Goal: Task Accomplishment & Management: Complete application form

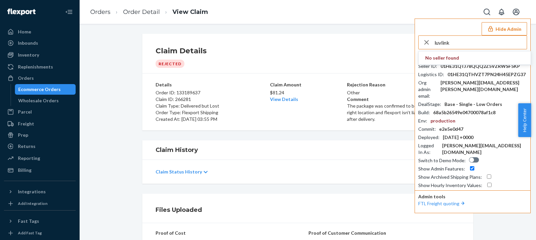
click at [443, 43] on input "luvlink" at bounding box center [480, 42] width 92 height 13
type input "Local time"
click at [460, 46] on input "Local time" at bounding box center [480, 42] width 92 height 13
drag, startPoint x: 316, startPoint y: 30, endPoint x: 301, endPoint y: 28, distance: 14.8
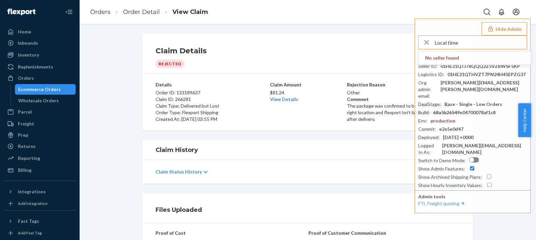
click at [300, 29] on div "Orders Order Detail View Claim Hide Admin Local time No seller found Shop Domai…" at bounding box center [308, 120] width 456 height 240
click at [463, 40] on input "text" at bounding box center [480, 42] width 92 height 13
paste input "farhadforeverbloomcom"
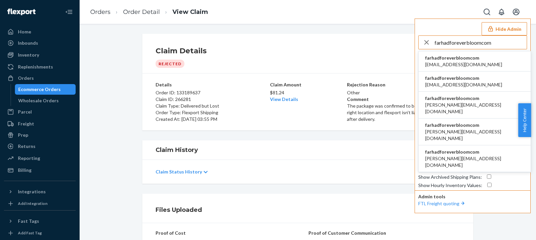
type input "farhadforeverbloomcom"
click at [463, 61] on span "farhadforeverbloomcom" at bounding box center [463, 58] width 77 height 7
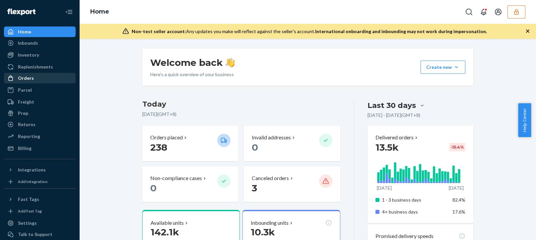
click at [30, 80] on div "Orders" at bounding box center [26, 78] width 16 height 7
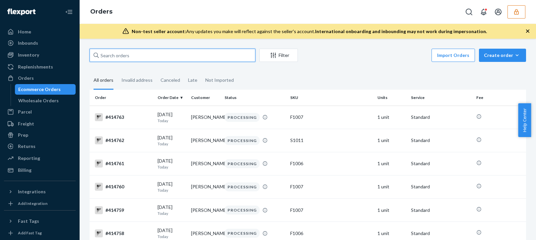
click at [154, 49] on input "text" at bounding box center [173, 55] width 166 height 13
paste input "133859032"
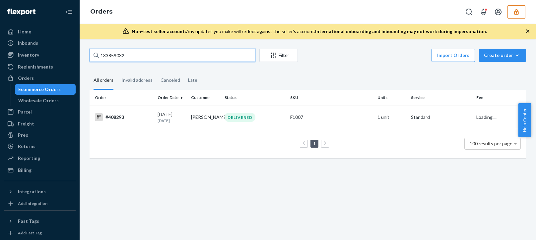
type input "133859032"
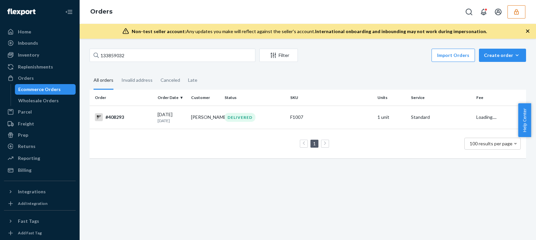
click at [193, 163] on div "Order Order Date Customer Status SKU Units Service Fee #408293 [DATE] [DATE] [P…" at bounding box center [308, 127] width 436 height 75
click at [197, 102] on th "Customer" at bounding box center [204, 98] width 33 height 16
click at [182, 118] on p "[DATE]" at bounding box center [171, 121] width 28 height 6
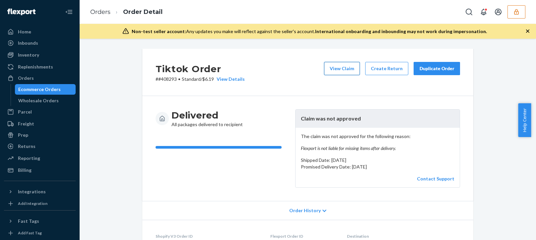
click at [340, 71] on button "View Claim" at bounding box center [342, 68] width 36 height 13
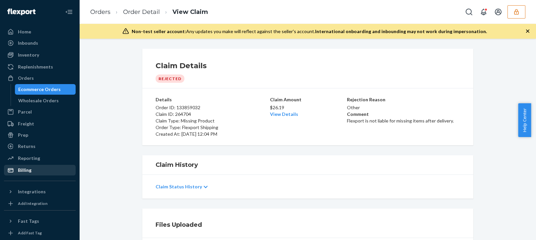
click at [35, 174] on div "Billing" at bounding box center [40, 170] width 70 height 9
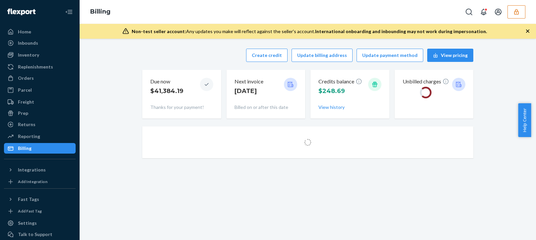
click at [187, 63] on div "Create credit Update billing address Update payment method View pricing Due now…" at bounding box center [307, 84] width 331 height 78
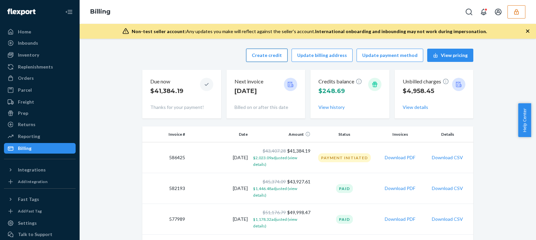
click at [272, 55] on button "Create credit" at bounding box center [266, 55] width 41 height 13
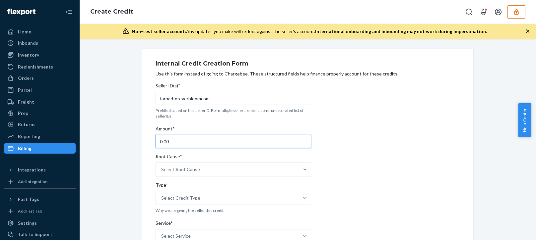
click at [189, 142] on input "0.00" at bounding box center [232, 141] width 155 height 13
type input "26.19"
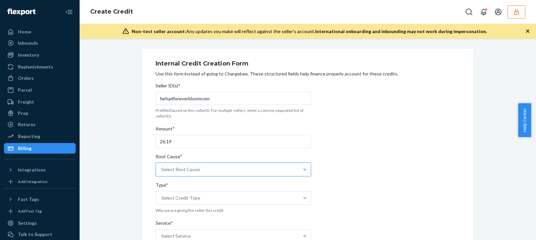
click at [206, 171] on div "Select Root Cause" at bounding box center [227, 169] width 143 height 13
click at [162, 171] on input "Root Cause* Select Root Cause" at bounding box center [161, 169] width 1 height 7
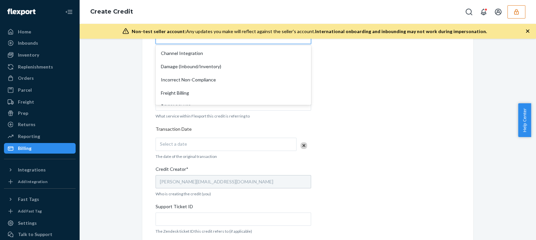
scroll to position [133, 0]
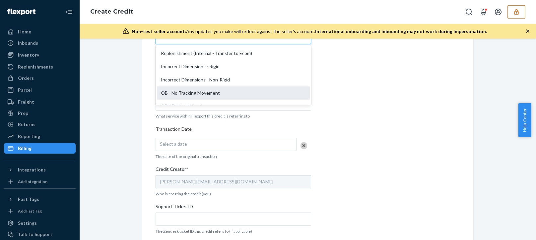
click at [164, 95] on div "OB - No Tracking Movement" at bounding box center [233, 93] width 153 height 13
click at [162, 40] on input "Root Cause* option OB - No Tracking Movement focused, 14 of 29. 29 results avai…" at bounding box center [161, 37] width 1 height 7
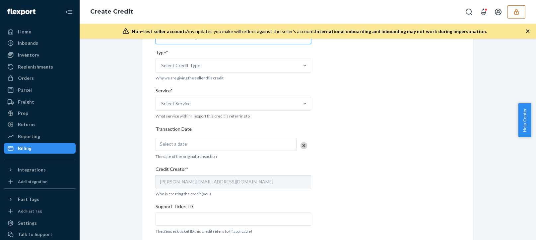
click at [126, 120] on div "Internal Credit Creation Form Use this form instead of going to Chargebee. Thes…" at bounding box center [308, 128] width 446 height 424
click at [197, 68] on div "Select Credit Type" at bounding box center [227, 65] width 143 height 13
click at [162, 68] on input "Type* Select Credit Type" at bounding box center [161, 65] width 1 height 7
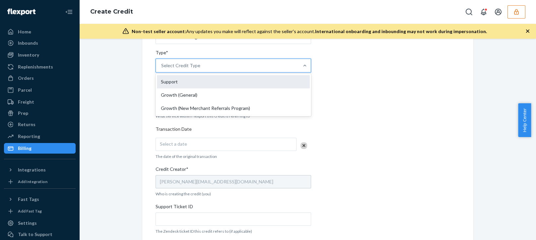
click at [166, 79] on div "Support" at bounding box center [233, 81] width 153 height 13
click at [162, 69] on input "Type* option Support focused, 1 of 3. 3 results available. Use Up and Down to c…" at bounding box center [161, 65] width 1 height 7
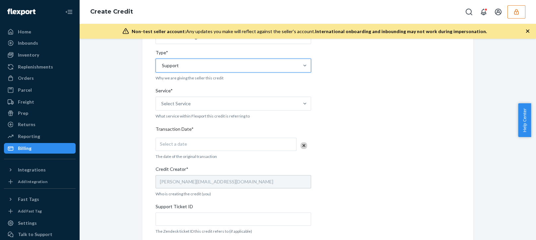
click at [145, 117] on div "Internal Credit Creation Form Use this form instead of going to Chargebee. Thes…" at bounding box center [307, 128] width 331 height 424
click at [197, 107] on div "Select Service" at bounding box center [227, 103] width 143 height 13
click at [162, 107] on input "Service* Select Service" at bounding box center [161, 103] width 1 height 7
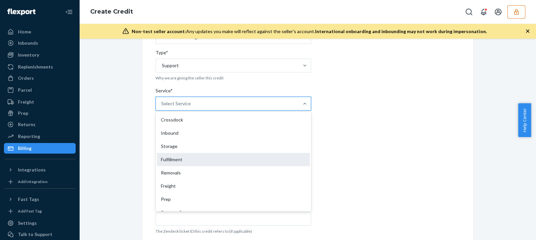
click at [175, 157] on div "Fulfillment" at bounding box center [233, 159] width 153 height 13
click at [162, 107] on input "Service* option Fulfillment focused, 4 of 10. 10 results available. Use Up and …" at bounding box center [161, 103] width 1 height 7
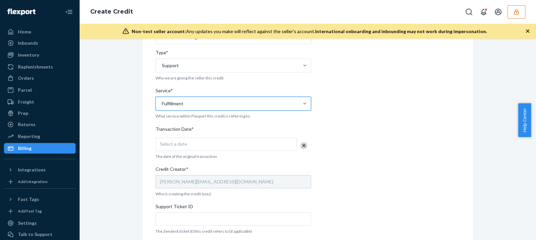
scroll to position [66, 0]
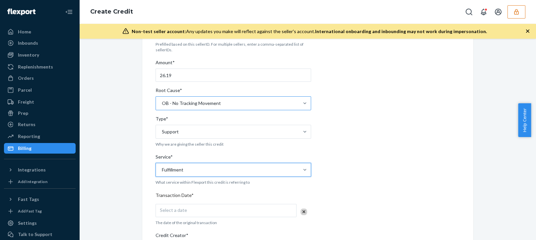
click at [210, 104] on div "OB - No Tracking Movement" at bounding box center [191, 103] width 59 height 7
click at [162, 104] on input "Root Cause* OB - No Tracking Movement" at bounding box center [161, 103] width 1 height 7
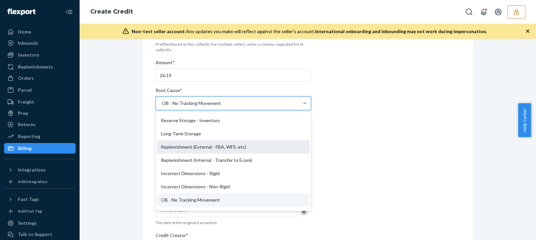
scroll to position [191, 0]
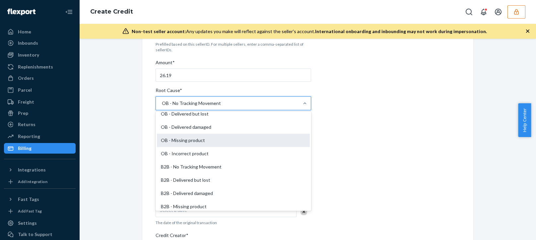
click at [191, 141] on div "OB - Missing product" at bounding box center [233, 140] width 153 height 13
click at [162, 107] on input "Root Cause* option OB - No Tracking Movement, selected. option OB - Missing pro…" at bounding box center [161, 103] width 1 height 7
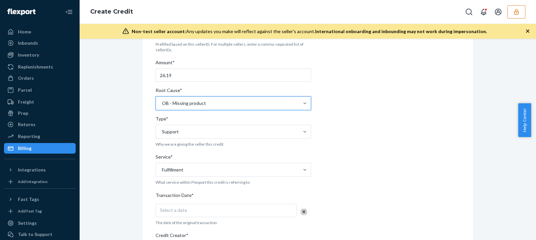
click at [83, 186] on div "Internal Credit Creation Form Use this form instead of going to Chargebee. Thes…" at bounding box center [308, 140] width 456 height 202
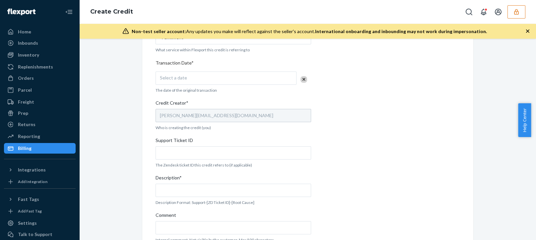
click at [194, 82] on div "Select a date" at bounding box center [225, 78] width 141 height 13
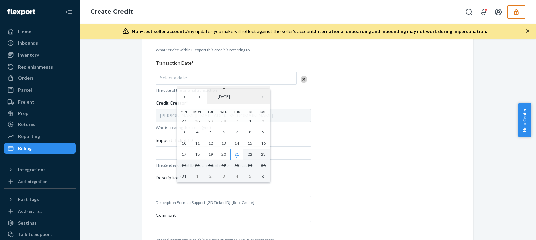
click at [236, 152] on abbr "21" at bounding box center [236, 154] width 5 height 5
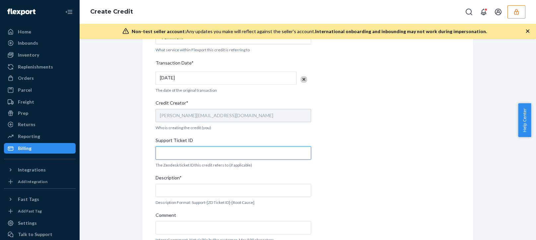
click at [172, 156] on input "Support Ticket ID" at bounding box center [232, 153] width 155 height 13
paste input "802860"
type input "802860"
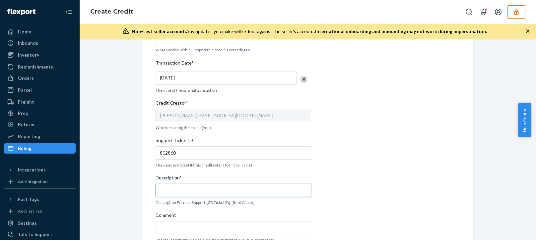
click at [185, 196] on input "Description*" at bounding box center [232, 190] width 155 height 13
paste input "802860"
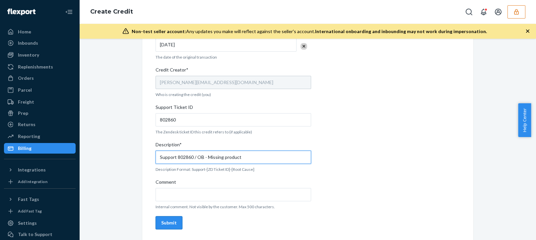
type input "Support 802860 / OB - Missing product"
click at [167, 223] on div "Submit" at bounding box center [169, 223] width 16 height 7
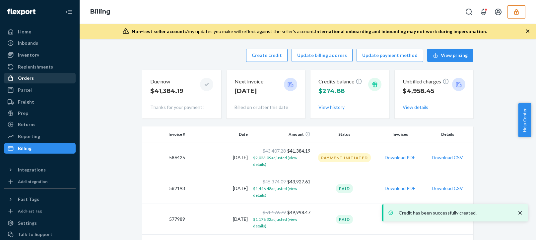
click at [32, 75] on div "Orders" at bounding box center [26, 78] width 16 height 7
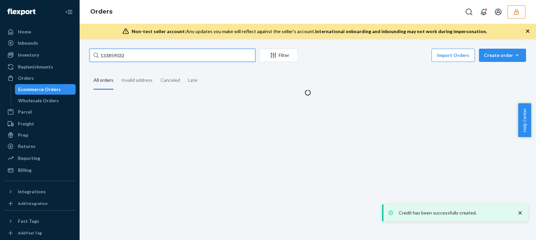
click at [110, 56] on input "133859032" at bounding box center [173, 55] width 166 height 13
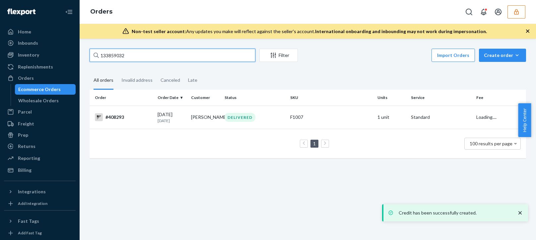
paste input "4299748"
click at [138, 54] on input "134299748" at bounding box center [173, 55] width 166 height 13
type input "134299748"
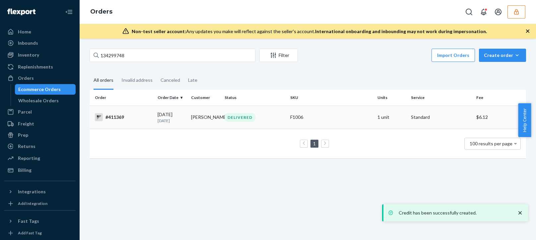
click at [138, 121] on div "#411369" at bounding box center [123, 117] width 57 height 8
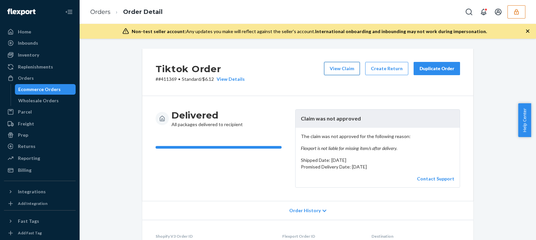
click at [333, 71] on button "View Claim" at bounding box center [342, 68] width 36 height 13
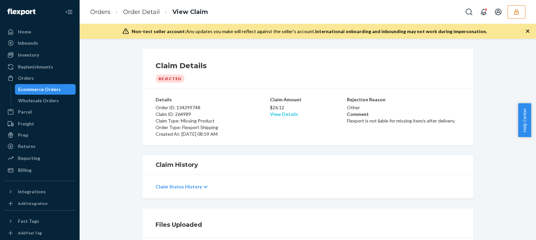
click at [275, 114] on link "View Details" at bounding box center [284, 114] width 28 height 6
click at [72, 154] on div "Home Inbounds Shipping Plans Problems Inventory Products Replenishments Orders …" at bounding box center [268, 120] width 536 height 240
click at [30, 173] on div "Billing" at bounding box center [25, 170] width 14 height 7
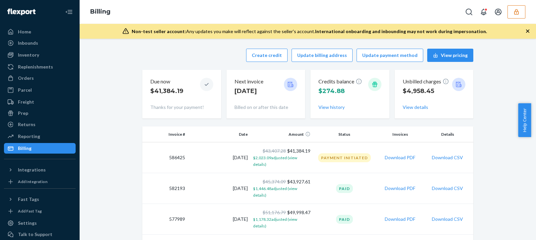
click at [183, 62] on div "Create credit Update billing address Update payment method View pricing" at bounding box center [307, 55] width 331 height 13
click at [271, 50] on button "Create credit" at bounding box center [266, 55] width 41 height 13
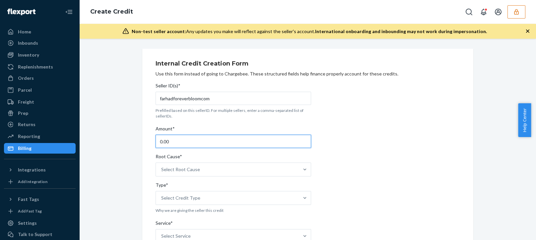
click at [181, 144] on input "0.00" at bounding box center [232, 141] width 155 height 13
type input "26.12"
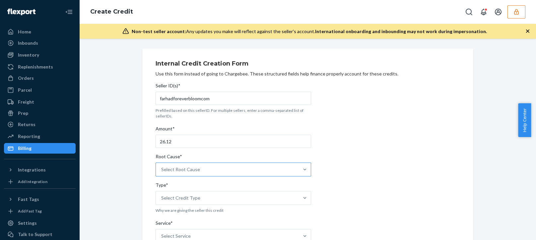
click at [202, 175] on div "Select Root Cause" at bounding box center [227, 169] width 143 height 13
click at [162, 173] on input "Root Cause* Select Root Cause" at bounding box center [161, 169] width 1 height 7
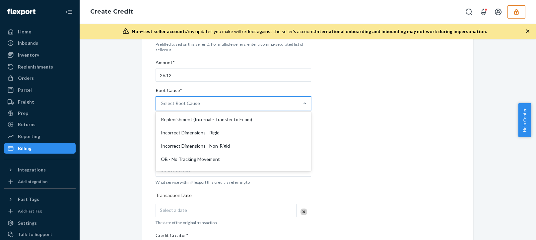
scroll to position [166, 0]
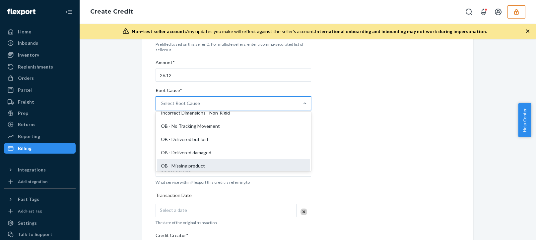
click at [181, 162] on div "OB - Missing product" at bounding box center [233, 165] width 153 height 13
click at [162, 107] on input "Root Cause* option OB - Missing product focused, 17 of 29. 29 results available…" at bounding box center [161, 103] width 1 height 7
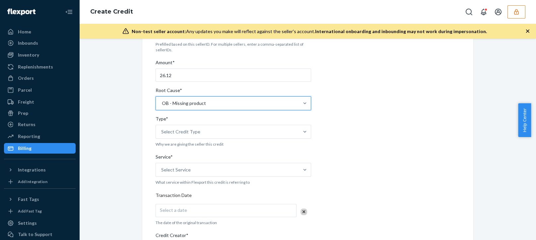
click at [134, 176] on div "Internal Credit Creation Form Use this form instead of going to Chargebee. Thes…" at bounding box center [308, 194] width 446 height 424
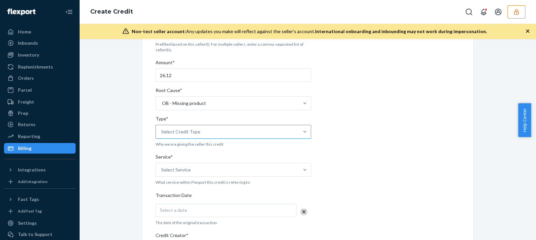
click at [177, 133] on div "Select Credit Type" at bounding box center [180, 132] width 39 height 7
click at [162, 133] on input "Type* Select Credit Type" at bounding box center [161, 132] width 1 height 7
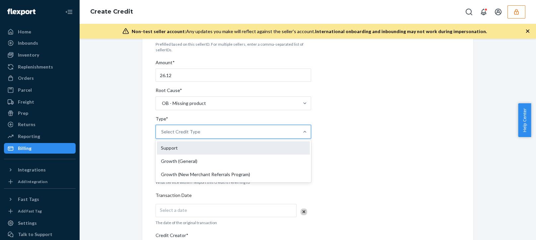
click at [168, 151] on div "Support" at bounding box center [233, 148] width 153 height 13
click at [162, 135] on input "Type* option Support focused, 1 of 3. 3 results available. Use Up and Down to c…" at bounding box center [161, 132] width 1 height 7
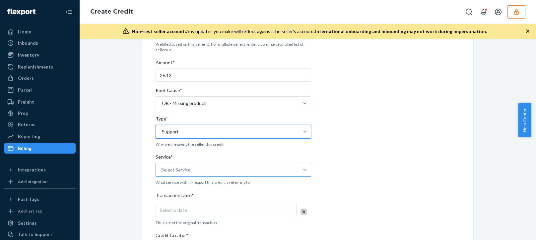
click at [156, 171] on div "Select Service" at bounding box center [227, 169] width 143 height 13
click at [161, 171] on input "Service* Select Service" at bounding box center [161, 170] width 1 height 7
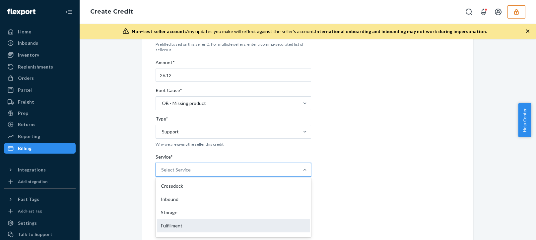
click at [163, 224] on div "Fulfillment" at bounding box center [233, 225] width 153 height 13
click at [162, 173] on input "Service* option Fulfillment focused, 4 of 10. 10 results available. Use Up and …" at bounding box center [161, 170] width 1 height 7
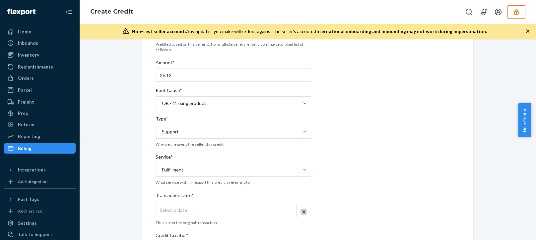
drag, startPoint x: 131, startPoint y: 227, endPoint x: 168, endPoint y: 213, distance: 40.1
click at [132, 226] on div "Internal Credit Creation Form Use this form instead of going to Chargebee. Thes…" at bounding box center [308, 194] width 446 height 424
click at [194, 208] on div "Select a date" at bounding box center [225, 210] width 141 height 13
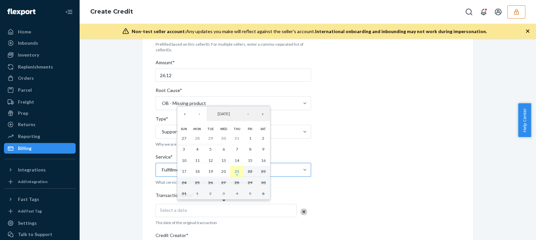
click at [237, 172] on abbr "21" at bounding box center [236, 171] width 5 height 5
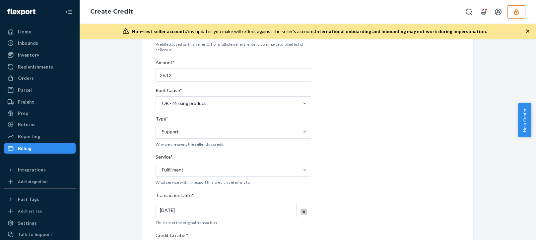
scroll to position [232, 0]
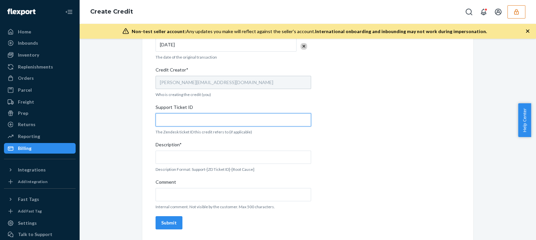
click at [182, 114] on input "Support Ticket ID" at bounding box center [232, 119] width 155 height 13
paste input "802864"
type input "802864"
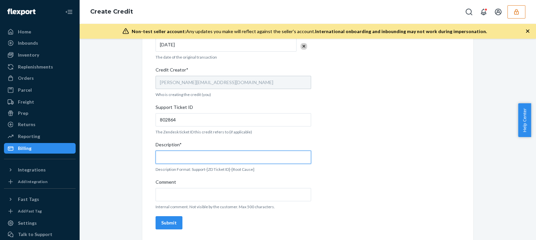
click at [199, 160] on input "Description*" at bounding box center [232, 157] width 155 height 13
paste input "802864"
type input "Support 802864 / OB - Missing product"
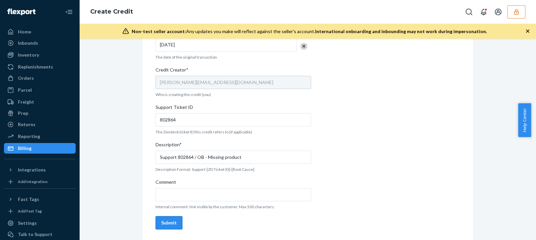
click at [168, 219] on button "Submit" at bounding box center [168, 223] width 27 height 13
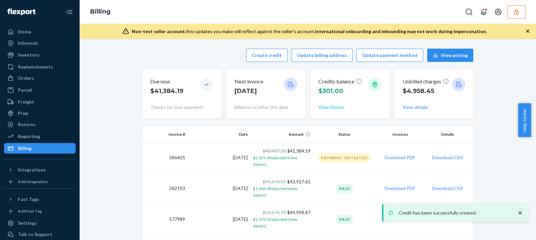
click at [328, 108] on button "View history" at bounding box center [331, 107] width 26 height 7
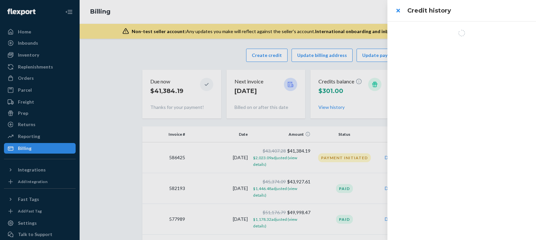
drag, startPoint x: 112, startPoint y: 195, endPoint x: 182, endPoint y: 194, distance: 69.3
click at [113, 195] on div at bounding box center [268, 120] width 536 height 240
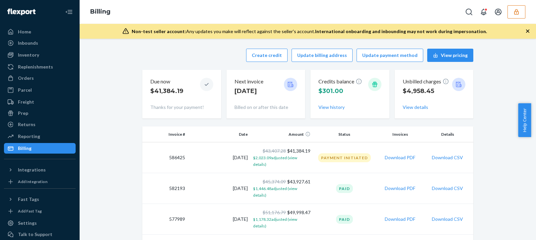
click at [327, 111] on div "Credits balance $301.00 View history" at bounding box center [349, 94] width 63 height 38
click at [333, 106] on button "View history" at bounding box center [331, 107] width 26 height 7
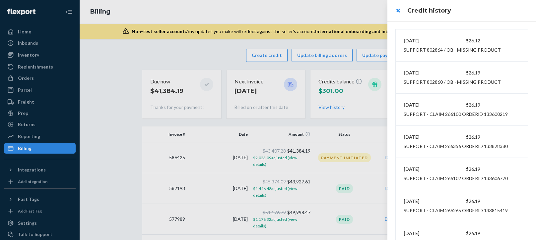
scroll to position [33, 0]
click at [397, 11] on button "close" at bounding box center [397, 10] width 13 height 13
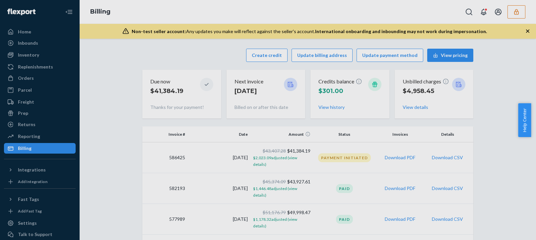
click at [358, 16] on div at bounding box center [268, 120] width 536 height 240
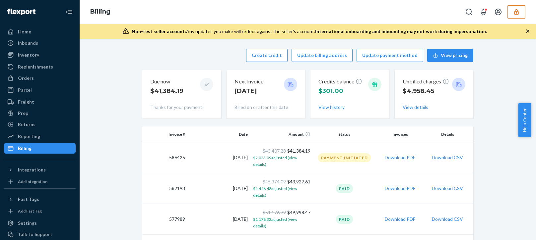
drag, startPoint x: 508, startPoint y: 15, endPoint x: 513, endPoint y: 19, distance: 6.1
click at [509, 14] on button "button" at bounding box center [516, 11] width 18 height 13
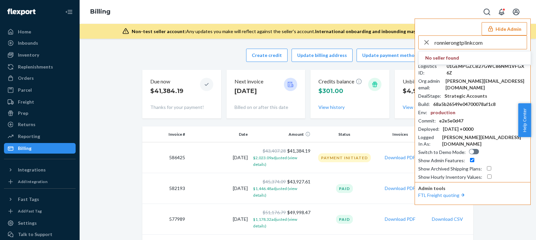
type input "ronnierongtplinkcom"
click at [490, 46] on input "ronnierongtplinkcom" at bounding box center [480, 42] width 92 height 13
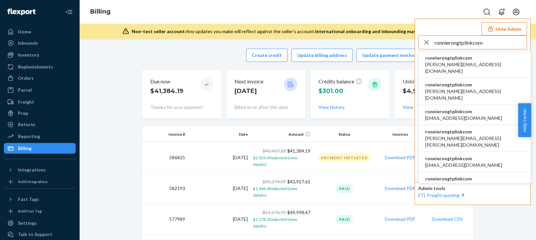
click at [452, 62] on span "aileen.jin@tp-link.com" at bounding box center [474, 67] width 99 height 13
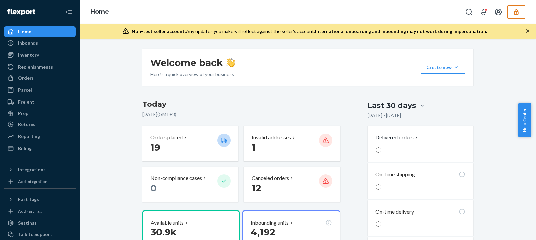
drag, startPoint x: 30, startPoint y: 78, endPoint x: 76, endPoint y: 72, distance: 47.1
click at [30, 78] on div "Orders" at bounding box center [26, 78] width 16 height 7
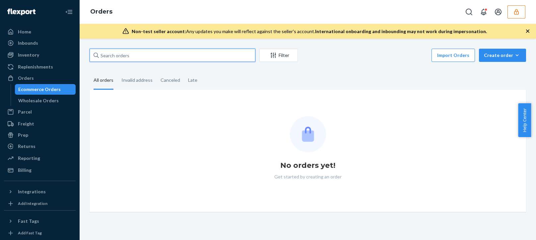
click at [117, 55] on input "text" at bounding box center [173, 55] width 166 height 13
paste input "37622"
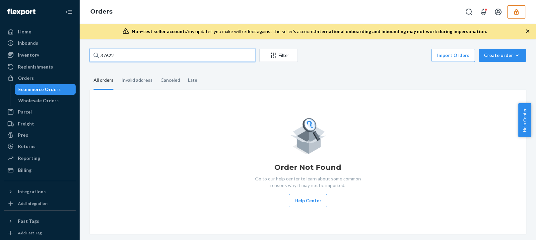
click at [136, 59] on input "37622" at bounding box center [173, 55] width 166 height 13
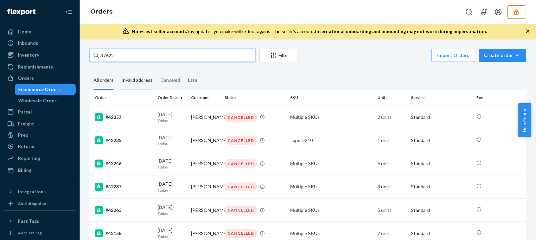
type input "37622"
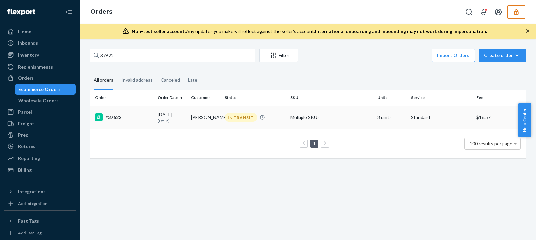
click at [178, 117] on div "07/26/2025 26 days ago" at bounding box center [171, 117] width 28 height 12
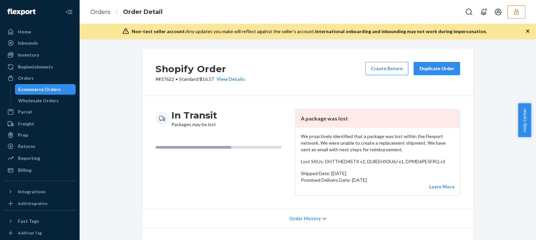
click at [529, 30] on icon "button" at bounding box center [527, 31] width 3 height 3
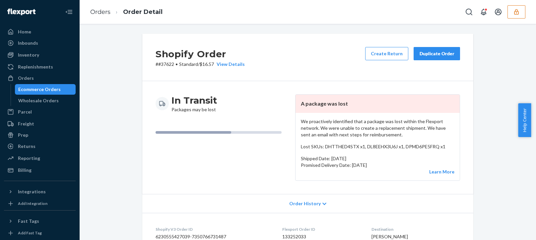
click at [356, 128] on p "We proactively identified that a package was lost within the Flexport network. …" at bounding box center [378, 128] width 154 height 20
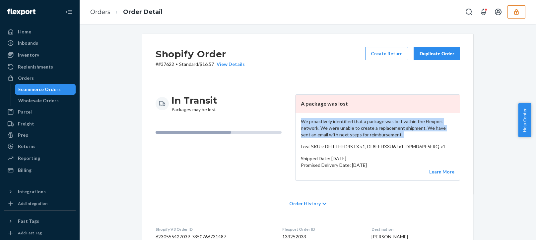
click at [356, 128] on p "We proactively identified that a package was lost within the Flexport network. …" at bounding box center [378, 128] width 154 height 20
click at [379, 55] on button "Create Return" at bounding box center [386, 53] width 43 height 13
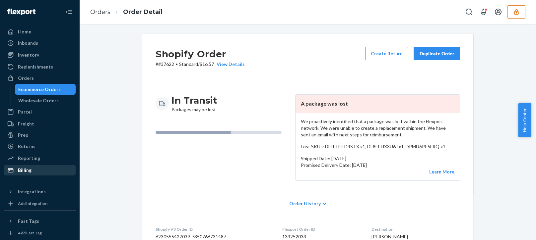
click at [23, 172] on div "Billing" at bounding box center [25, 170] width 14 height 7
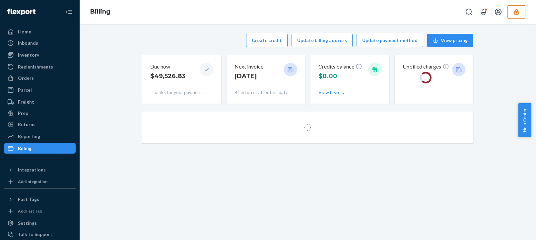
click at [183, 41] on div "Create credit Update billing address Update payment method View pricing" at bounding box center [307, 40] width 331 height 13
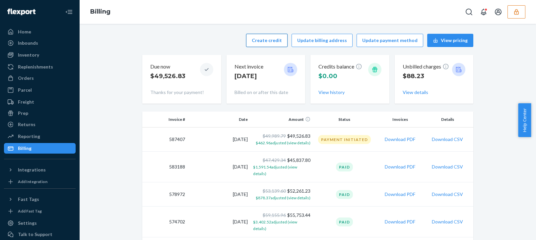
click at [272, 36] on button "Create credit" at bounding box center [266, 40] width 41 height 13
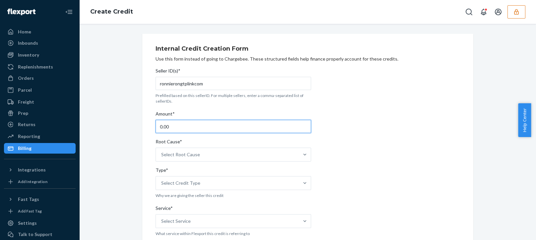
click at [179, 127] on input "0.00" at bounding box center [232, 126] width 155 height 13
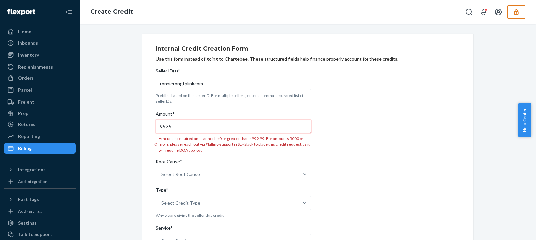
type input "95.35"
click at [199, 178] on div "Select Root Cause" at bounding box center [232, 175] width 155 height 14
click at [162, 178] on input "Root Cause* Select Root Cause" at bounding box center [161, 174] width 1 height 7
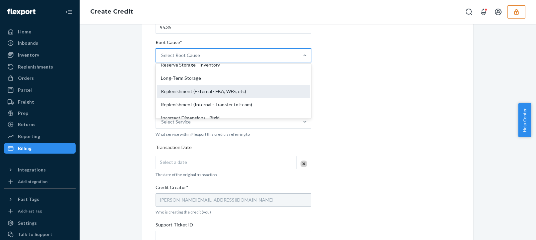
scroll to position [133, 0]
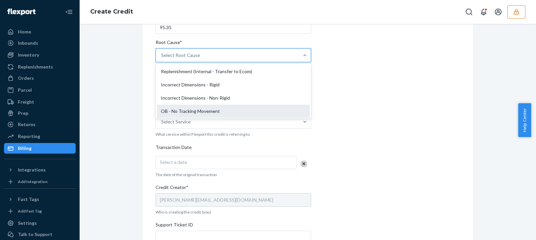
click at [178, 112] on div "OB - No Tracking Movement" at bounding box center [233, 111] width 153 height 13
click at [162, 59] on input "Root Cause* option OB - No Tracking Movement focused, 14 of 29. 29 results avai…" at bounding box center [161, 55] width 1 height 7
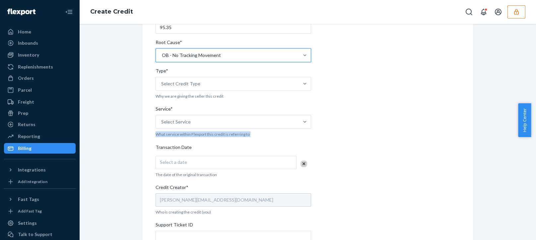
click at [119, 133] on div "Internal Credit Creation Form Use this form instead of going to Chargebee. Thes…" at bounding box center [308, 146] width 446 height 424
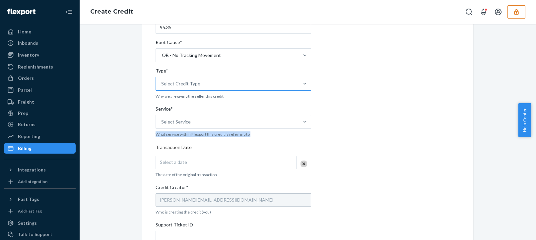
click at [181, 85] on div "Select Credit Type" at bounding box center [180, 84] width 39 height 7
click at [162, 85] on input "Type* Select Credit Type" at bounding box center [161, 84] width 1 height 7
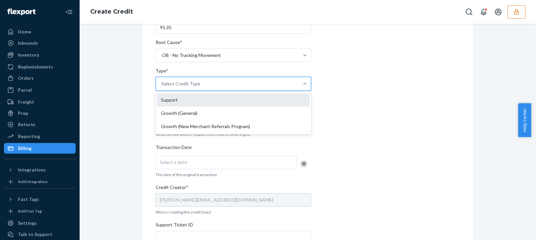
click at [164, 101] on div "Support" at bounding box center [233, 99] width 153 height 13
click at [162, 87] on input "Type* option Support focused, 1 of 3. 3 results available. Use Up and Down to c…" at bounding box center [161, 84] width 1 height 7
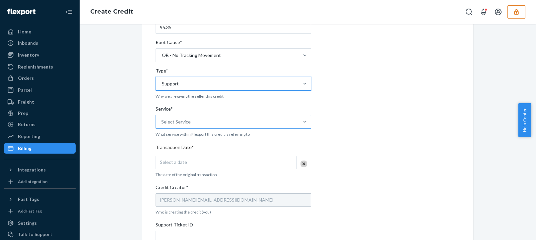
click at [178, 117] on div "Select Service" at bounding box center [227, 121] width 143 height 13
click at [162, 119] on input "Service* Select Service" at bounding box center [161, 122] width 1 height 7
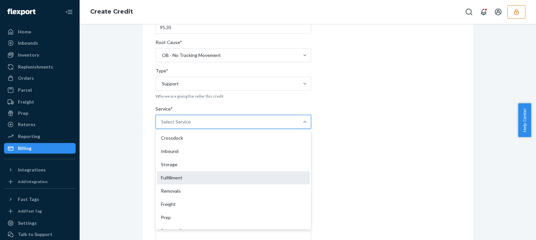
click at [176, 180] on div "Fulfillment" at bounding box center [233, 177] width 153 height 13
click at [162, 125] on input "Service* option Fulfillment focused, 4 of 10. 10 results available. Use Up and …" at bounding box center [161, 122] width 1 height 7
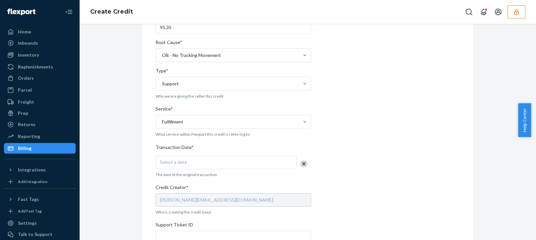
click at [131, 200] on div "Internal Credit Creation Form Use this form instead of going to Chargebee. Thes…" at bounding box center [308, 146] width 446 height 424
click at [179, 160] on span "Select a date" at bounding box center [173, 162] width 27 height 6
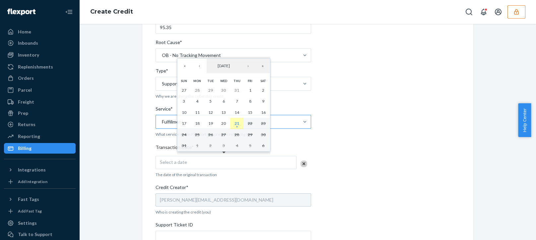
click at [239, 125] on abbr "21" at bounding box center [236, 123] width 5 height 5
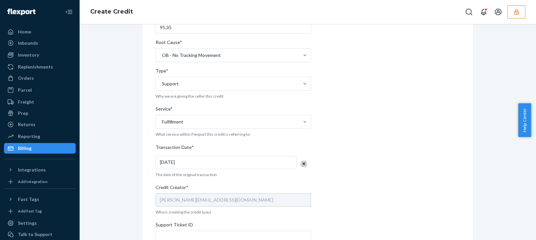
scroll to position [217, 0]
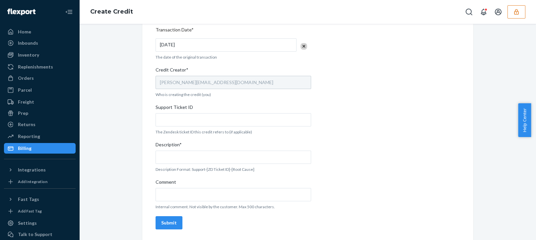
click at [184, 140] on div "Seller ID(s)* ronnierongtplinkcom Prefilled based on this sellerID. For multipl…" at bounding box center [232, 40] width 155 height 385
click at [187, 142] on div "Description*" at bounding box center [232, 146] width 155 height 9
click at [187, 151] on input "Description*" at bounding box center [232, 157] width 155 height 13
click at [193, 114] on input "Support Ticket ID" at bounding box center [232, 119] width 155 height 13
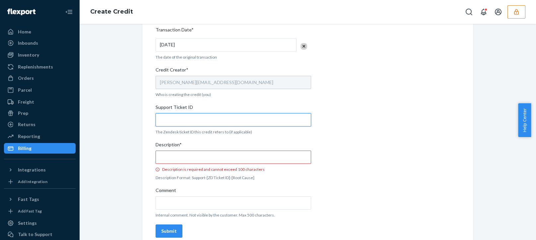
paste input "802854"
type input "802854"
click at [197, 153] on input "Description* Description is required and cannot exceed 100 characters" at bounding box center [232, 157] width 155 height 13
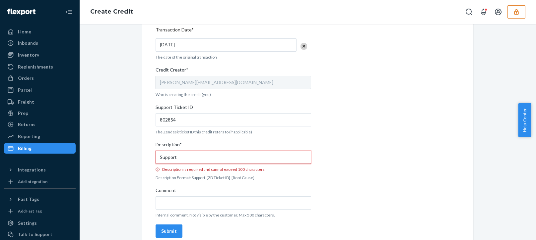
paste input "802854"
type input "Support 802854 / OB - No tracking movement"
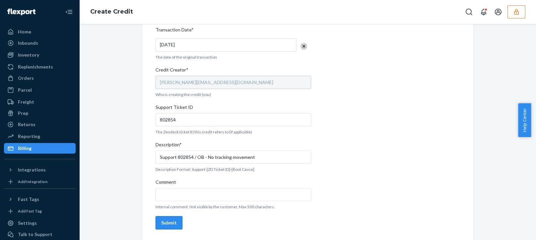
click at [166, 228] on button "Submit" at bounding box center [168, 223] width 27 height 13
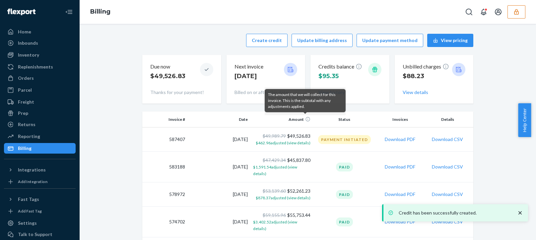
click at [327, 96] on div "The amount that we will collect for this invoice. This is the subtotal with any…" at bounding box center [305, 101] width 74 height 18
click at [347, 93] on div "View history" at bounding box center [349, 92] width 63 height 7
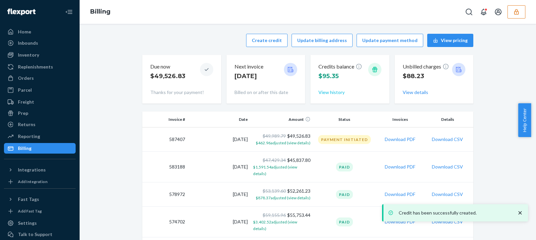
click at [330, 95] on button "View history" at bounding box center [331, 92] width 26 height 7
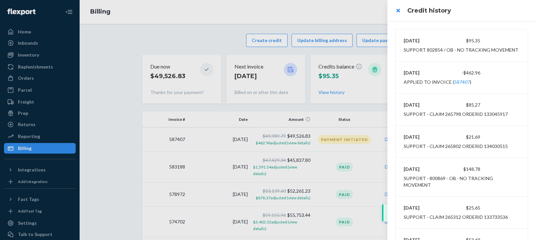
click at [361, 6] on div at bounding box center [268, 120] width 536 height 240
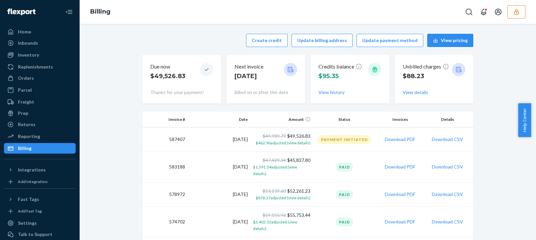
click at [518, 12] on icon "button" at bounding box center [516, 12] width 4 height 6
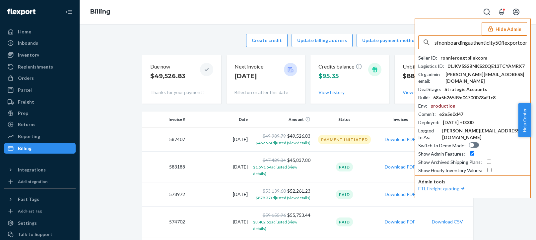
scroll to position [0, 4]
click at [476, 45] on input "sfnonboardingauthenticity50flexportcom" at bounding box center [480, 42] width 92 height 13
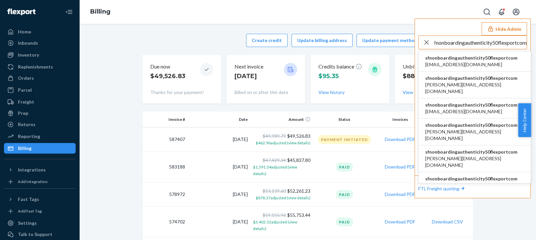
type input "sfnonboardingauthenticity50flexportcom"
click at [445, 60] on span "sfnonboardingauthenticity50flexportcom" at bounding box center [471, 58] width 92 height 7
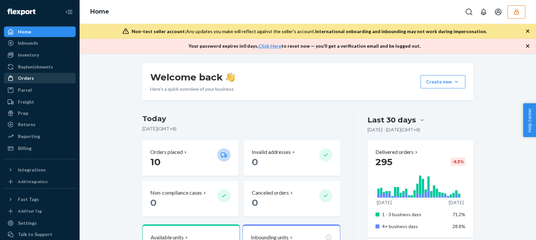
click at [42, 75] on div "Orders" at bounding box center [40, 78] width 70 height 9
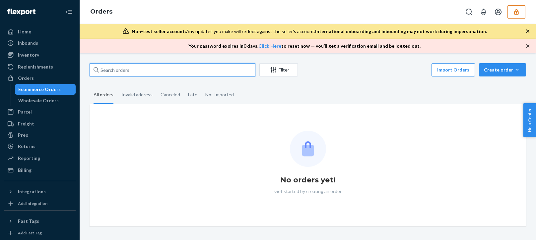
click at [139, 71] on input "text" at bounding box center [173, 69] width 166 height 13
paste input "40522"
type input "40522"
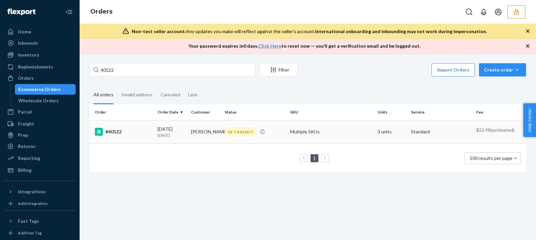
click at [179, 136] on p "17 days ago" at bounding box center [171, 136] width 28 height 6
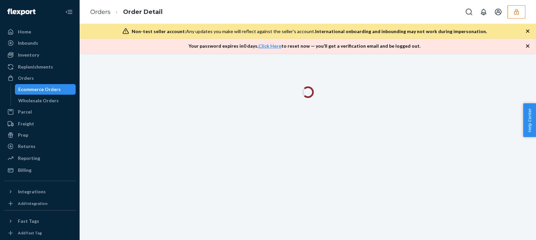
click at [530, 45] on icon "button" at bounding box center [527, 46] width 7 height 7
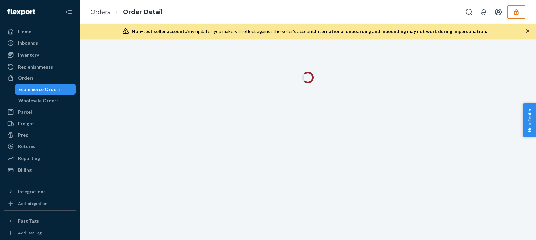
click at [529, 33] on icon "button" at bounding box center [527, 31] width 7 height 7
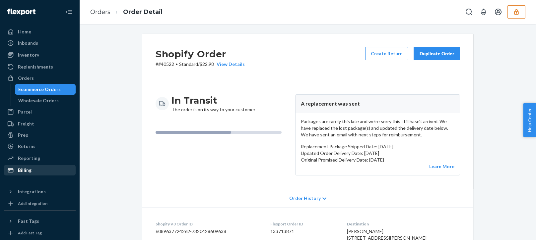
click at [28, 171] on div "Billing" at bounding box center [25, 170] width 14 height 7
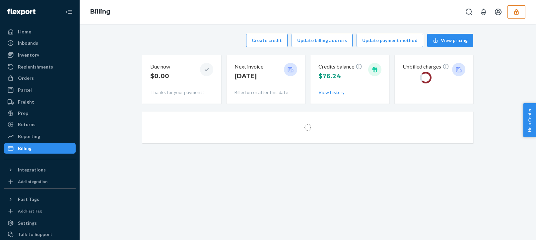
click at [165, 32] on div "Create credit Update billing address Update payment method View pricing Due now…" at bounding box center [307, 69] width 331 height 78
click at [273, 38] on button "Create credit" at bounding box center [266, 40] width 41 height 13
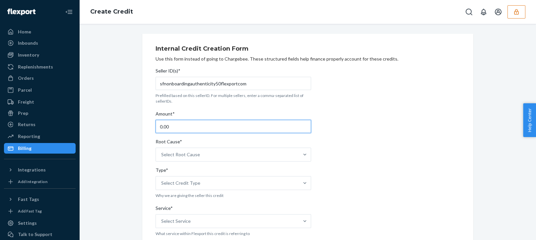
click at [173, 126] on input "0.00" at bounding box center [232, 126] width 155 height 13
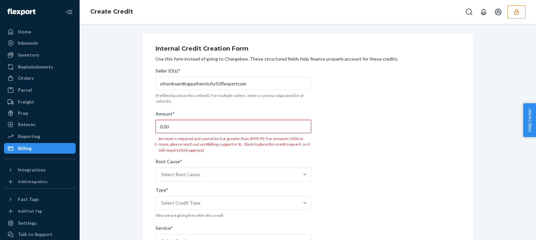
click at [181, 127] on input "0.00" at bounding box center [232, 126] width 155 height 13
type input "124.58"
click at [224, 175] on div "Select Root Cause" at bounding box center [232, 175] width 155 height 14
click at [162, 175] on input "Root Cause* Select Root Cause" at bounding box center [161, 174] width 1 height 7
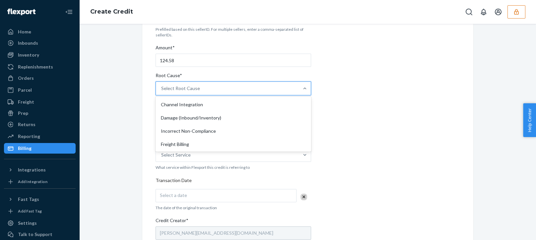
scroll to position [133, 0]
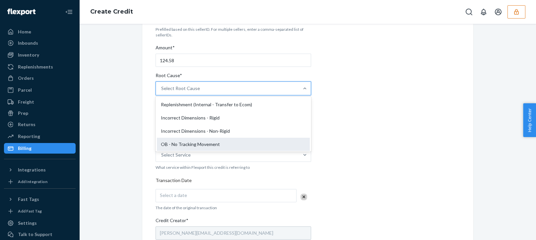
click at [180, 145] on div "OB - No Tracking Movement" at bounding box center [233, 144] width 153 height 13
click at [162, 92] on input "Root Cause* option OB - No Tracking Movement focused, 14 of 29. 29 results avai…" at bounding box center [161, 88] width 1 height 7
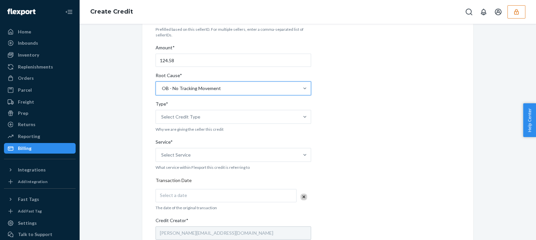
click at [131, 157] on div "Internal Credit Creation Form Use this form instead of going to Chargebee. Thes…" at bounding box center [308, 180] width 446 height 424
click at [199, 98] on div "Seller ID(s)* sfnonboardingauthenticity50flexportcom Prefilled based on this se…" at bounding box center [232, 191] width 155 height 385
click at [183, 115] on div "Select Credit Type" at bounding box center [180, 117] width 39 height 7
click at [162, 115] on input "Type* Select Credit Type" at bounding box center [161, 117] width 1 height 7
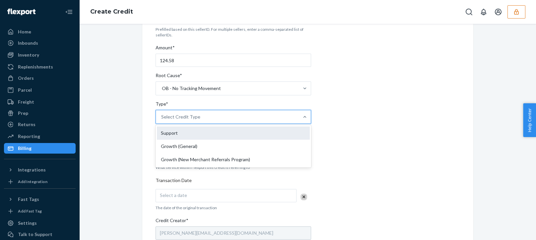
click at [169, 136] on div "Support" at bounding box center [233, 133] width 153 height 13
click at [162, 120] on input "Type* option Support focused, 1 of 3. 3 results available. Use Up and Down to c…" at bounding box center [161, 117] width 1 height 7
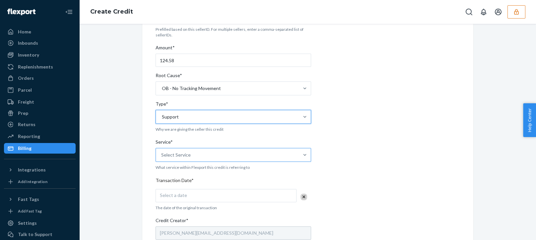
click at [158, 158] on div "Select Service" at bounding box center [227, 155] width 143 height 13
click at [161, 158] on input "Service* Select Service" at bounding box center [161, 155] width 1 height 7
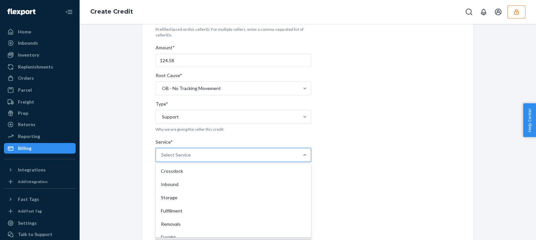
click at [195, 144] on div "Service*" at bounding box center [232, 143] width 155 height 9
click at [162, 152] on input "Service* option Crossdock focused, 1 of 10. 10 results available. Use Up and Do…" at bounding box center [161, 155] width 1 height 7
click at [196, 150] on div "Select Service" at bounding box center [227, 155] width 143 height 13
click at [162, 152] on input "Service* option Crossdock focused, 1 of 10. 10 results available. Use Up and Do…" at bounding box center [161, 155] width 1 height 7
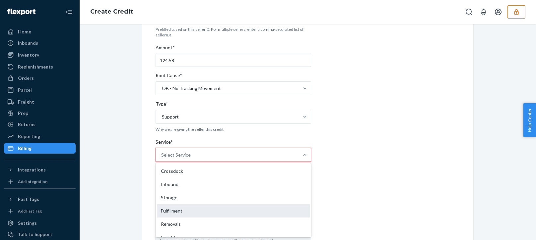
click at [175, 211] on div "Fulfillment" at bounding box center [233, 211] width 153 height 13
click at [162, 158] on input "Service* option Fulfillment focused, 4 of 10. 10 results available. Use Up and …" at bounding box center [161, 155] width 1 height 7
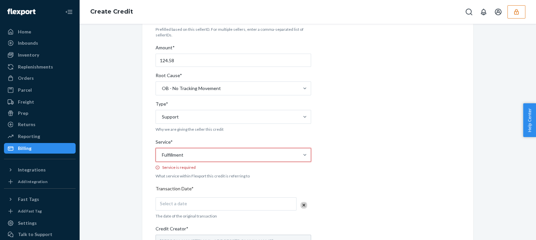
drag, startPoint x: 141, startPoint y: 212, endPoint x: 170, endPoint y: 195, distance: 33.9
click at [142, 212] on div "Internal Credit Creation Form Use this form instead of going to Chargebee. Thes…" at bounding box center [307, 184] width 331 height 432
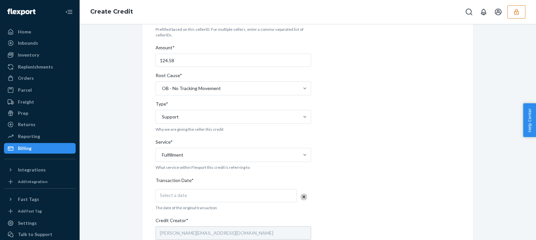
click at [182, 194] on span "Select a date" at bounding box center [173, 196] width 27 height 6
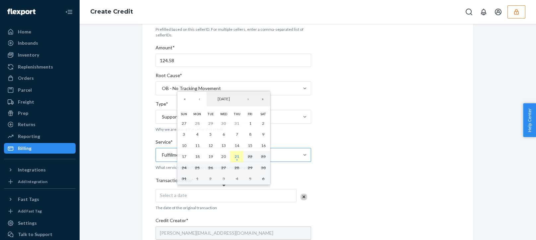
click at [239, 157] on abbr "21" at bounding box center [236, 156] width 5 height 5
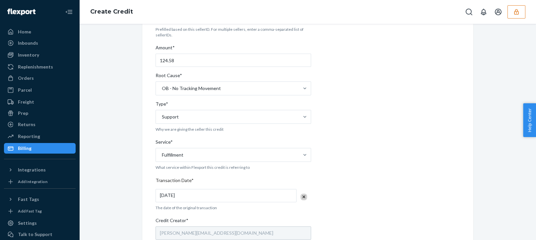
scroll to position [217, 0]
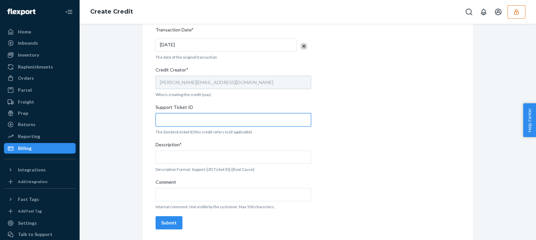
click at [180, 119] on input "Support Ticket ID" at bounding box center [232, 119] width 155 height 13
paste input "802859"
type input "802859"
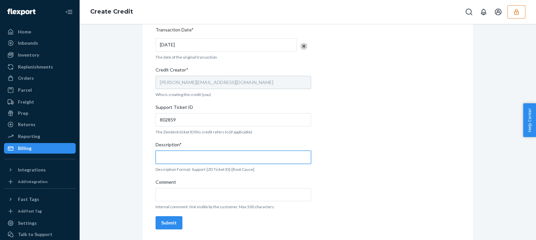
click at [185, 153] on input "Description*" at bounding box center [232, 157] width 155 height 13
paste input "802859"
type input "Support 802859 / OB - No tracking movement"
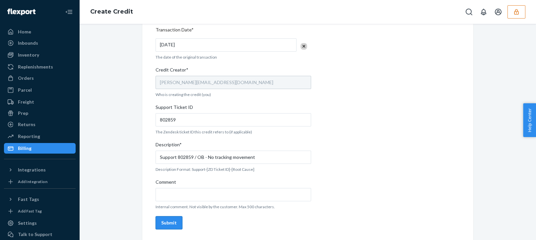
click at [165, 220] on div "Submit" at bounding box center [169, 223] width 16 height 7
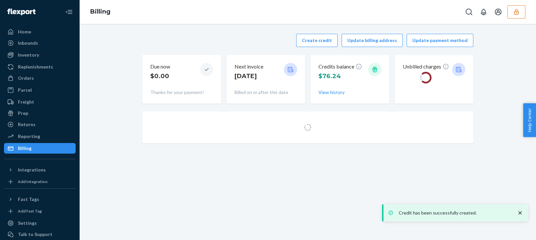
click at [407, 109] on div at bounding box center [307, 110] width 331 height 3
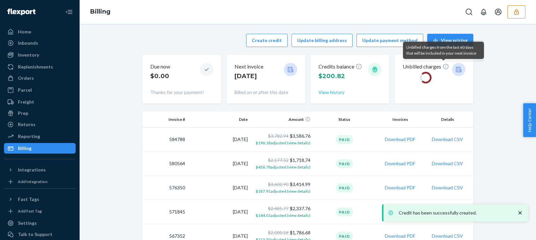
click at [325, 92] on button "View history" at bounding box center [331, 92] width 26 height 7
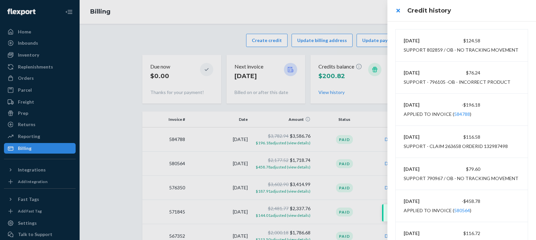
click at [346, 13] on div at bounding box center [268, 120] width 536 height 240
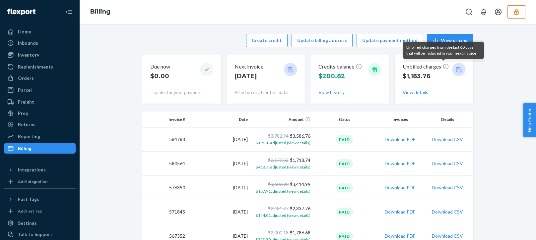
click at [517, 16] on button "button" at bounding box center [516, 11] width 18 height 13
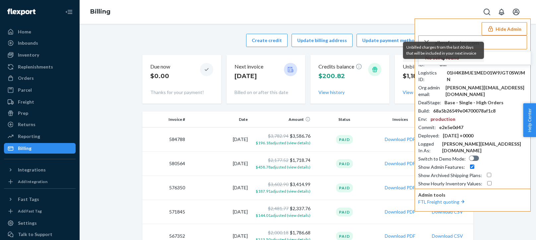
click at [495, 48] on input "allenafamotorscom" at bounding box center [480, 42] width 92 height 13
click at [498, 47] on input "allenafamotorscom" at bounding box center [480, 42] width 92 height 13
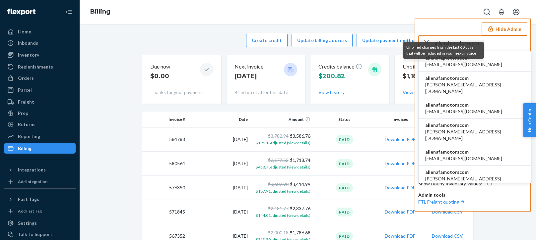
click at [499, 46] on input "allenafamotorscom" at bounding box center [480, 42] width 92 height 13
type input "allenafamotorscom"
click at [499, 62] on li "allenafamotorscom 120422831@qq.com" at bounding box center [474, 61] width 112 height 20
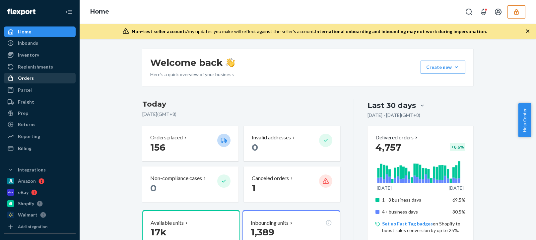
click at [39, 79] on div "Orders" at bounding box center [40, 78] width 70 height 9
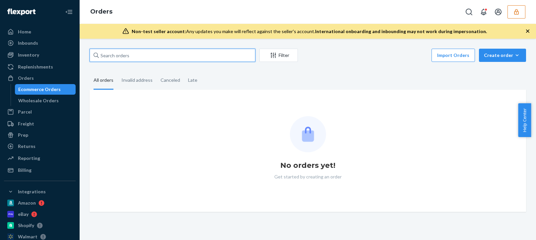
click at [126, 56] on input "text" at bounding box center [173, 55] width 166 height 13
paste input "07-13453-52583"
type input "07-13453-52583"
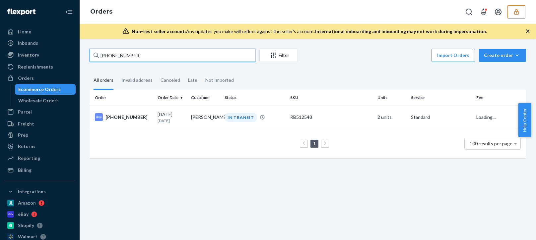
click at [150, 58] on input "07-13453-52583" at bounding box center [173, 55] width 166 height 13
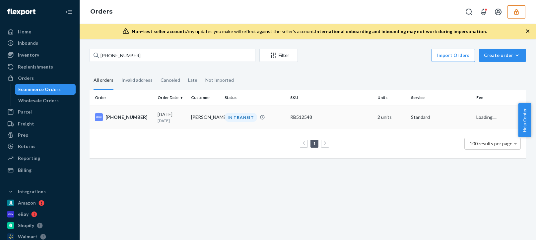
click at [141, 118] on div "07-13453-52583" at bounding box center [123, 117] width 57 height 8
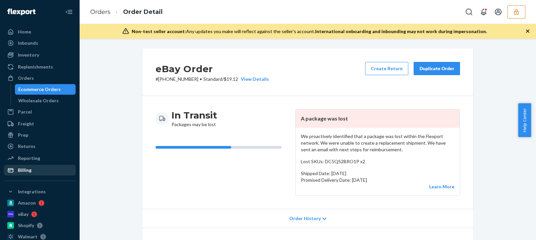
drag, startPoint x: 14, startPoint y: 171, endPoint x: 61, endPoint y: 165, distance: 47.7
click at [14, 171] on icon at bounding box center [10, 170] width 7 height 7
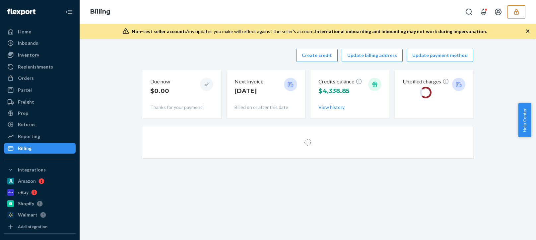
click at [188, 61] on div "Create credit Update billing address Update payment method" at bounding box center [307, 55] width 331 height 13
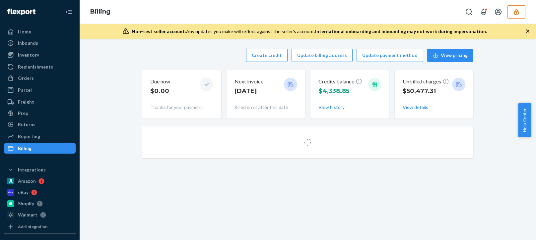
click at [209, 58] on div "Create credit Update billing address Update payment method View pricing" at bounding box center [307, 55] width 331 height 13
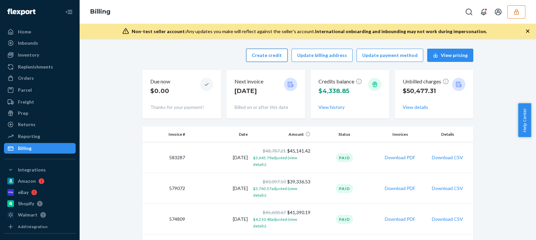
click at [261, 54] on button "Create credit" at bounding box center [266, 55] width 41 height 13
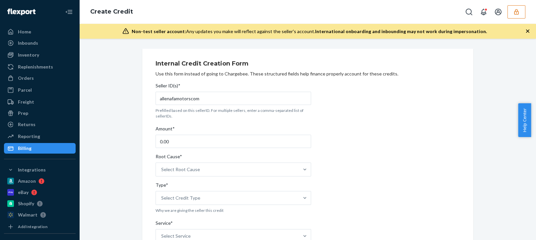
click at [176, 127] on div "Amount*" at bounding box center [232, 130] width 155 height 9
click at [176, 135] on input "0.00" at bounding box center [232, 141] width 155 height 13
click at [175, 144] on input "0.00" at bounding box center [232, 141] width 155 height 13
click at [176, 143] on input "0.00" at bounding box center [232, 141] width 155 height 13
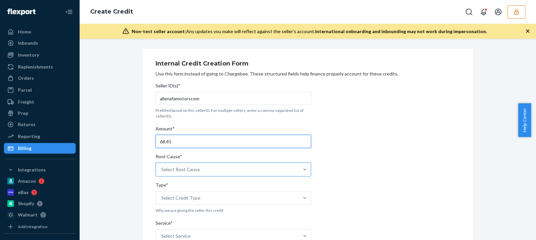
type input "68.45"
click at [192, 175] on div "Select Root Cause" at bounding box center [227, 169] width 143 height 13
click at [162, 173] on input "Root Cause* Select Root Cause" at bounding box center [161, 169] width 1 height 7
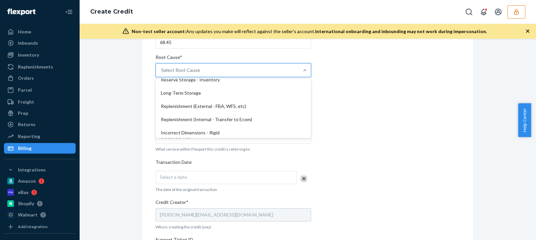
scroll to position [166, 0]
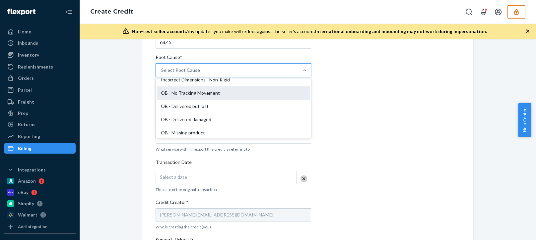
click at [192, 91] on div "OB - No Tracking Movement" at bounding box center [233, 93] width 153 height 13
click at [162, 74] on input "Root Cause* option OB - No Tracking Movement focused, 14 of 29. 29 results avai…" at bounding box center [161, 70] width 1 height 7
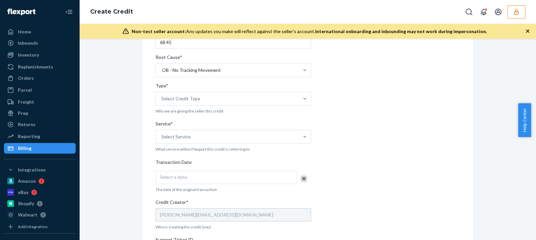
drag, startPoint x: 120, startPoint y: 133, endPoint x: 132, endPoint y: 125, distance: 14.4
click at [120, 133] on div "Internal Credit Creation Form Use this form instead of going to Chargebee. Thes…" at bounding box center [308, 161] width 446 height 424
click at [185, 98] on div "Select Credit Type" at bounding box center [180, 98] width 39 height 7
click at [162, 98] on input "Type* Select Credit Type" at bounding box center [161, 98] width 1 height 7
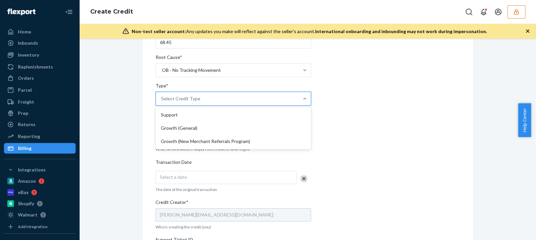
click at [168, 116] on div "Support" at bounding box center [233, 114] width 153 height 13
click at [162, 102] on input "Type* option Growth (General) focused, 2 of 3. 3 results available. Use Up and …" at bounding box center [161, 98] width 1 height 7
click at [126, 151] on div "Internal Credit Creation Form Use this form instead of going to Chargebee. Thes…" at bounding box center [308, 161] width 446 height 424
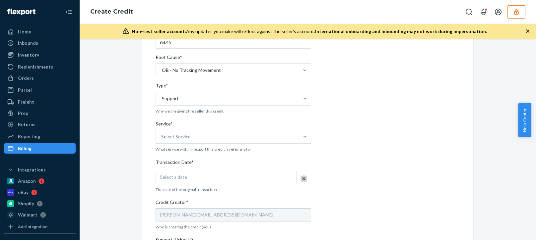
click at [206, 123] on div "Service*" at bounding box center [232, 125] width 155 height 9
click at [162, 134] on input "Service* Select Service" at bounding box center [161, 137] width 1 height 7
click at [191, 137] on div "Select Service" at bounding box center [227, 136] width 143 height 13
click at [162, 137] on input "Service* 0 results available. Select is focused ,type to refine list, press Dow…" at bounding box center [161, 137] width 1 height 7
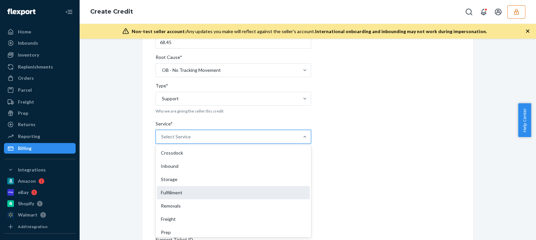
click at [181, 195] on div "Fulfillment" at bounding box center [233, 192] width 153 height 13
click at [162, 140] on input "Service* option Fulfillment focused, 4 of 10. 10 results available. Use Up and …" at bounding box center [161, 137] width 1 height 7
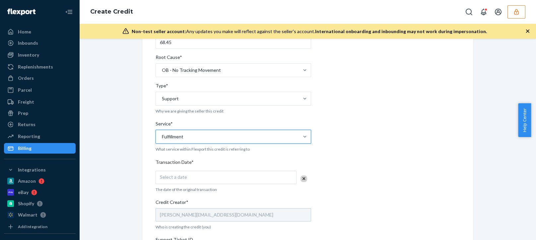
click at [128, 202] on div "Internal Credit Creation Form Use this form instead of going to Chargebee. Thes…" at bounding box center [308, 161] width 446 height 424
click at [192, 177] on div "Select a date" at bounding box center [225, 177] width 141 height 13
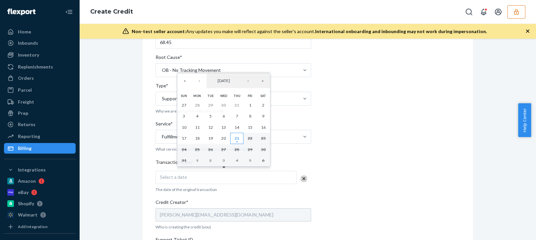
click at [238, 140] on abbr "21" at bounding box center [236, 138] width 5 height 5
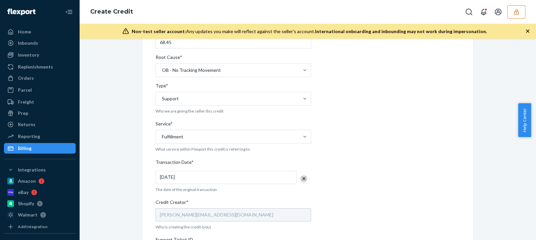
scroll to position [232, 0]
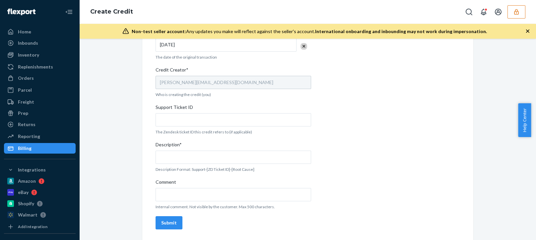
click at [194, 113] on div "Support Ticket ID" at bounding box center [232, 108] width 155 height 9
click at [194, 113] on input "Support Ticket ID" at bounding box center [232, 119] width 155 height 13
paste input "802869"
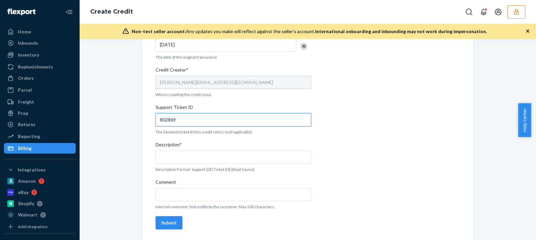
type input "802869"
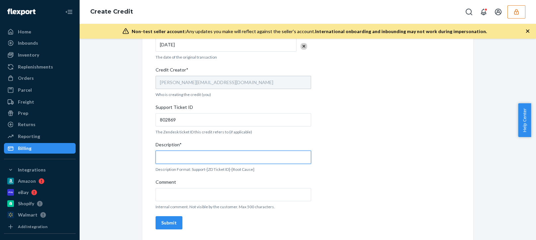
click at [194, 159] on input "Description*" at bounding box center [232, 157] width 155 height 13
paste input "802869"
type input "Support 802869 / OB - No tracking movement"
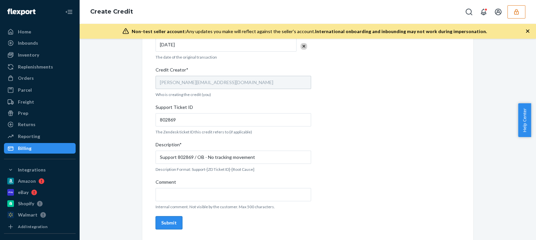
click at [163, 222] on div "Submit" at bounding box center [169, 223] width 16 height 7
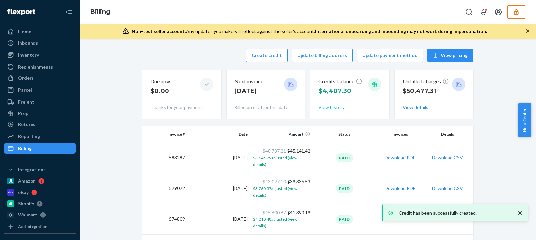
click at [328, 106] on button "View history" at bounding box center [331, 107] width 26 height 7
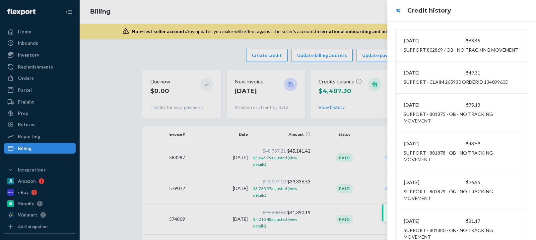
click at [304, 2] on div at bounding box center [268, 120] width 536 height 240
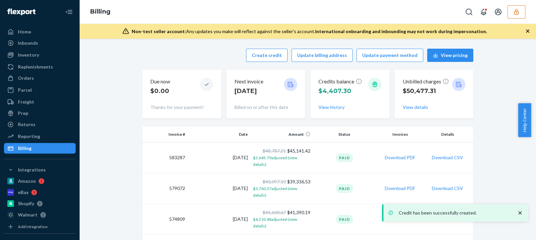
click at [513, 11] on icon "button" at bounding box center [516, 12] width 7 height 7
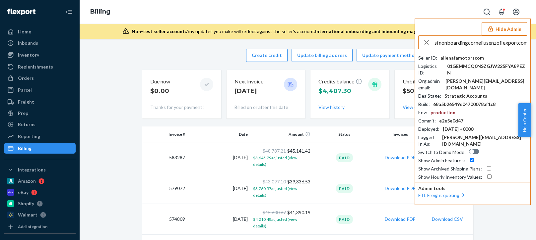
scroll to position [0, 2]
click at [489, 40] on input "sfnonboardingcorneliusenzoflexportcom" at bounding box center [480, 42] width 92 height 13
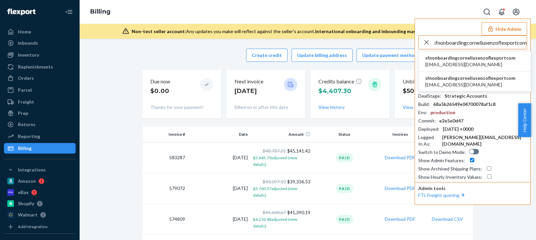
type input "sfnonboardingcorneliusenzoflexportcom"
click at [450, 58] on span "sfnonboardingcorneliusenzoflexportcom" at bounding box center [470, 58] width 90 height 7
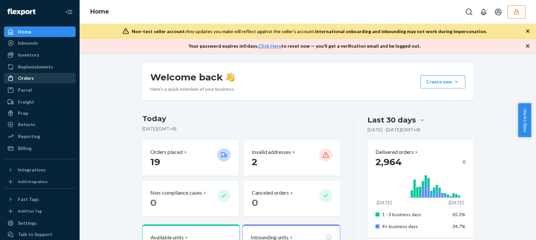
click at [54, 73] on link "Orders" at bounding box center [40, 78] width 72 height 11
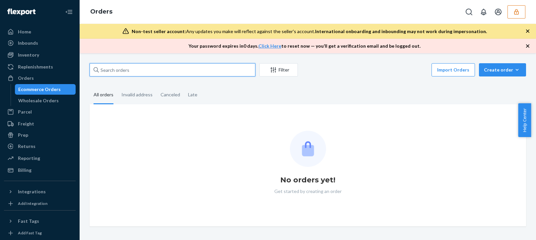
click at [145, 69] on input "text" at bounding box center [173, 69] width 166 height 13
paste input "CENZO11900"
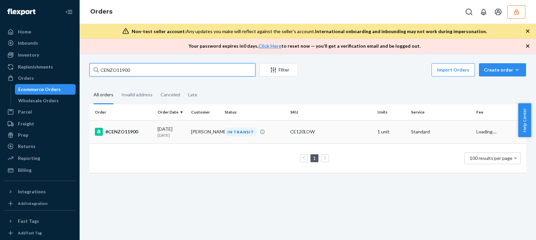
type input "CENZO11900"
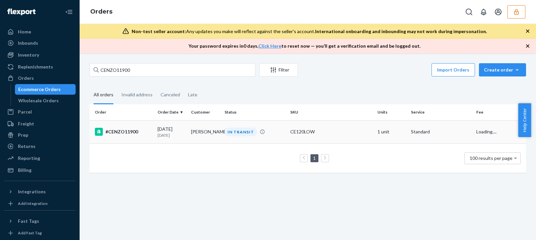
click at [194, 137] on td "[PERSON_NAME]" at bounding box center [204, 131] width 33 height 23
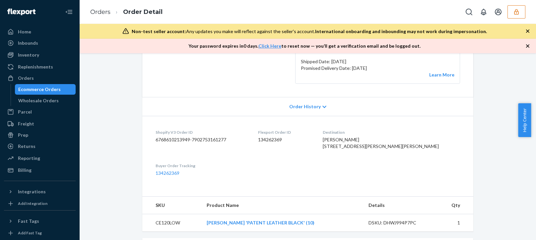
scroll to position [93, 0]
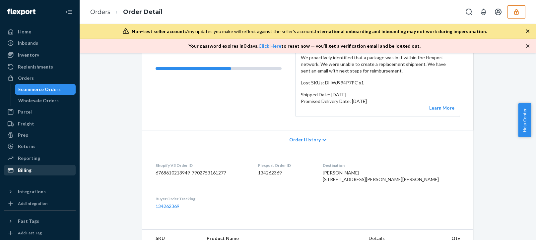
click at [26, 173] on div "Billing" at bounding box center [25, 170] width 14 height 7
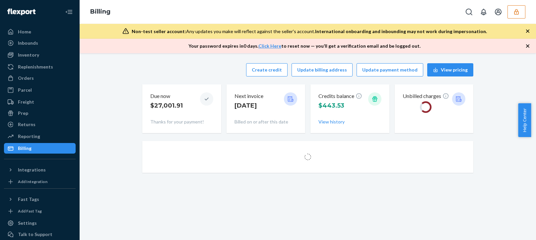
click at [171, 69] on div "Create credit Update billing address Update payment method View pricing" at bounding box center [307, 69] width 331 height 13
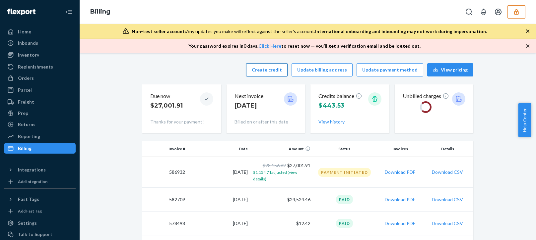
click at [268, 69] on button "Create credit" at bounding box center [266, 69] width 41 height 13
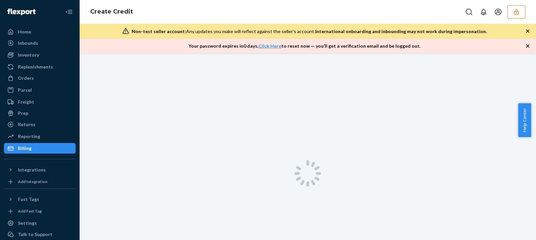
click at [528, 45] on icon "button" at bounding box center [527, 45] width 3 height 3
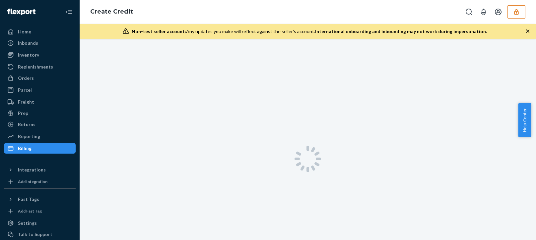
click at [529, 33] on icon "button" at bounding box center [527, 31] width 7 height 7
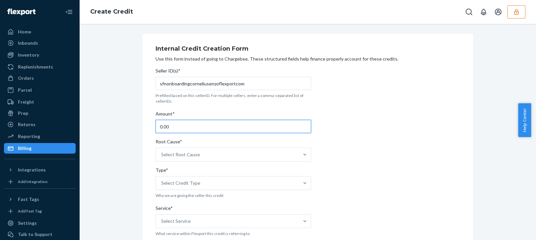
click at [190, 128] on input "0.00" at bounding box center [232, 126] width 155 height 13
type input "60.64"
click at [186, 154] on div "Select Root Cause" at bounding box center [180, 155] width 39 height 7
click at [162, 154] on input "Root Cause* Select Root Cause" at bounding box center [161, 155] width 1 height 7
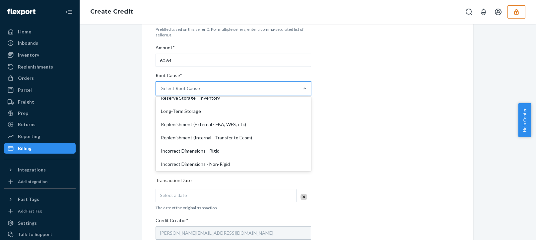
scroll to position [166, 0]
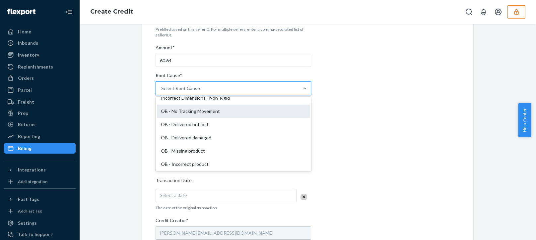
click at [200, 112] on div "OB - No Tracking Movement" at bounding box center [233, 111] width 153 height 13
click at [162, 92] on input "Root Cause* option OB - No Tracking Movement focused, 14 of 29. 29 results avai…" at bounding box center [161, 88] width 1 height 7
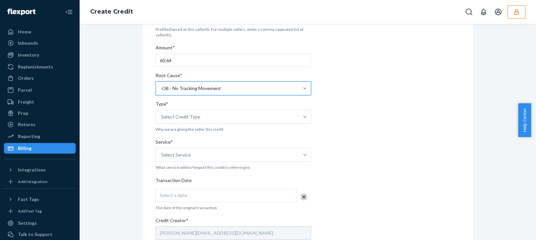
click at [96, 161] on div "Internal Credit Creation Form Use this form instead of going to Chargebee. Thes…" at bounding box center [308, 180] width 446 height 424
drag, startPoint x: 210, startPoint y: 118, endPoint x: 223, endPoint y: 119, distance: 13.6
click at [211, 118] on div "Select Credit Type" at bounding box center [227, 116] width 143 height 13
click at [162, 118] on input "Type* Select Credit Type" at bounding box center [161, 117] width 1 height 7
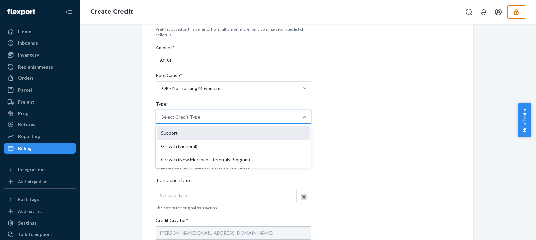
click at [180, 139] on div "Support" at bounding box center [233, 133] width 153 height 13
click at [162, 120] on input "Type* option Support focused, 1 of 3. 3 results available. Use Up and Down to c…" at bounding box center [161, 117] width 1 height 7
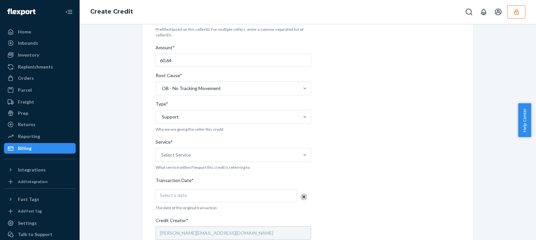
click at [137, 164] on div "Internal Credit Creation Form Use this form instead of going to Chargebee. Thes…" at bounding box center [307, 180] width 341 height 424
click at [202, 150] on div "Select Service" at bounding box center [227, 155] width 143 height 13
click at [162, 152] on input "Service* Select Service" at bounding box center [161, 155] width 1 height 7
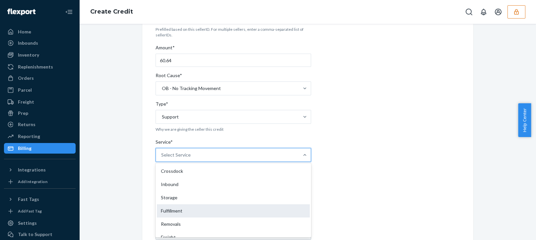
click at [167, 212] on div "Fulfillment" at bounding box center [233, 211] width 153 height 13
click at [162, 158] on input "Service* option Fulfillment focused, 4 of 10. 10 results available. Use Up and …" at bounding box center [161, 155] width 1 height 7
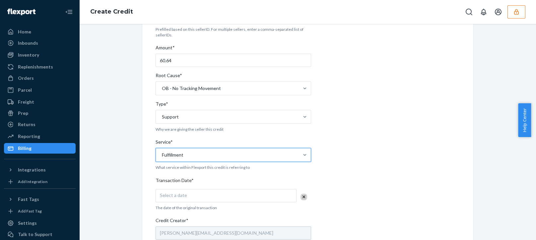
click at [133, 215] on div "Internal Credit Creation Form Use this form instead of going to Chargebee. Thes…" at bounding box center [308, 180] width 446 height 424
click at [180, 195] on span "Select a date" at bounding box center [173, 196] width 27 height 6
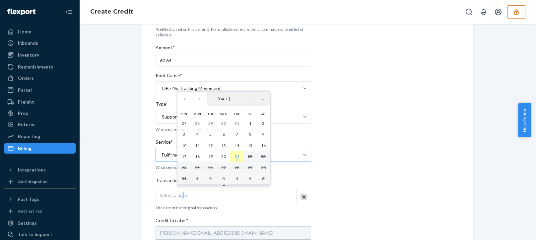
click at [235, 159] on abbr "21" at bounding box center [236, 156] width 5 height 5
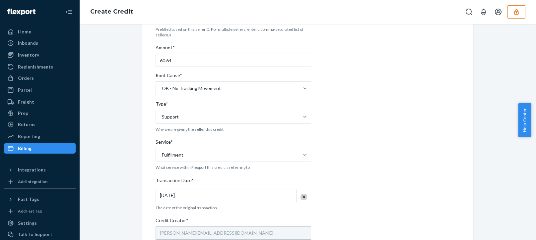
scroll to position [199, 0]
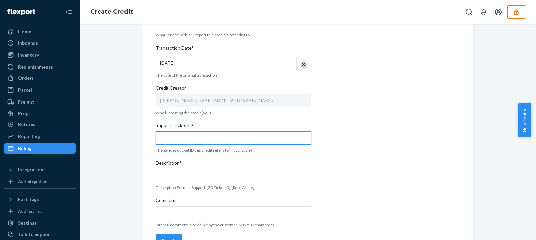
click at [188, 136] on input "Support Ticket ID" at bounding box center [232, 138] width 155 height 13
paste input "802889"
type input "802889"
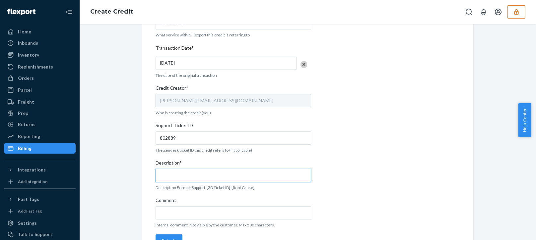
click at [185, 170] on input "Description*" at bounding box center [232, 175] width 155 height 13
paste input "802889"
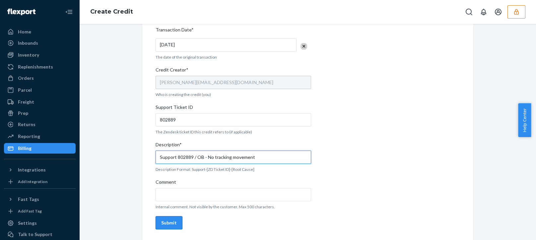
type input "Support 802889 / OB - No tracking movement"
click at [169, 227] on button "Submit" at bounding box center [168, 223] width 27 height 13
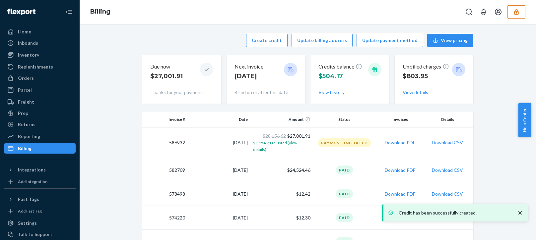
click at [30, 79] on div "Orders" at bounding box center [26, 78] width 16 height 7
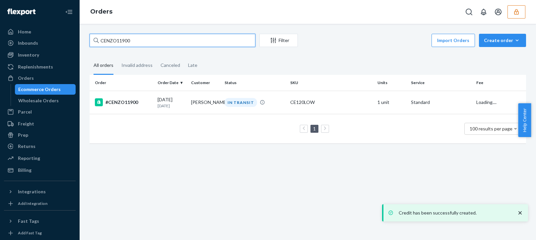
click at [120, 39] on input "CENZO11900" at bounding box center [173, 40] width 166 height 13
paste input "201"
click at [147, 40] on input "CENZO12010" at bounding box center [173, 40] width 166 height 13
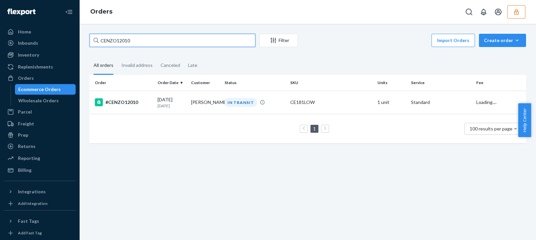
type input "CENZO12010"
click at [136, 163] on div "CENZO12010 Filter Import Orders Create order Ecommerce order Removal order All …" at bounding box center [308, 132] width 456 height 217
click at [143, 106] on div "#CENZO12010" at bounding box center [123, 102] width 57 height 8
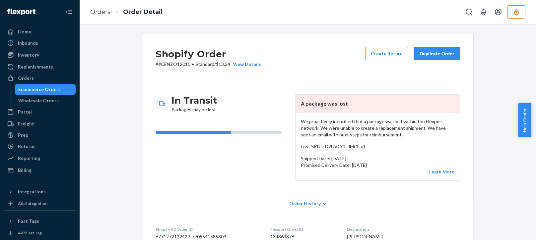
drag, startPoint x: 25, startPoint y: 172, endPoint x: 139, endPoint y: 172, distance: 113.7
click at [25, 172] on div "Billing" at bounding box center [25, 170] width 14 height 7
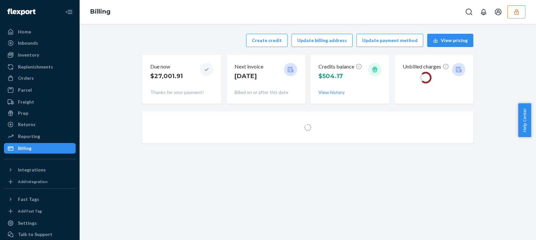
click at [117, 84] on div "Create credit Update billing address Update payment method View pricing Due now…" at bounding box center [308, 89] width 446 height 118
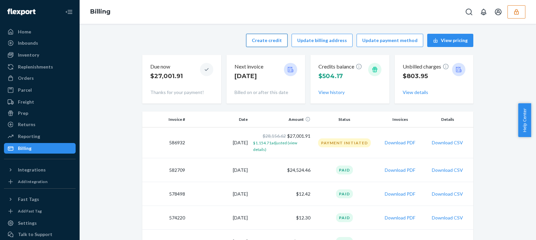
click at [266, 39] on button "Create credit" at bounding box center [266, 40] width 41 height 13
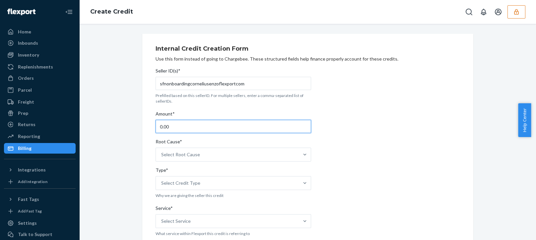
click at [183, 126] on input "0.00" at bounding box center [232, 126] width 155 height 13
type input "61.24"
click at [208, 156] on div "Select Root Cause" at bounding box center [227, 154] width 143 height 13
click at [162, 156] on input "Root Cause* Select Root Cause" at bounding box center [161, 155] width 1 height 7
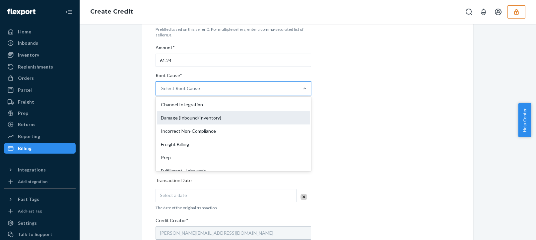
scroll to position [133, 0]
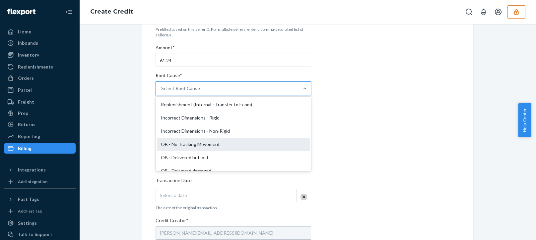
click at [171, 144] on div "OB - No Tracking Movement" at bounding box center [233, 144] width 153 height 13
click at [162, 92] on input "Root Cause* option OB - No Tracking Movement focused, 14 of 29. 29 results avai…" at bounding box center [161, 88] width 1 height 7
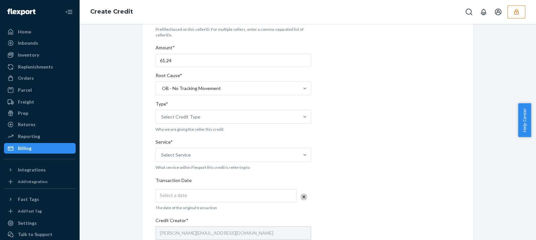
click at [122, 175] on div "Internal Credit Creation Form Use this form instead of going to Chargebee. Thes…" at bounding box center [308, 180] width 446 height 424
click at [201, 113] on div "Select Credit Type" at bounding box center [227, 116] width 143 height 13
click at [162, 114] on input "Type* Select Credit Type" at bounding box center [161, 117] width 1 height 7
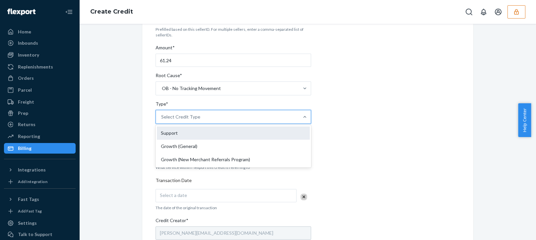
click at [168, 133] on div "Support" at bounding box center [233, 133] width 153 height 13
click at [162, 120] on input "Type* option Support focused, 1 of 3. 3 results available. Use Up and Down to c…" at bounding box center [161, 117] width 1 height 7
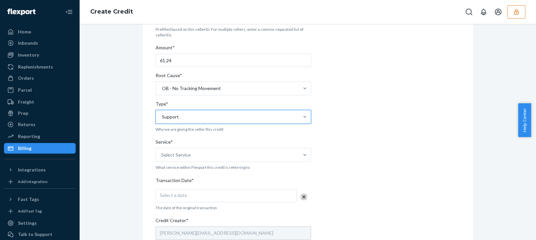
click at [127, 155] on div "Internal Credit Creation Form Use this form instead of going to Chargebee. Thes…" at bounding box center [308, 180] width 446 height 424
click at [177, 152] on div "Select Service" at bounding box center [176, 155] width 30 height 7
click at [162, 152] on input "Service* Select Service" at bounding box center [161, 155] width 1 height 7
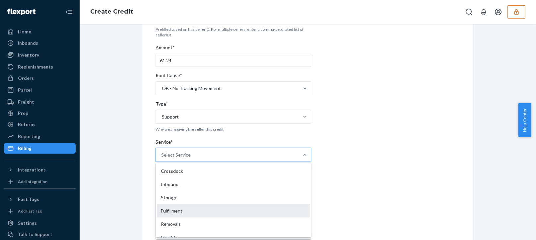
click at [172, 211] on div "Fulfillment" at bounding box center [233, 211] width 153 height 13
click at [162, 158] on input "Service* option Fulfillment focused, 4 of 10. 10 results available. Use Up and …" at bounding box center [161, 155] width 1 height 7
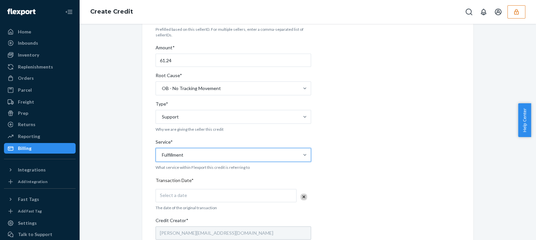
click at [127, 219] on div "Internal Credit Creation Form Use this form instead of going to Chargebee. Thes…" at bounding box center [308, 180] width 446 height 424
click at [192, 199] on div "Select a date" at bounding box center [225, 195] width 141 height 13
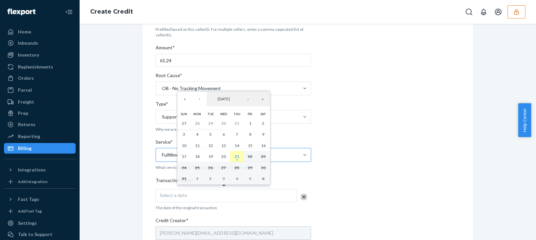
click at [240, 156] on button "21" at bounding box center [236, 156] width 13 height 11
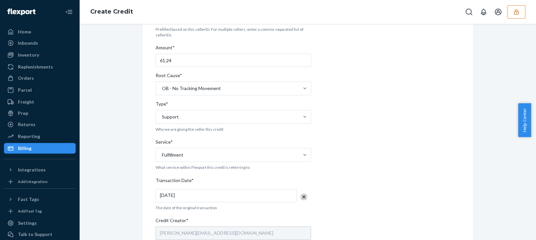
scroll to position [199, 0]
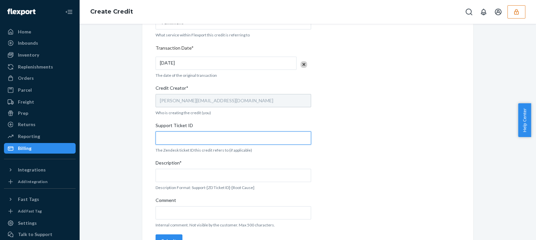
click at [185, 141] on input "Support Ticket ID" at bounding box center [232, 138] width 155 height 13
paste input "802893"
type input "802893"
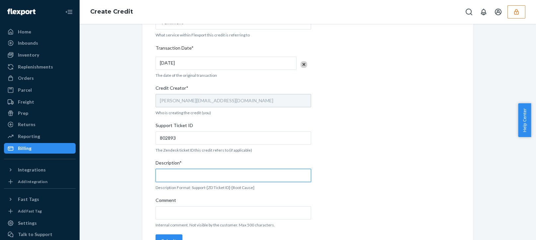
click at [177, 175] on input "Description*" at bounding box center [232, 175] width 155 height 13
paste input "802893"
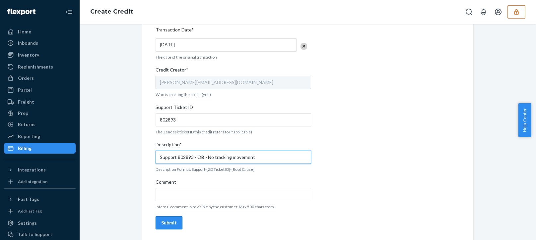
type input "Support 802893 / OB - No tracking movement"
click at [164, 226] on div "Submit" at bounding box center [169, 223] width 16 height 7
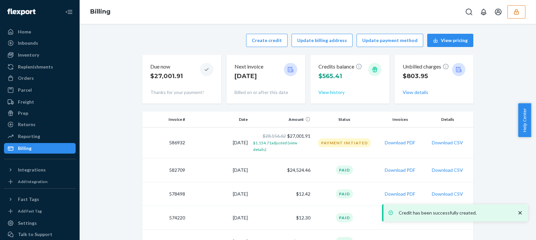
click at [330, 93] on button "View history" at bounding box center [331, 92] width 26 height 7
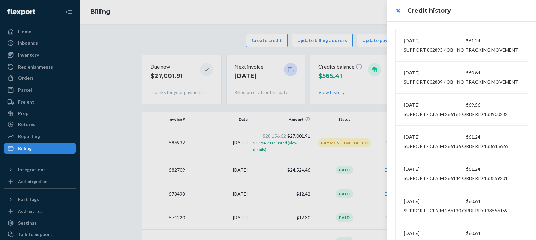
scroll to position [33, 0]
click at [258, 26] on div at bounding box center [268, 120] width 536 height 240
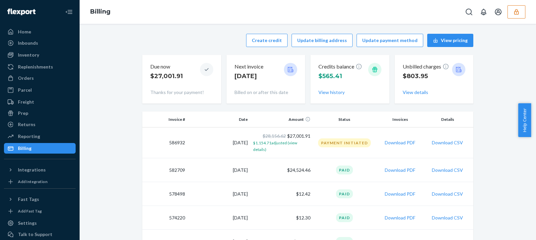
click at [513, 14] on button "button" at bounding box center [516, 11] width 18 height 13
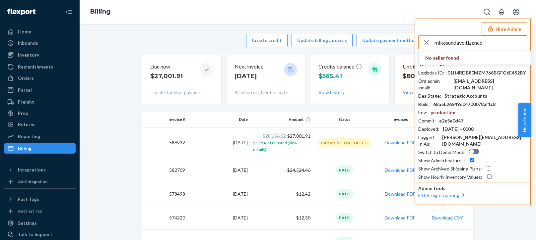
click at [493, 44] on input "mikesundaycitizenco" at bounding box center [480, 42] width 92 height 13
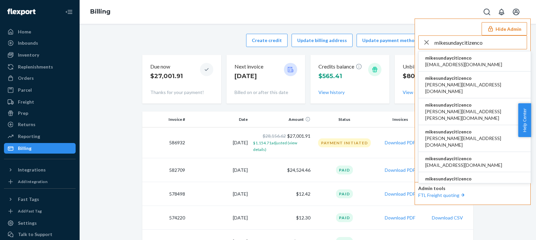
type input "mikesundaycitizenco"
click at [442, 61] on span "mikesundaycitizenco" at bounding box center [463, 58] width 77 height 7
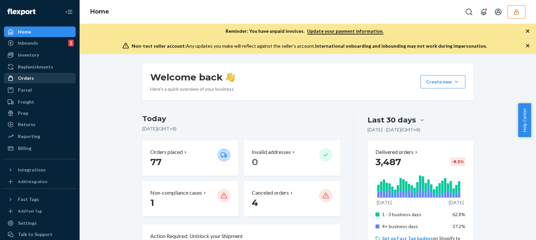
click at [40, 75] on div "Orders" at bounding box center [40, 78] width 70 height 9
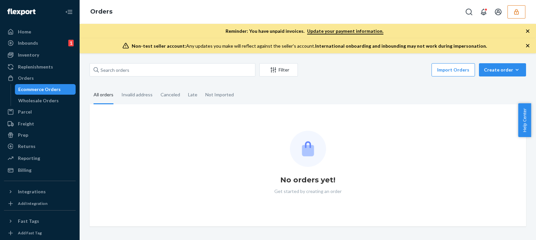
drag, startPoint x: 374, startPoint y: 77, endPoint x: 153, endPoint y: 86, distance: 221.6
click at [374, 77] on div "Import Orders Create order Ecommerce order Removal order" at bounding box center [414, 70] width 224 height 15
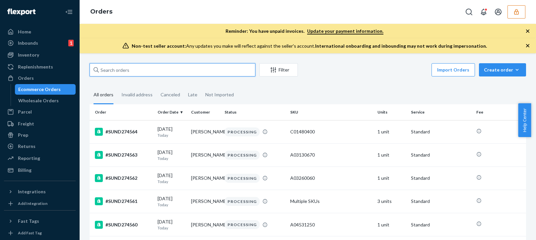
click at [163, 70] on input "text" at bounding box center [173, 69] width 166 height 13
paste input "1748SUNDW"
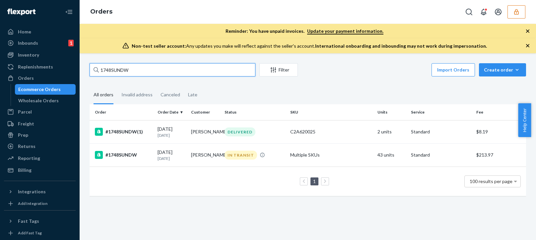
click at [166, 70] on input "1748SUNDW" at bounding box center [173, 69] width 166 height 13
type input "1748SUNDW"
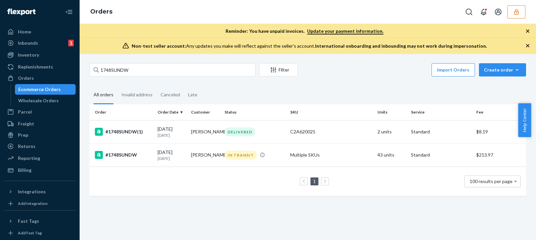
click at [170, 198] on div "Order Order Date Customer Status SKU Units Service Fee #1748SUNDW(1) 07/30/2025…" at bounding box center [308, 153] width 436 height 98
click at [153, 157] on td "#1748SUNDW" at bounding box center [122, 155] width 65 height 23
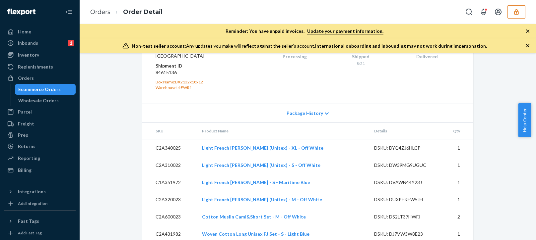
scroll to position [1770, 0]
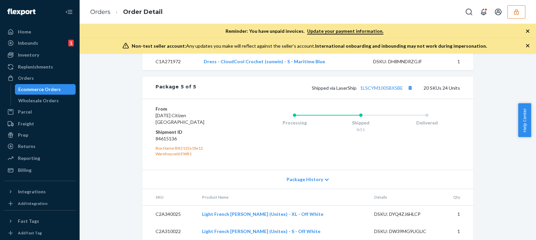
click at [250, 150] on div "Processing Shipped 8/21 Delivered" at bounding box center [347, 135] width 225 height 58
click at [518, 11] on icon "button" at bounding box center [516, 12] width 7 height 7
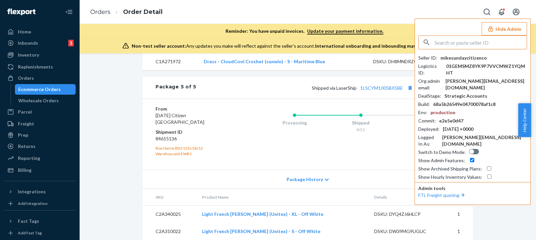
click at [457, 41] on input "text" at bounding box center [480, 42] width 92 height 13
click at [496, 42] on input "paige.cox@dollskill.com" at bounding box center [480, 42] width 92 height 13
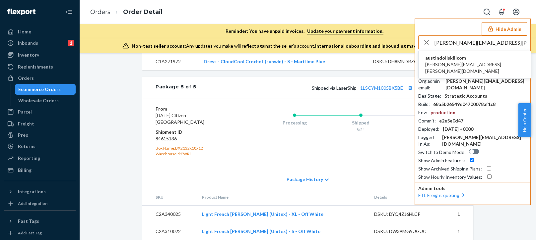
click at [497, 44] on input "paige.cox@dollskill.com" at bounding box center [480, 42] width 92 height 13
type input "paige.cox@dollskill.com"
click at [455, 58] on span "austindollskillcom" at bounding box center [474, 58] width 99 height 7
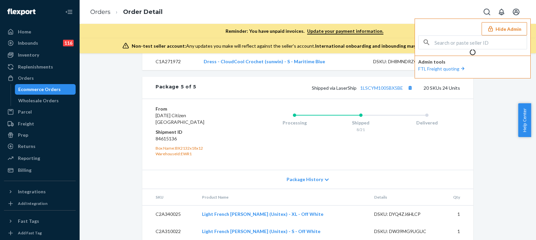
scroll to position [0, 0]
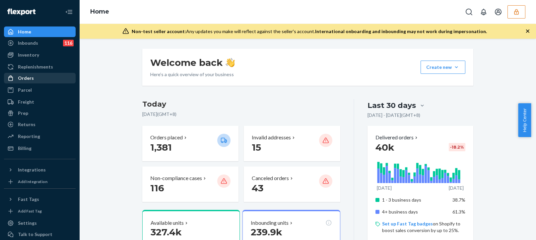
click at [34, 77] on div "Orders" at bounding box center [40, 78] width 70 height 9
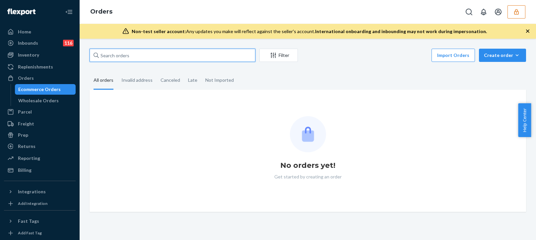
click at [151, 50] on input "text" at bounding box center [173, 55] width 166 height 13
click at [162, 57] on input "text" at bounding box center [173, 55] width 166 height 13
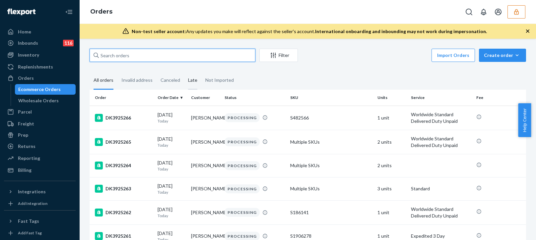
paste input "DK3815377"
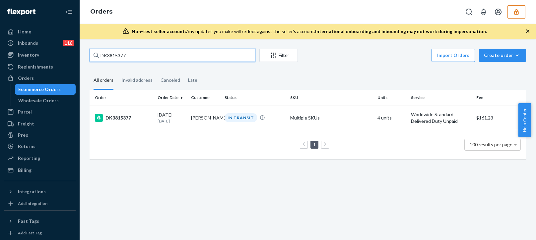
type input "DK3815377"
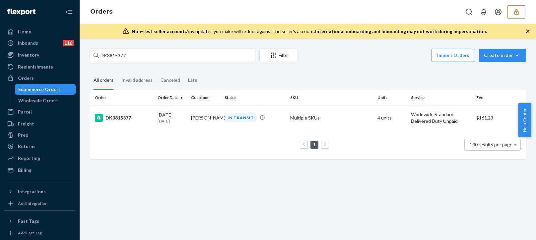
click at [161, 167] on div "DK3815377 Filter Import Orders Create order Ecommerce order Removal order All o…" at bounding box center [308, 140] width 456 height 202
click at [188, 116] on td "Elisa Besleaga" at bounding box center [204, 118] width 33 height 24
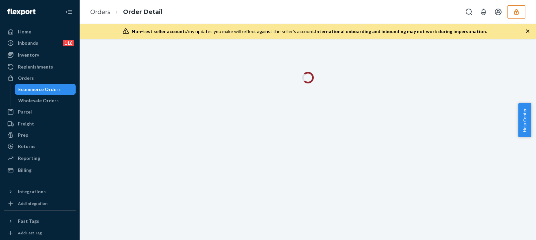
click at [529, 32] on icon "button" at bounding box center [527, 31] width 7 height 7
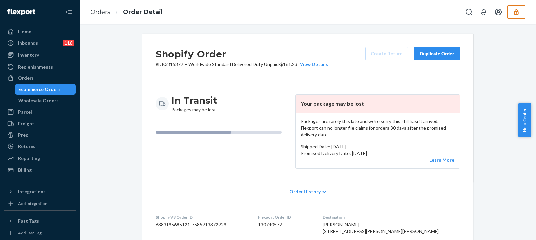
scroll to position [66, 0]
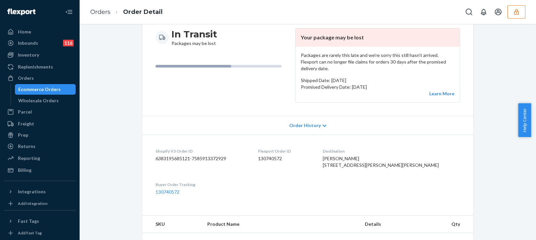
click at [309, 124] on div "Order History" at bounding box center [307, 125] width 331 height 19
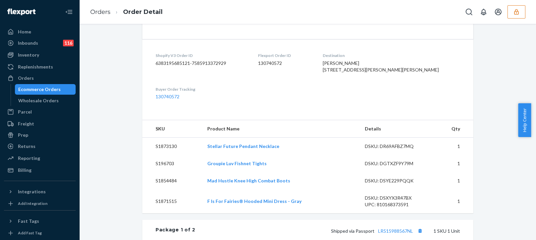
scroll to position [464, 0]
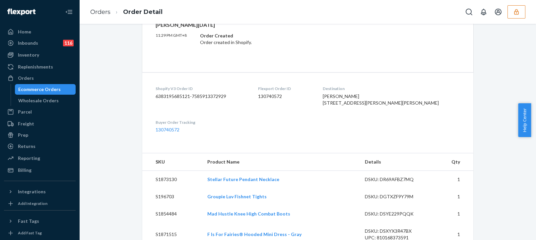
click at [198, 93] on dd "6383195685121-7585913372929" at bounding box center [201, 96] width 92 height 7
drag, startPoint x: 198, startPoint y: 89, endPoint x: 204, endPoint y: 89, distance: 6.0
click at [199, 93] on dd "6383195685121-7585913372929" at bounding box center [201, 96] width 92 height 7
copy dd "6383195685121-7585913372929"
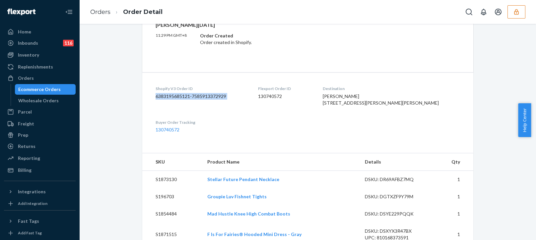
click at [196, 93] on dd "6383195685121-7585913372929" at bounding box center [201, 96] width 92 height 7
click at [30, 94] on div "Ecommerce Orders" at bounding box center [46, 89] width 60 height 9
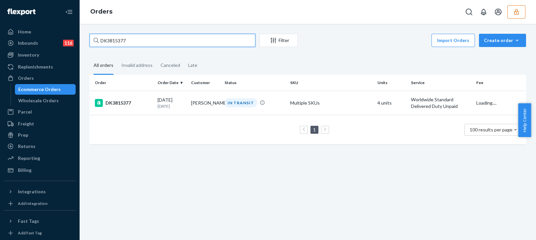
click at [114, 40] on input "DK3815377" at bounding box center [173, 40] width 166 height 13
paste input "910225"
click at [146, 40] on input "DK3910225" at bounding box center [173, 40] width 166 height 13
type input "DK3910225"
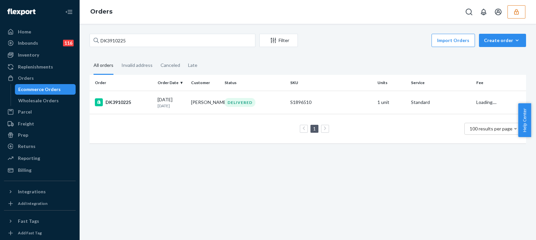
click at [152, 163] on div "DK3910225 Filter Import Orders Create order Ecommerce order Removal order All o…" at bounding box center [308, 132] width 456 height 217
click at [182, 85] on th "Order Date" at bounding box center [171, 83] width 33 height 16
click at [175, 96] on div "08/13/2025 8 days ago" at bounding box center [171, 102] width 28 height 12
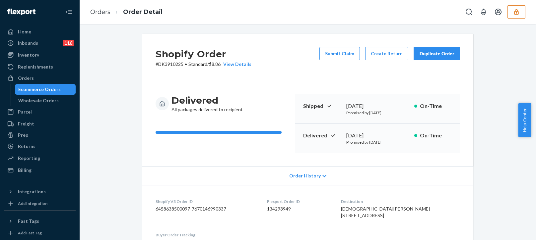
scroll to position [99, 0]
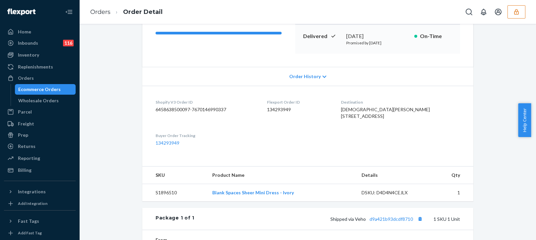
click at [316, 81] on div "Order History" at bounding box center [307, 76] width 331 height 19
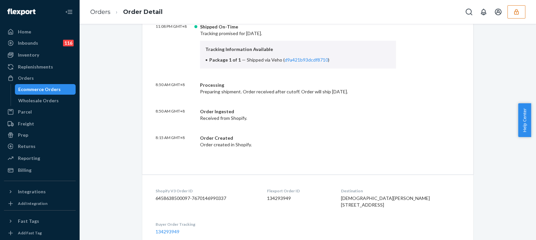
scroll to position [431, 0]
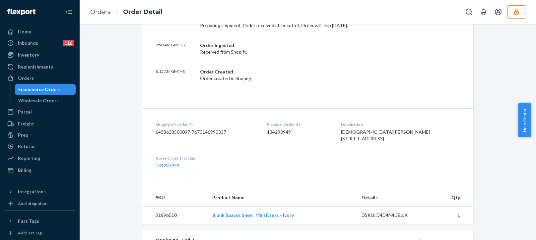
click at [185, 131] on dd "6458638500097-7670146990337" at bounding box center [205, 132] width 101 height 7
click at [186, 131] on dd "6458638500097-7670146990337" at bounding box center [205, 132] width 101 height 7
copy dd "6458638500097-7670146990337"
click at [31, 89] on div "Ecommerce Orders" at bounding box center [39, 89] width 42 height 7
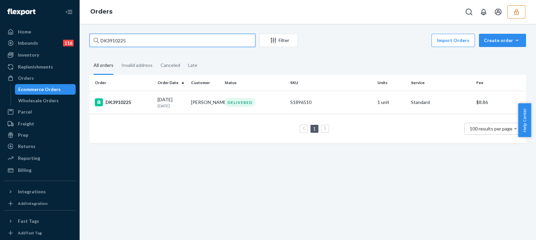
click at [122, 41] on input "DK3910225" at bounding box center [173, 40] width 166 height 13
click at [122, 40] on input "DK3910225" at bounding box center [173, 40] width 166 height 13
paste input "PD3200565"
click at [147, 42] on input "PD3200565" at bounding box center [173, 40] width 166 height 13
type input "PD3200565"
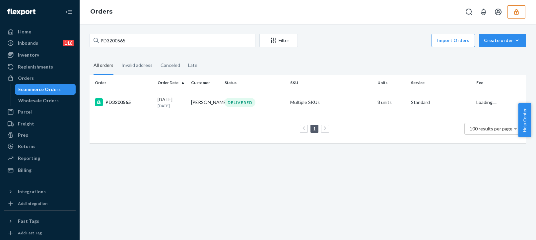
click at [163, 177] on div "PD3200565 Filter Import Orders Create order Ecommerce order Removal order All o…" at bounding box center [308, 132] width 456 height 217
click at [211, 99] on td "juliana dotson" at bounding box center [204, 102] width 33 height 23
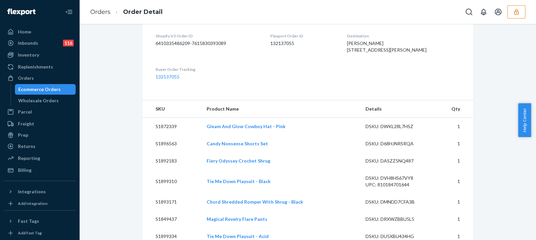
scroll to position [66, 0]
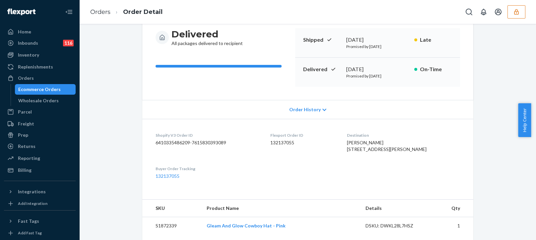
click at [198, 144] on dd "6410335486209-7615830393089" at bounding box center [207, 143] width 104 height 7
copy dd "6410335486209-7615830393089"
click at [314, 110] on span "Order History" at bounding box center [304, 109] width 31 height 7
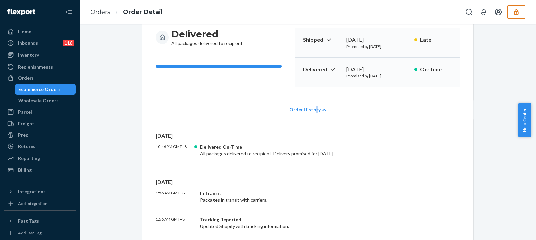
scroll to position [232, 0]
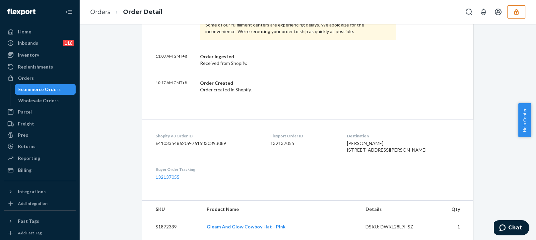
scroll to position [597, 0]
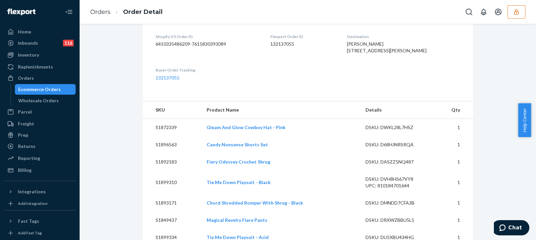
click at [217, 57] on div "Shopify V3 Order ID 6410335486209-7615830393089" at bounding box center [207, 45] width 104 height 23
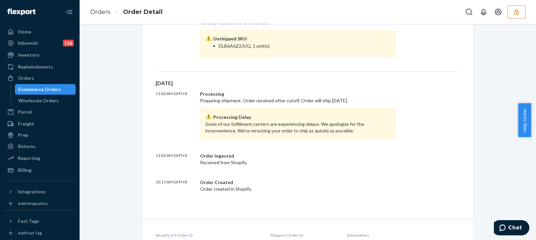
scroll to position [332, 0]
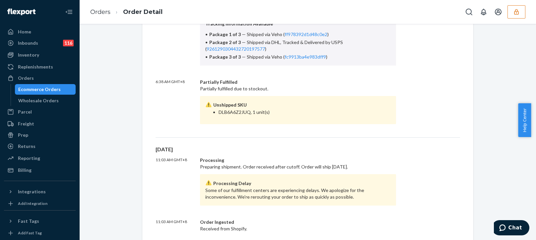
click at [293, 126] on div "Sun, Jul 13 6:56 PM GMT+8 Shipped Late Tracking promised for July 11, 2025. Tra…" at bounding box center [307, 62] width 304 height 152
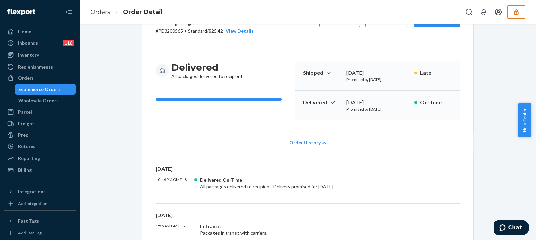
scroll to position [0, 0]
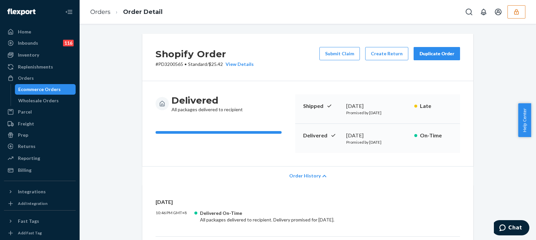
click at [168, 64] on p "# PD3200565 • Standard / $25.42 View Details" at bounding box center [204, 64] width 98 height 7
copy p "PD3200565"
click at [38, 83] on link "Orders" at bounding box center [40, 78] width 72 height 11
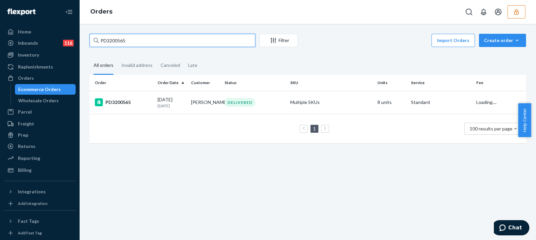
click at [111, 43] on input "PD3200565" at bounding box center [173, 40] width 166 height 13
paste input "DK3910225"
click at [130, 40] on input "DK3910225" at bounding box center [173, 40] width 166 height 13
type input "DK3910225"
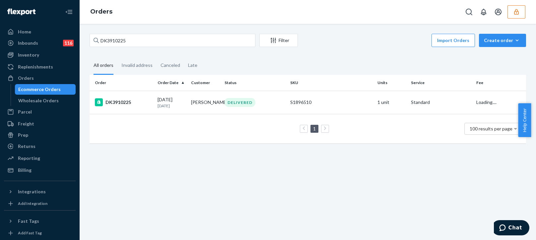
click at [195, 169] on div "DK3910225 Filter Import Orders Create order Ecommerce order Removal order All o…" at bounding box center [308, 132] width 456 height 217
click at [160, 98] on div "08/13/2025 8 days ago" at bounding box center [171, 102] width 28 height 12
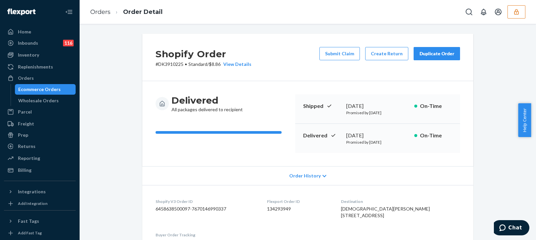
click at [311, 179] on span "Order History" at bounding box center [304, 176] width 31 height 7
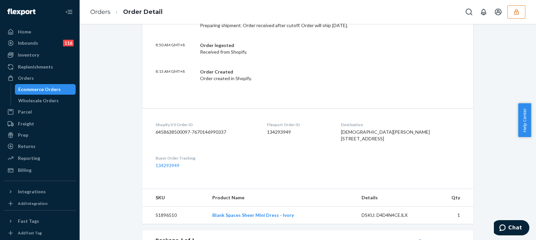
scroll to position [497, 0]
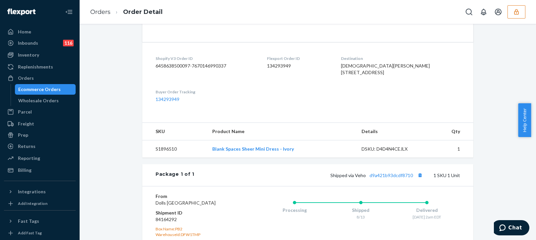
click at [256, 95] on dt "Buyer Order Tracking" at bounding box center [205, 92] width 101 height 6
drag, startPoint x: 226, startPoint y: 64, endPoint x: 154, endPoint y: 70, distance: 72.2
click at [155, 70] on div "Shopify V3 Order ID 6458638500097-7670146990337" at bounding box center [205, 67] width 101 height 23
copy dd "6458638500097-7670146990337"
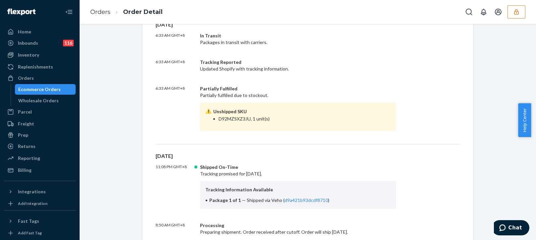
scroll to position [158, 0]
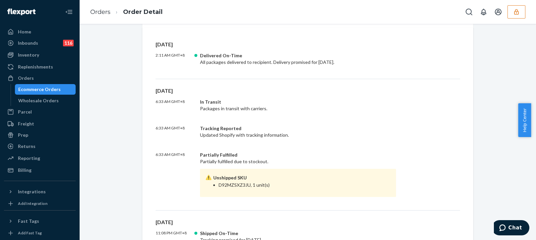
click at [41, 94] on link "Ecommerce Orders" at bounding box center [45, 89] width 61 height 11
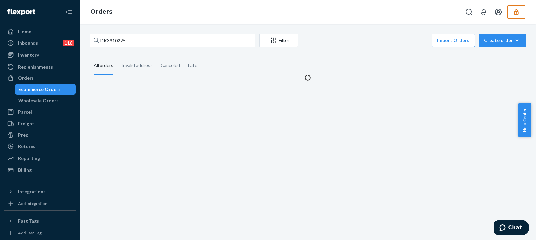
click at [47, 89] on div "Ecommerce Orders" at bounding box center [39, 89] width 42 height 7
click at [114, 40] on input "DK3910225" at bounding box center [173, 40] width 166 height 13
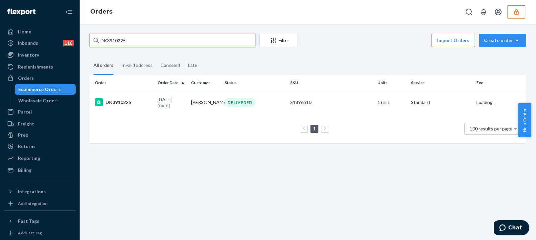
paste input "815377"
type input "DK3815377"
click at [144, 36] on input "DK3815377" at bounding box center [173, 40] width 166 height 13
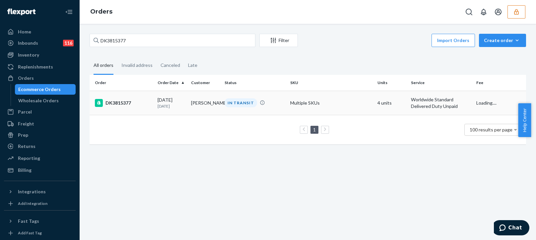
click at [155, 102] on td "06/22/2025 1 month ago" at bounding box center [171, 103] width 33 height 24
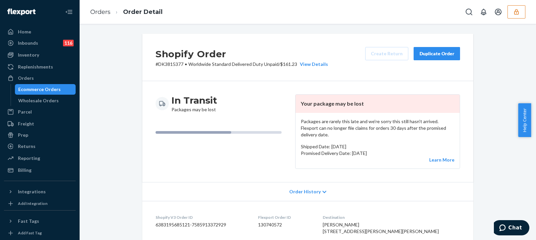
scroll to position [133, 0]
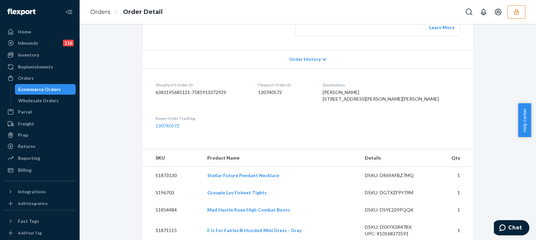
click at [520, 8] on button "button" at bounding box center [516, 11] width 18 height 13
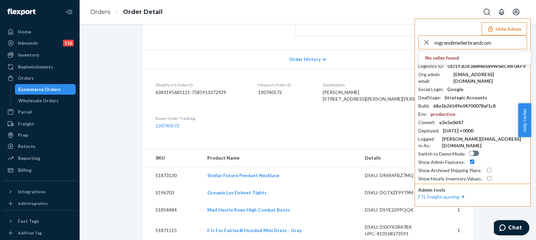
type input "mgrandimellerbrandcom"
click at [498, 45] on input "mgrandimellerbrandcom" at bounding box center [480, 42] width 92 height 13
click at [502, 40] on input "mgrandimellerbrandcom" at bounding box center [480, 42] width 92 height 13
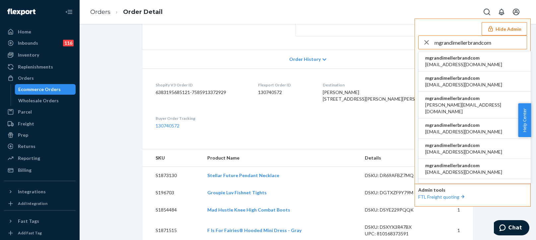
click at [503, 44] on input "mgrandimellerbrandcom" at bounding box center [480, 42] width 92 height 13
click at [447, 61] on span "mgrandimellerbrandcom" at bounding box center [463, 58] width 77 height 7
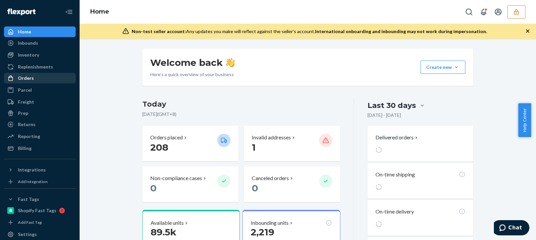
click at [33, 82] on div "Orders" at bounding box center [40, 78] width 70 height 9
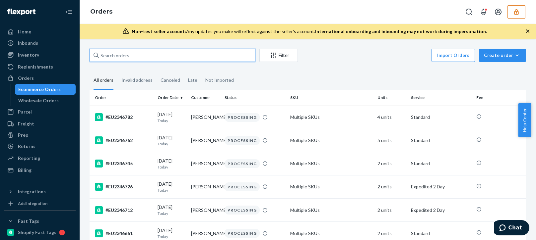
click at [124, 52] on input "text" at bounding box center [173, 55] width 166 height 13
paste input "EU2346138"
type input "EU2346138"
click at [145, 56] on input "EU2346138" at bounding box center [173, 55] width 166 height 13
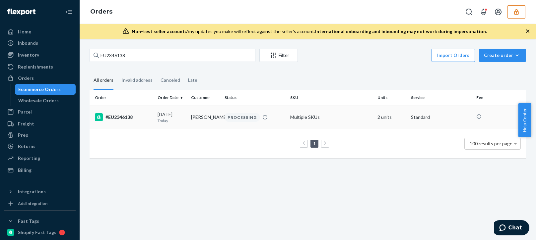
click at [188, 119] on td "William Myers" at bounding box center [204, 117] width 33 height 23
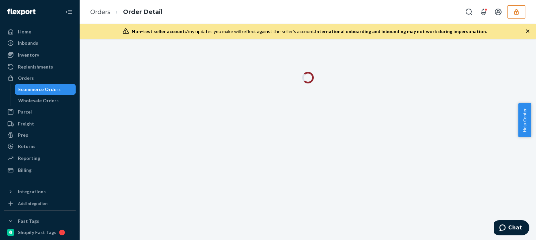
click at [527, 34] on icon "button" at bounding box center [527, 31] width 7 height 7
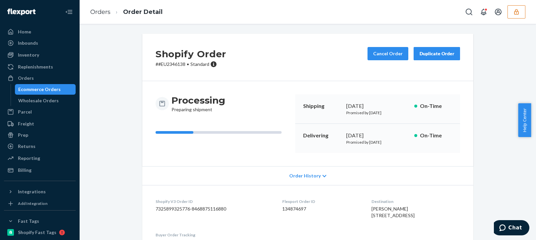
scroll to position [33, 0]
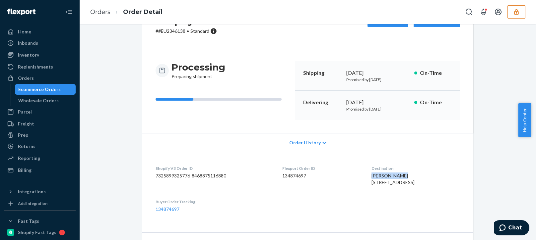
drag, startPoint x: 394, startPoint y: 175, endPoint x: 357, endPoint y: 177, distance: 36.5
click at [357, 177] on dl "Shopify V3 Order ID 7325899325776-8468875116880 Flexport Order ID 134874697 Des…" at bounding box center [307, 189] width 331 height 74
copy span "William Myers"
click at [109, 221] on div "Shopify Order # #EU2346138 • Standard Cancel Order Duplicate Order Processing P…" at bounding box center [308, 222] width 446 height 442
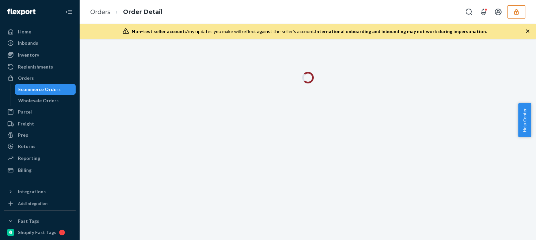
click at [528, 30] on icon "button" at bounding box center [527, 31] width 3 height 3
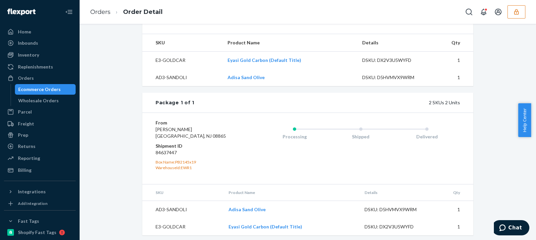
scroll to position [33, 0]
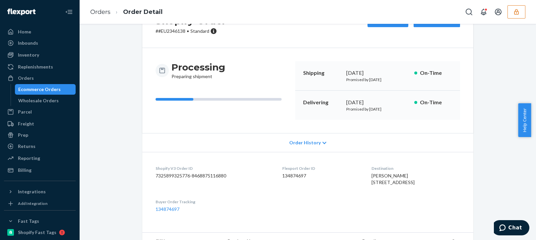
click at [380, 158] on dl "Shopify V3 Order ID 7325899325776-8468875116880 Flexport Order ID 134874697 Des…" at bounding box center [307, 189] width 331 height 74
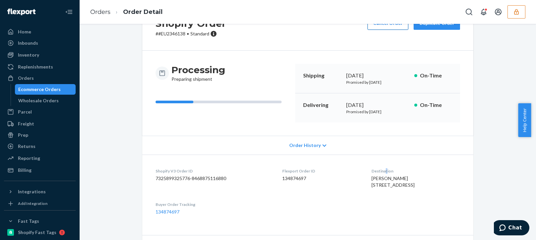
scroll to position [0, 0]
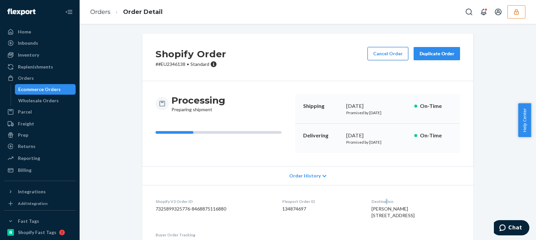
click at [379, 54] on button "Cancel Order" at bounding box center [387, 53] width 41 height 13
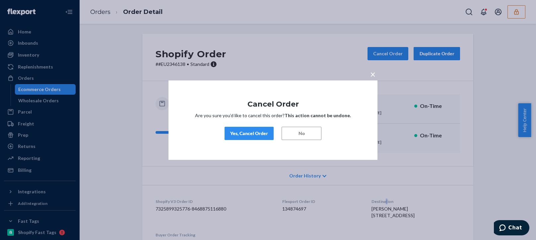
click at [244, 127] on button "Yes, Cancel Order" at bounding box center [248, 133] width 49 height 13
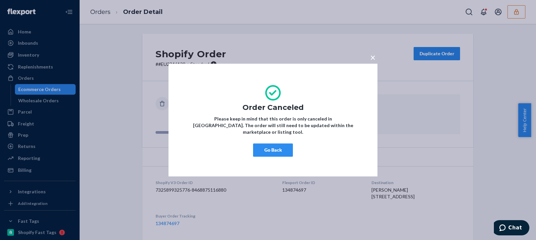
click at [272, 146] on button "Go Back" at bounding box center [273, 150] width 40 height 13
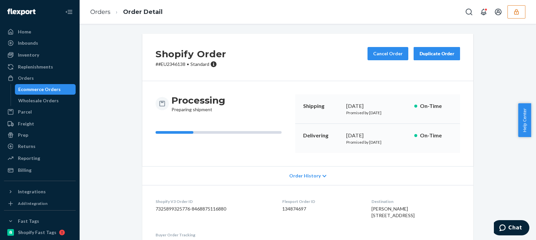
scroll to position [99, 0]
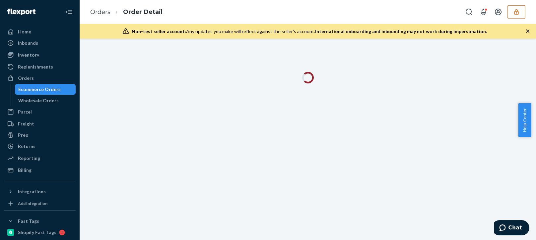
click at [526, 30] on icon "button" at bounding box center [527, 31] width 7 height 7
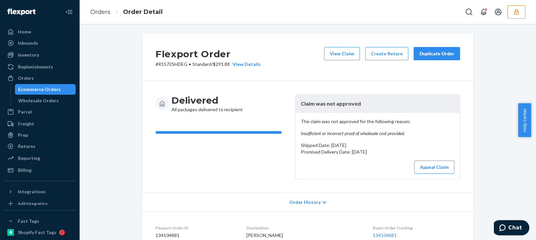
click at [339, 134] on em "Insufficient or incorrect proof of wholesale cost provided." at bounding box center [378, 133] width 154 height 7
click at [340, 134] on em "Insufficient or incorrect proof of wholesale cost provided." at bounding box center [378, 133] width 154 height 7
click at [360, 138] on div "The claim was not approved for the following reason: Insufficient or incorrect …" at bounding box center [377, 146] width 164 height 66
click at [337, 49] on button "View Claim" at bounding box center [342, 53] width 36 height 13
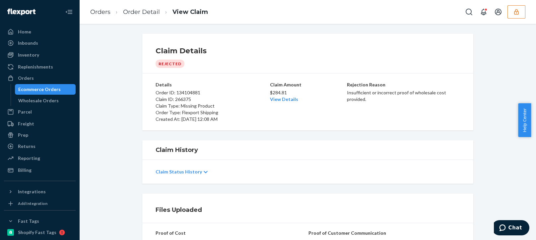
click at [318, 74] on div "Claim History" at bounding box center [307, 54] width 331 height 40
click at [260, 107] on p "Claim Type: Missing Product" at bounding box center [211, 106] width 113 height 7
drag, startPoint x: 287, startPoint y: 93, endPoint x: 268, endPoint y: 93, distance: 19.2
click at [270, 93] on p "$284.81" at bounding box center [308, 93] width 76 height 7
copy p "$284.81"
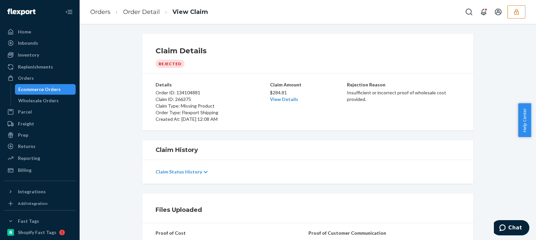
click at [195, 107] on p "Claim Type: Missing Product" at bounding box center [211, 106] width 113 height 7
click at [139, 12] on link "Order Detail" at bounding box center [141, 11] width 37 height 7
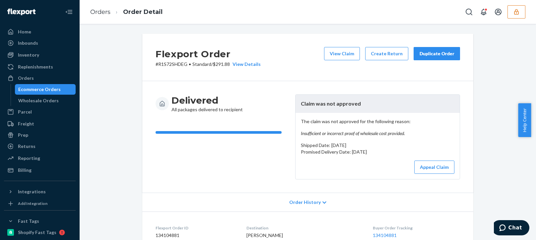
click at [517, 14] on icon "button" at bounding box center [516, 12] width 7 height 7
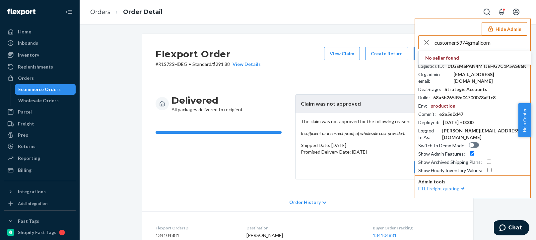
click at [494, 47] on input "customer5974gmailcom" at bounding box center [480, 42] width 92 height 13
click at [497, 46] on input "customer5974gmailcom" at bounding box center [480, 42] width 92 height 13
type input "customer5974gmailcom"
click at [469, 58] on span "customer5974gmailcom" at bounding box center [463, 58] width 77 height 7
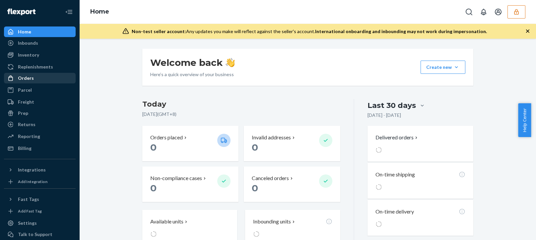
drag, startPoint x: 34, startPoint y: 81, endPoint x: 35, endPoint y: 74, distance: 7.0
click at [34, 81] on div "Orders" at bounding box center [40, 78] width 70 height 9
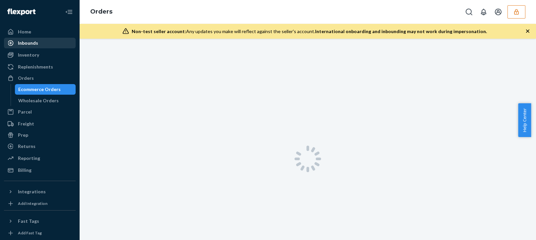
click at [39, 48] on link "Inbounds" at bounding box center [40, 43] width 72 height 11
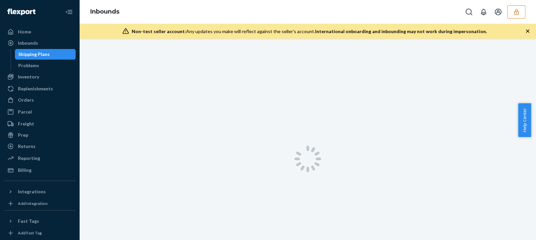
click at [39, 50] on div "Shipping Plans" at bounding box center [46, 54] width 60 height 9
click at [39, 77] on div "Inventory" at bounding box center [40, 76] width 70 height 9
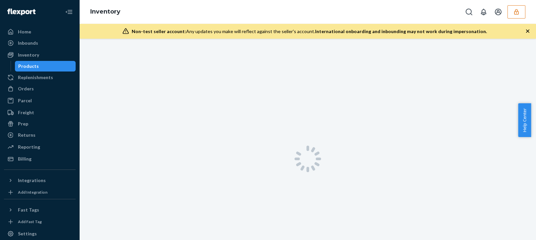
click at [528, 31] on icon "button" at bounding box center [527, 31] width 3 height 3
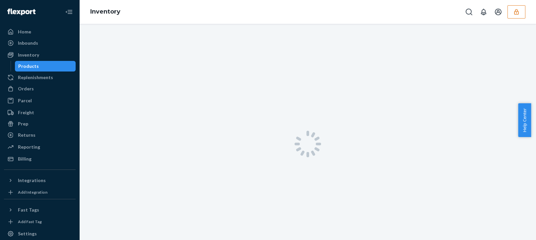
click at [291, 16] on div "Inventory" at bounding box center [308, 12] width 456 height 24
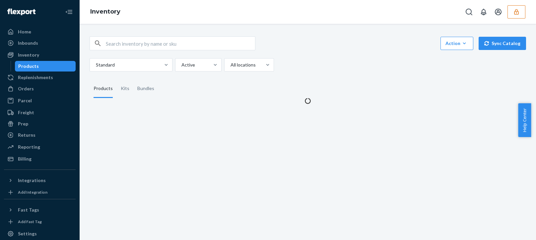
click at [368, 54] on div "Action Create product Create kit or bundle Bulk create products Bulk update pro…" at bounding box center [308, 53] width 436 height 35
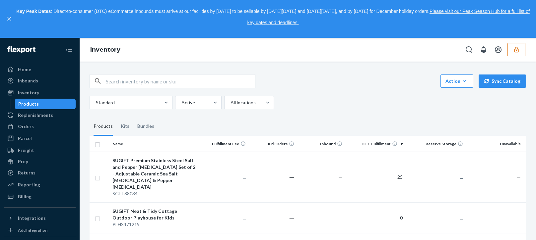
click at [365, 103] on div "Standard Active All locations" at bounding box center [305, 102] width 431 height 13
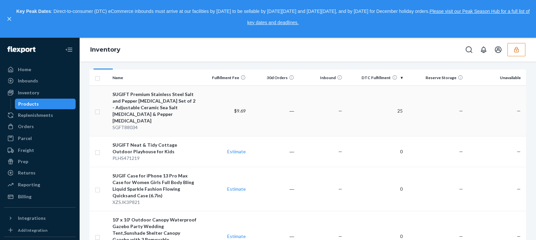
click at [147, 104] on div "SUGIFT Premium Stainless Steel Salt and Pepper Grinder Set of 2 - Adjustable Ce…" at bounding box center [154, 107] width 85 height 33
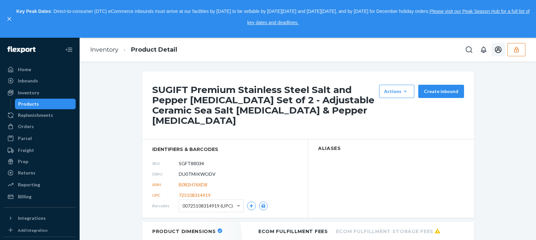
click at [518, 51] on icon "button" at bounding box center [516, 50] width 4 height 6
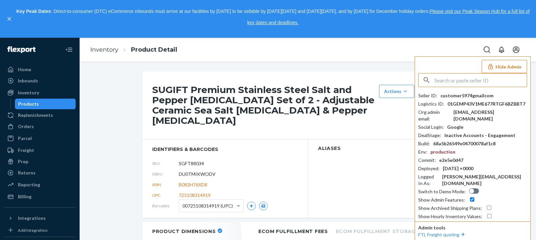
click at [467, 96] on div "customer5974gmailcom" at bounding box center [466, 96] width 53 height 7
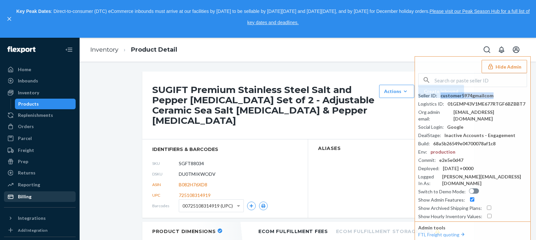
click at [23, 196] on div "Billing" at bounding box center [25, 197] width 14 height 7
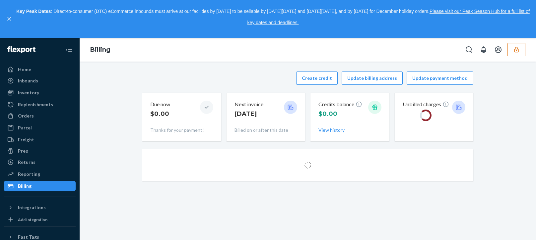
click at [187, 69] on div "Create credit Update billing address Update payment method Due now $0.00 Thanks…" at bounding box center [307, 107] width 331 height 78
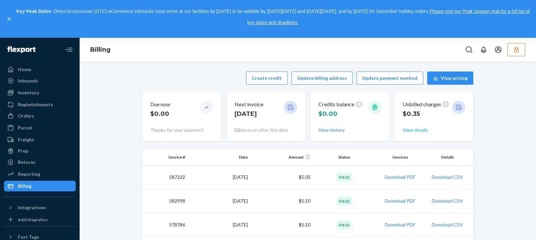
click at [413, 133] on button "View details" at bounding box center [416, 130] width 26 height 7
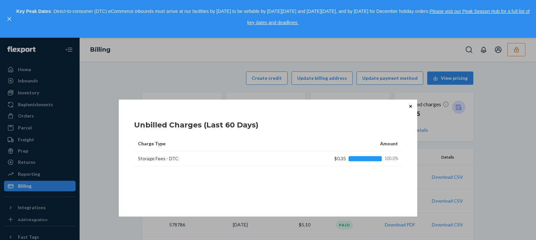
click at [411, 108] on icon "Close" at bounding box center [410, 106] width 3 height 4
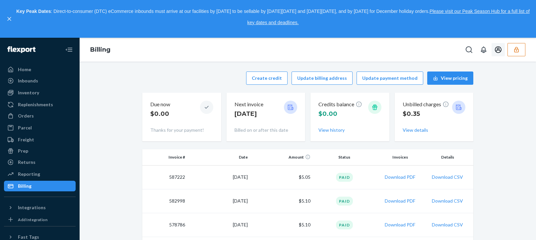
click at [515, 47] on icon "button" at bounding box center [516, 49] width 7 height 7
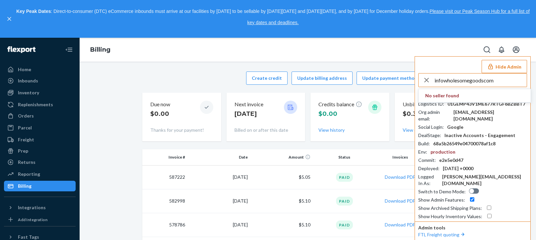
click at [503, 81] on input "infowholesomegoodscom" at bounding box center [480, 80] width 92 height 13
click at [502, 83] on input "infowholesomegoodscom" at bounding box center [480, 80] width 92 height 13
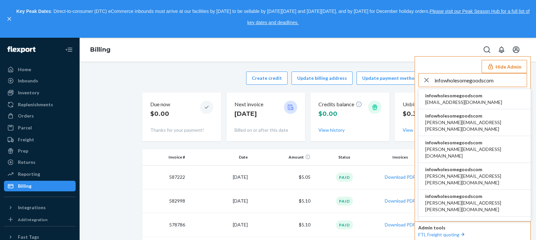
click at [502, 83] on input "infowholesomegoodscom" at bounding box center [480, 80] width 92 height 13
type input "infowholesomegoodscom"
click at [451, 101] on span "aleksa.bozicic@wholesomegoods.com" at bounding box center [463, 102] width 77 height 7
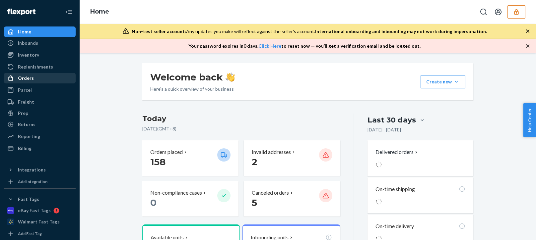
click at [36, 79] on div "Orders" at bounding box center [40, 78] width 70 height 9
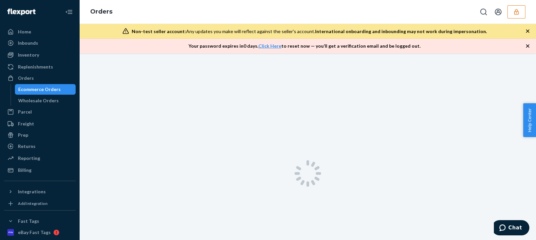
click at [128, 72] on div at bounding box center [308, 173] width 456 height 240
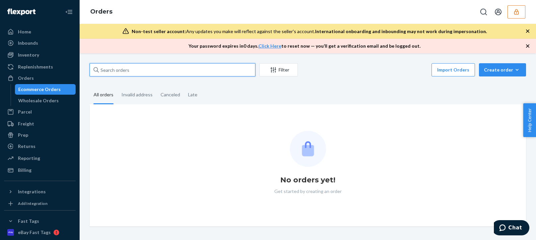
click at [201, 69] on input "text" at bounding box center [173, 69] width 166 height 13
paste input "CH3329069"
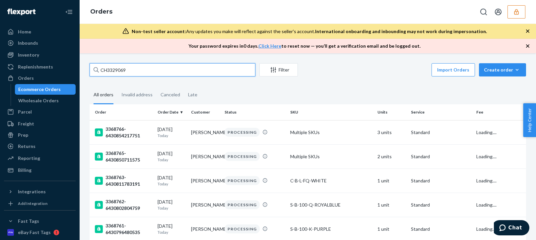
click at [144, 71] on input "CH3329069" at bounding box center [173, 69] width 166 height 13
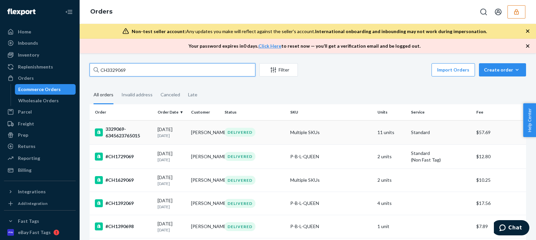
type input "CH3329069"
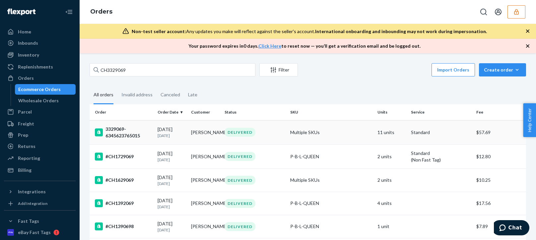
click at [124, 134] on div "3329069-6345623765015" at bounding box center [123, 132] width 57 height 13
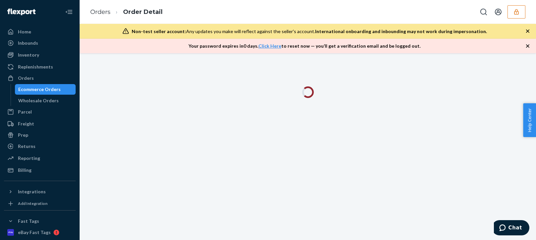
click at [528, 45] on icon "button" at bounding box center [527, 45] width 3 height 3
click at [528, 53] on div at bounding box center [308, 146] width 456 height 187
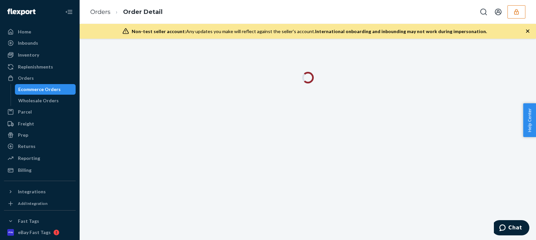
click at [529, 34] on icon "button" at bounding box center [527, 31] width 7 height 7
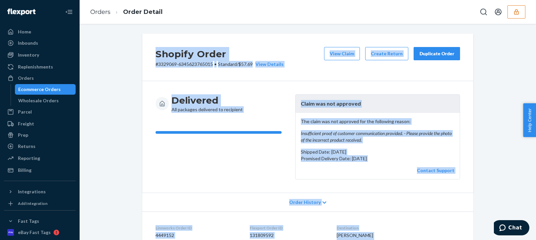
click at [262, 111] on div "Delivered All packages delivered to recipient" at bounding box center [222, 103] width 134 height 19
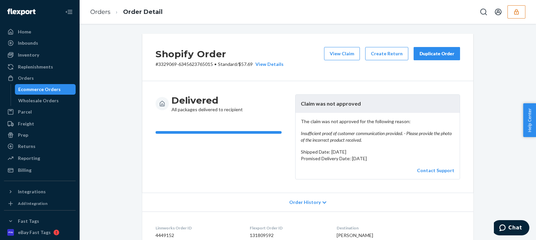
click at [332, 131] on em "Insufficient proof of customer communication provided. - Please provide the pho…" at bounding box center [378, 136] width 154 height 13
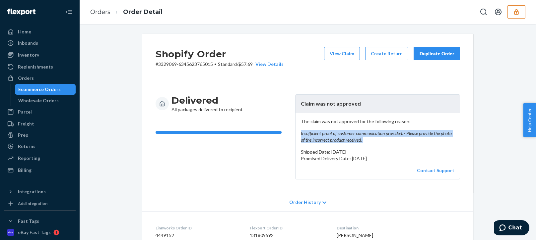
click at [332, 131] on em "Insufficient proof of customer communication provided. - Please provide the pho…" at bounding box center [378, 136] width 154 height 13
click at [335, 140] on em "Insufficient proof of customer communication provided. - Please provide the pho…" at bounding box center [378, 136] width 154 height 13
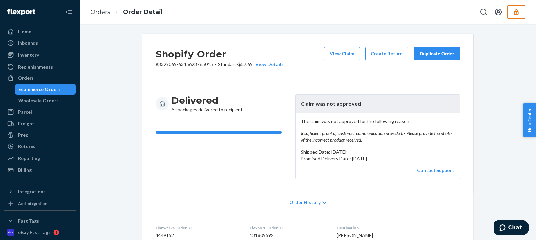
click at [327, 73] on div "Shopify Order # 3329069-6345623765015 • Standard / $57.69 View Details View Cla…" at bounding box center [307, 57] width 331 height 47
drag, startPoint x: 255, startPoint y: 62, endPoint x: 241, endPoint y: 64, distance: 14.1
click at [241, 64] on p "# 3329069-6345623765015 • Standard / $57.69 View Details" at bounding box center [219, 64] width 128 height 7
drag, startPoint x: 238, startPoint y: 64, endPoint x: 254, endPoint y: 65, distance: 15.3
click at [254, 65] on p "# 3329069-6345623765015 • Standard / $57.69 View Details" at bounding box center [219, 64] width 128 height 7
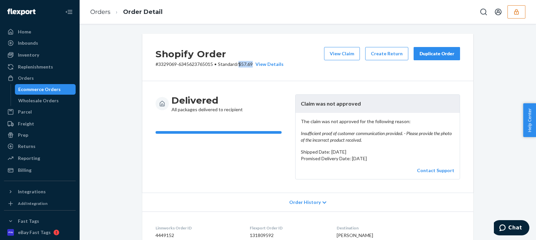
copy p "$57.69"
click at [27, 173] on div "Billing" at bounding box center [25, 170] width 14 height 7
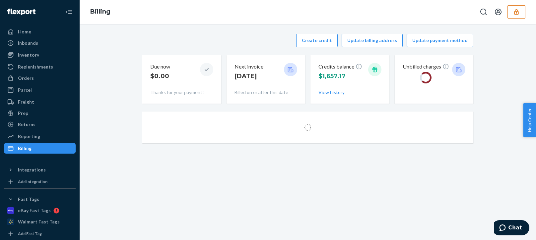
click at [213, 33] on div "Create credit Update billing address Update payment method Due now $0.00 Thanks…" at bounding box center [307, 69] width 331 height 78
click at [309, 38] on button "Update billing address" at bounding box center [321, 40] width 61 height 13
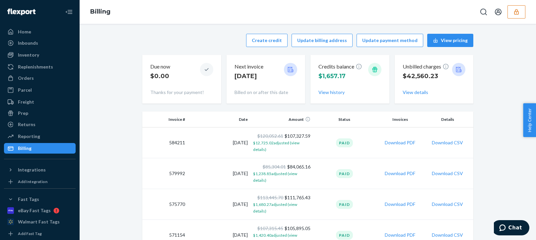
click at [0, 0] on div at bounding box center [0, 0] width 0 height 0
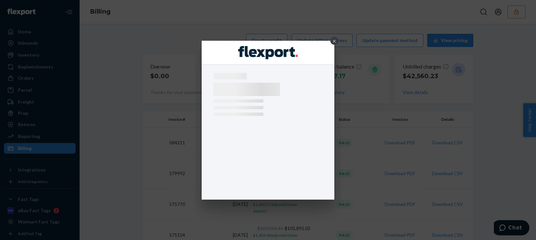
click at [334, 40] on div "×" at bounding box center [334, 41] width 8 height 8
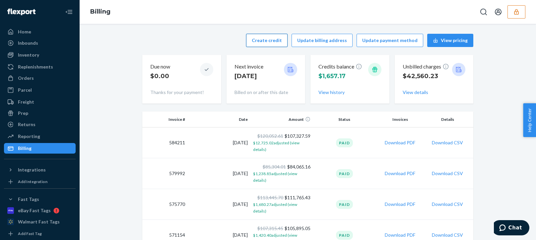
click at [274, 43] on button "Create credit" at bounding box center [266, 40] width 41 height 13
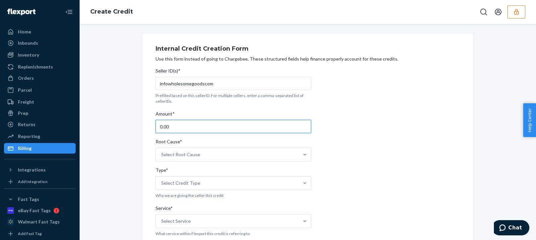
click at [186, 126] on input "0.00" at bounding box center [232, 126] width 155 height 13
type input "57.69"
click at [186, 143] on div "Root Cause*" at bounding box center [232, 143] width 155 height 9
click at [162, 152] on input "Root Cause* Select Root Cause" at bounding box center [161, 155] width 1 height 7
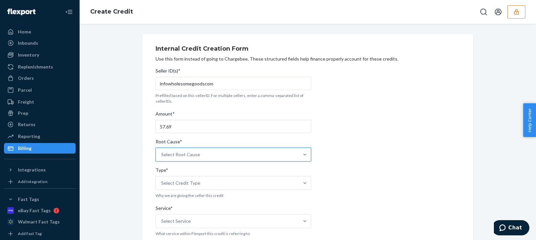
click at [185, 148] on div "Select Root Cause" at bounding box center [232, 155] width 155 height 14
click at [162, 152] on input "Root Cause* 0 results available. Select is focused ,type to refine list, press …" at bounding box center [161, 155] width 1 height 7
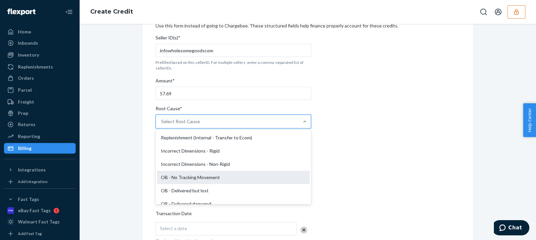
scroll to position [166, 0]
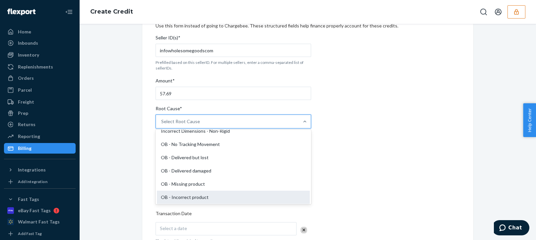
click at [183, 198] on div "OB - Incorrect product" at bounding box center [233, 197] width 153 height 13
click at [162, 125] on input "Root Cause* option OB - Incorrect product focused, 18 of 29. 29 results availab…" at bounding box center [161, 121] width 1 height 7
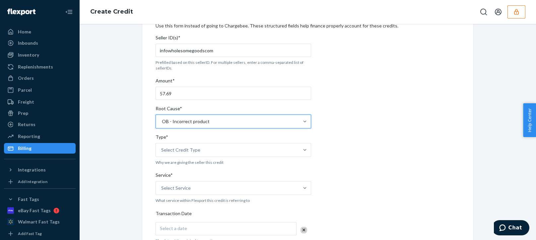
click at [131, 206] on div "Internal Credit Creation Form Use this form instead of going to Chargebee. Thes…" at bounding box center [308, 213] width 446 height 424
click at [185, 159] on div "Seller ID(s)* infowholesomegoodscom Prefilled based on this sellerID. For multi…" at bounding box center [232, 224] width 155 height 385
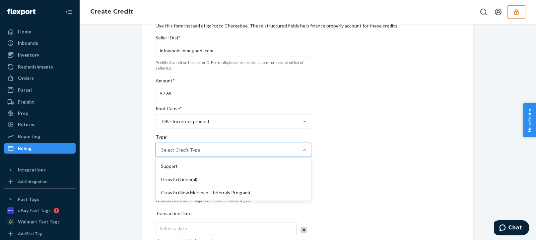
click at [210, 152] on div "Select Credit Type" at bounding box center [227, 150] width 143 height 13
click at [162, 152] on input "Type* option Support focused, 1 of 3. 3 results available. Use Up and Down to c…" at bounding box center [161, 150] width 1 height 7
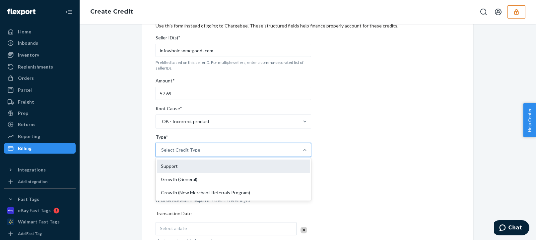
click at [161, 169] on div "Support" at bounding box center [233, 166] width 153 height 13
click at [161, 154] on input "Type* option Support focused, 1 of 3. 3 results available. Use Up and Down to c…" at bounding box center [161, 150] width 1 height 7
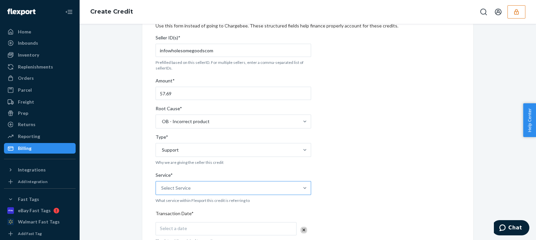
drag, startPoint x: 150, startPoint y: 192, endPoint x: 179, endPoint y: 192, distance: 29.5
click at [152, 192] on div "Internal Credit Creation Form Use this form instead of going to Chargebee. Thes…" at bounding box center [307, 213] width 331 height 424
click at [189, 186] on div "Select Service" at bounding box center [227, 188] width 143 height 13
click at [162, 186] on input "Service* Select Service" at bounding box center [161, 188] width 1 height 7
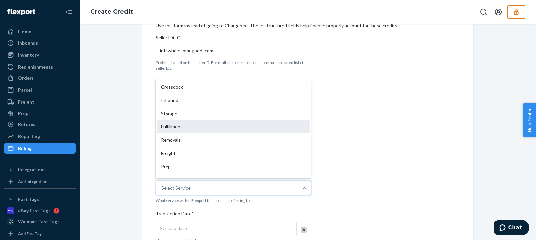
click at [176, 123] on div "Fulfillment" at bounding box center [233, 126] width 153 height 13
click at [162, 185] on input "Service* option Fulfillment focused, 4 of 10. 10 results available. Use Up and …" at bounding box center [161, 188] width 1 height 7
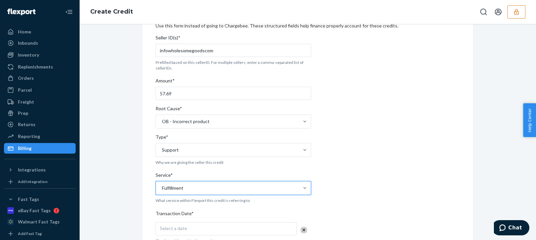
scroll to position [133, 0]
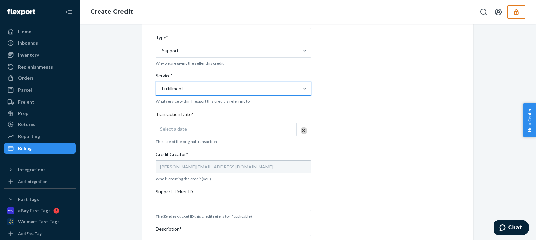
click at [178, 130] on span "Select a date" at bounding box center [173, 129] width 27 height 6
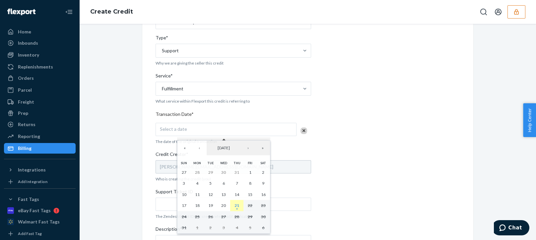
click at [240, 204] on button "21" at bounding box center [236, 205] width 13 height 11
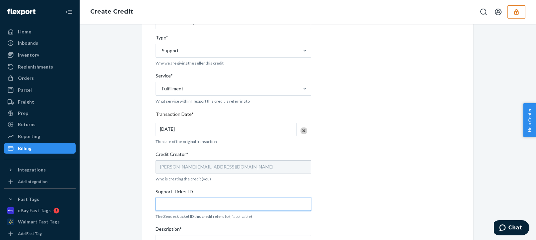
click at [186, 201] on input "Support Ticket ID" at bounding box center [232, 204] width 155 height 13
paste input "797177"
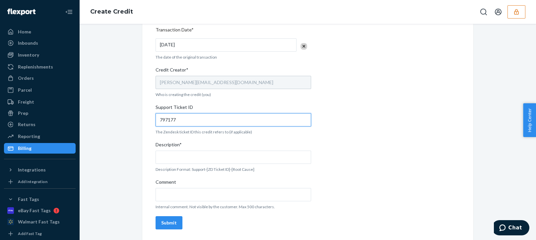
type input "797177"
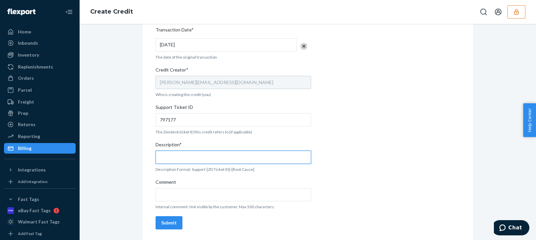
click at [168, 162] on input "Description*" at bounding box center [232, 157] width 155 height 13
paste input "797177"
type input "Support 797177 / OB - Incorrect product"
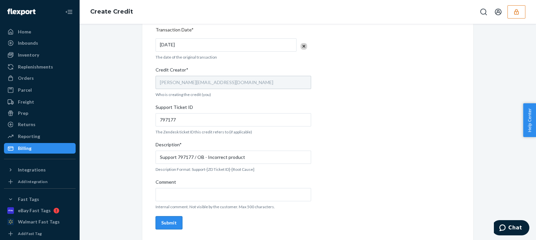
click at [161, 222] on div "Submit" at bounding box center [169, 223] width 16 height 7
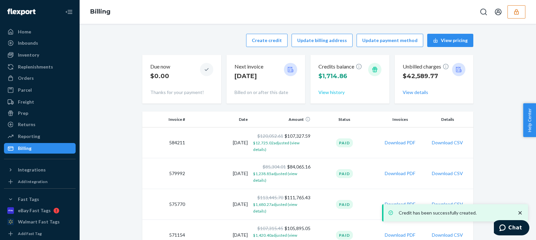
click at [334, 93] on button "View history" at bounding box center [331, 92] width 26 height 7
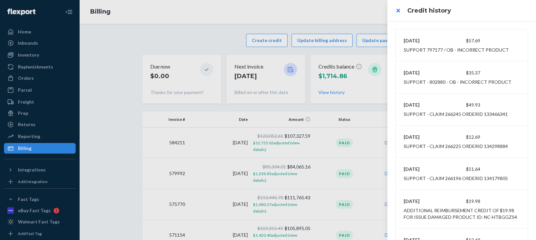
click at [354, 23] on div at bounding box center [268, 120] width 536 height 240
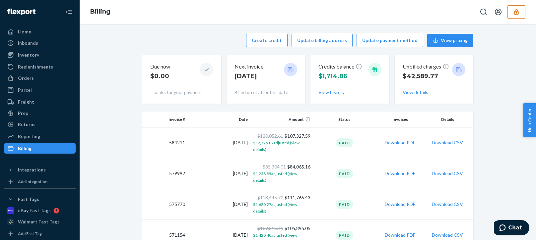
click at [524, 14] on button "button" at bounding box center [516, 11] width 18 height 13
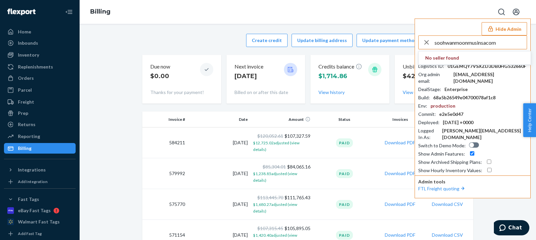
click at [502, 45] on input "soohwanmoonmusinsacom" at bounding box center [480, 42] width 92 height 13
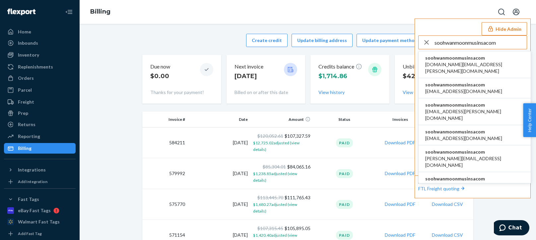
type input "soohwanmoonmusinsacom"
click at [445, 60] on span "soohwanmoonmusinsacom" at bounding box center [474, 58] width 99 height 7
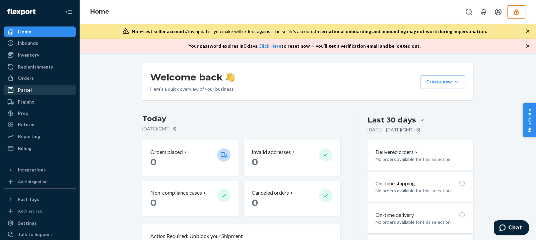
click at [32, 89] on div "Parcel" at bounding box center [40, 90] width 70 height 9
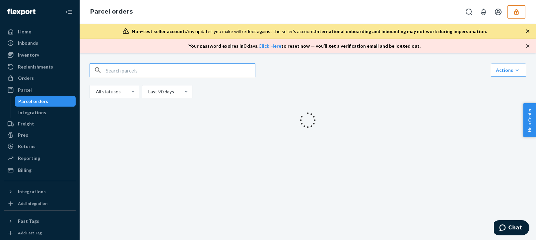
click at [138, 73] on input "text" at bounding box center [180, 70] width 149 height 13
type input "9434636207584274867456"
click at [207, 69] on input "9434636207584274867456" at bounding box center [180, 70] width 149 height 13
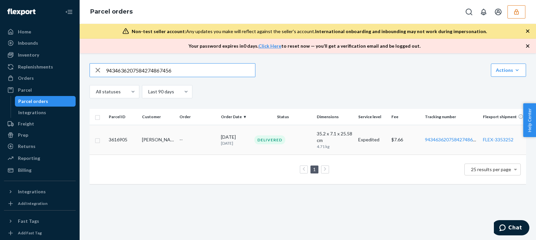
click at [161, 144] on td "[PERSON_NAME]" at bounding box center [157, 140] width 37 height 30
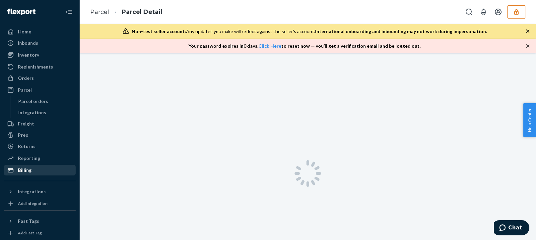
click at [47, 173] on div "Billing" at bounding box center [40, 170] width 70 height 9
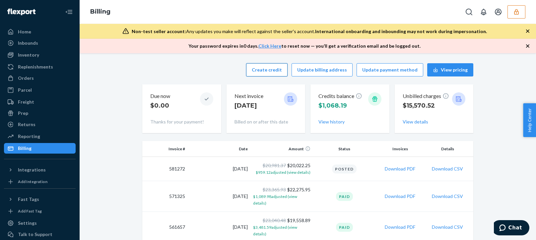
click at [287, 67] on button "Create credit" at bounding box center [266, 69] width 41 height 13
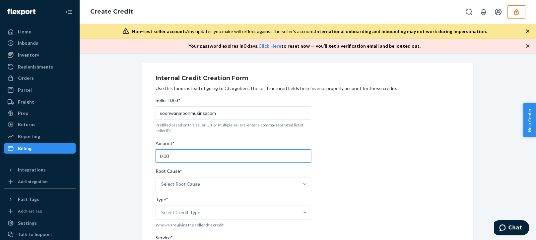
click at [181, 155] on input "0.00" at bounding box center [232, 156] width 155 height 13
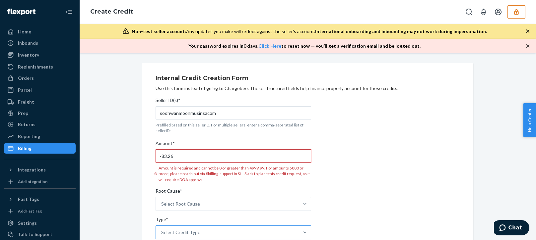
type input "-83.26"
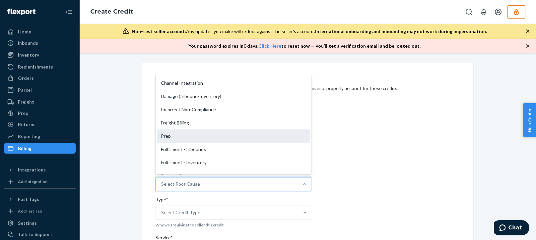
scroll to position [99, 0]
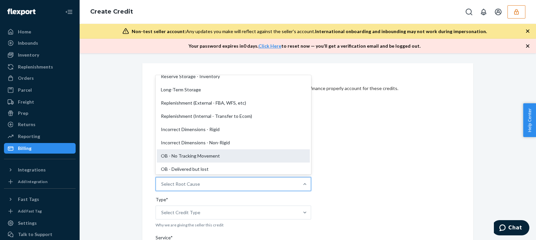
click at [183, 158] on div "OB - No Tracking Movement" at bounding box center [233, 156] width 153 height 13
click at [162, 181] on input "Root Cause* option OB - No Tracking Movement focused, 14 of 29. 29 results avai…" at bounding box center [161, 184] width 1 height 7
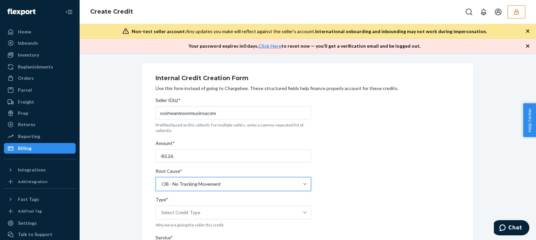
click at [179, 214] on div "Select Credit Type" at bounding box center [180, 213] width 39 height 7
click at [162, 214] on input "Type* Select Credit Type" at bounding box center [161, 213] width 1 height 7
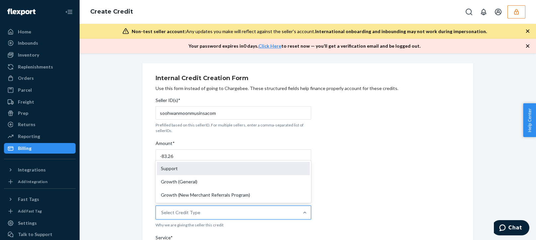
click at [169, 171] on div "Support" at bounding box center [233, 168] width 153 height 13
click at [162, 210] on input "Type* option Support focused, 1 of 3. 3 results available. Use Up and Down to c…" at bounding box center [161, 213] width 1 height 7
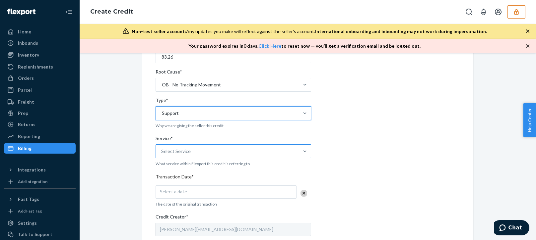
click at [214, 154] on div "Select Service" at bounding box center [227, 151] width 143 height 13
click at [162, 154] on input "Service* Select Service" at bounding box center [161, 151] width 1 height 7
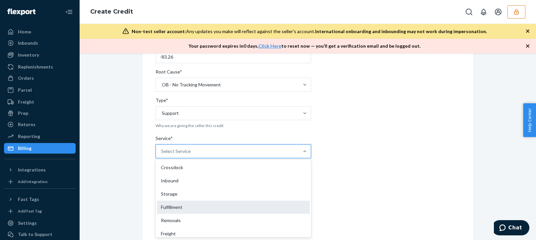
click at [168, 204] on div "Fulfillment" at bounding box center [233, 207] width 153 height 13
click at [162, 155] on input "Service* option Fulfillment focused, 4 of 10. 10 results available. Use Up and …" at bounding box center [161, 151] width 1 height 7
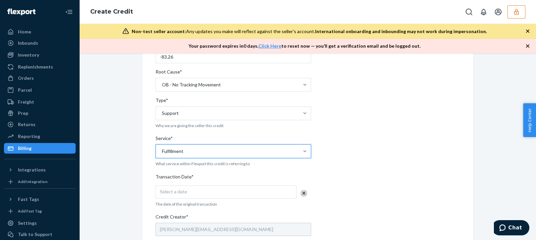
click at [120, 218] on div "Internal Credit Creation Form Use this form instead of going to Chargebee. Thes…" at bounding box center [308, 176] width 446 height 424
click at [172, 199] on div "Seller ID(s)* soohwanmoonmusinsacom Prefilled based on this sellerID. For multi…" at bounding box center [232, 187] width 155 height 385
click at [185, 194] on div "Select a date" at bounding box center [225, 192] width 141 height 13
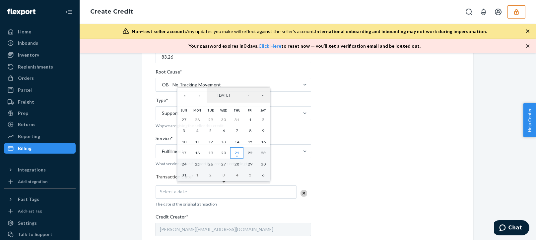
click at [236, 155] on abbr "21" at bounding box center [236, 153] width 5 height 5
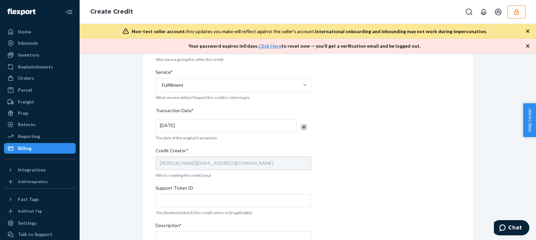
scroll to position [232, 0]
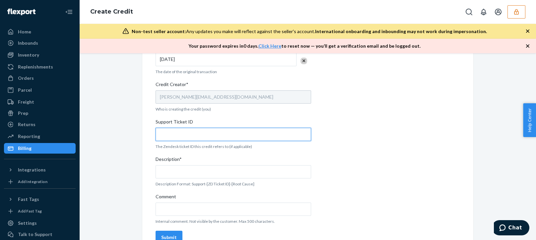
click at [190, 138] on input "Support Ticket ID" at bounding box center [232, 134] width 155 height 13
paste input "800047"
type input "800047"
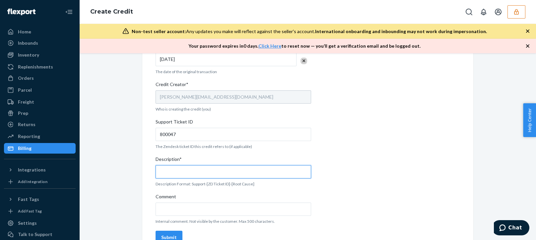
drag, startPoint x: 167, startPoint y: 173, endPoint x: 194, endPoint y: 175, distance: 26.6
click at [168, 173] on input "Description*" at bounding box center [232, 171] width 155 height 13
paste input "800047"
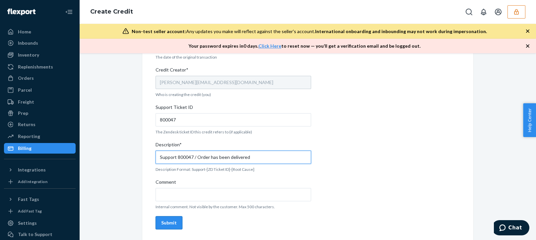
type input "Support 800047 / Order has been delivered"
click at [162, 219] on button "Submit" at bounding box center [168, 223] width 27 height 13
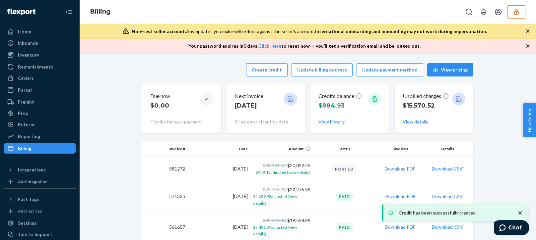
click at [185, 192] on td "571325" at bounding box center [164, 196] width 45 height 31
click at [517, 17] on button "button" at bounding box center [516, 11] width 18 height 13
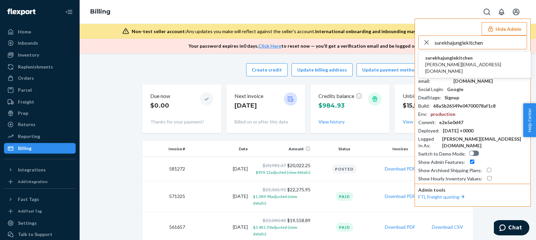
type input "surekhajunglekitchen"
click at [494, 29] on icon "button" at bounding box center [490, 29] width 7 height 7
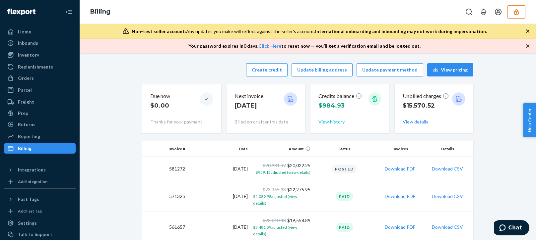
click at [324, 124] on button "View history" at bounding box center [331, 122] width 26 height 7
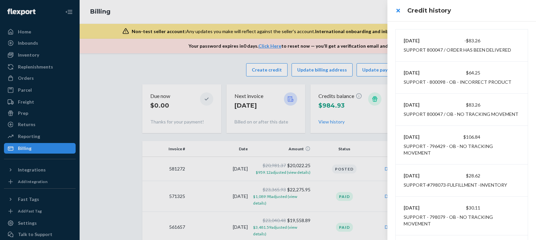
click at [383, 15] on div at bounding box center [268, 120] width 536 height 240
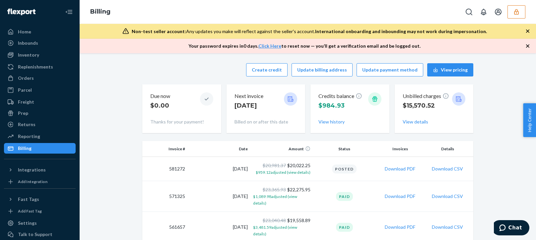
click at [518, 14] on icon "button" at bounding box center [516, 12] width 4 height 6
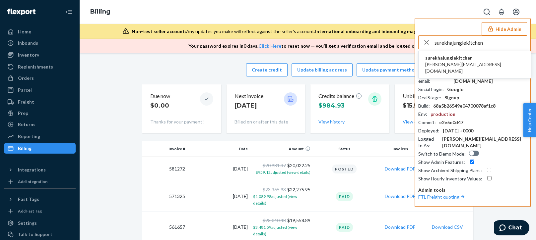
type input "surekhajunglekitchen"
click at [455, 62] on span "surekha@jungle.kitchen" at bounding box center [474, 67] width 99 height 13
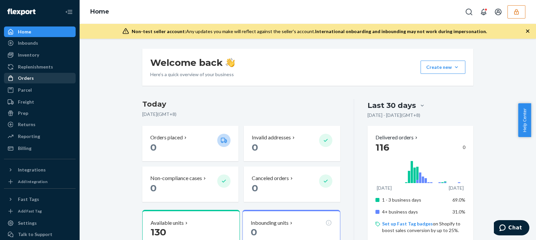
click at [46, 77] on div "Orders" at bounding box center [40, 78] width 70 height 9
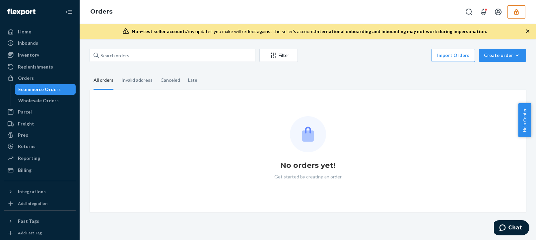
click at [127, 63] on div "Filter Import Orders Create order Ecommerce order Removal order" at bounding box center [308, 56] width 436 height 15
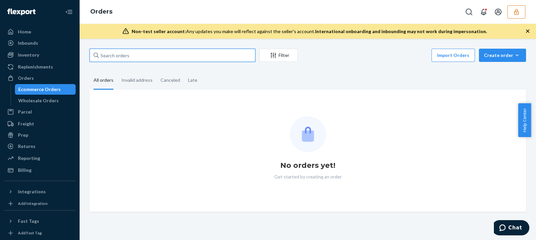
click at [139, 54] on input "text" at bounding box center [173, 55] width 166 height 13
paste input "134228631"
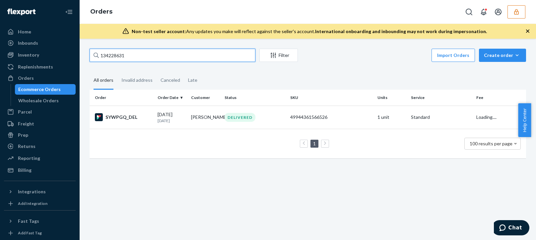
click at [166, 55] on input "134228631" at bounding box center [173, 55] width 166 height 13
type input "134228631"
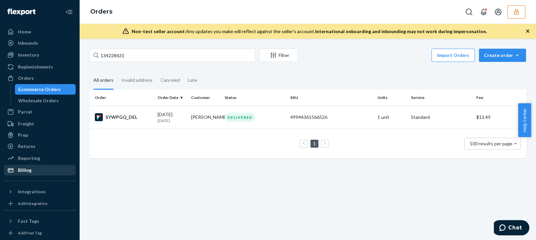
click at [32, 168] on div "Billing" at bounding box center [40, 170] width 70 height 9
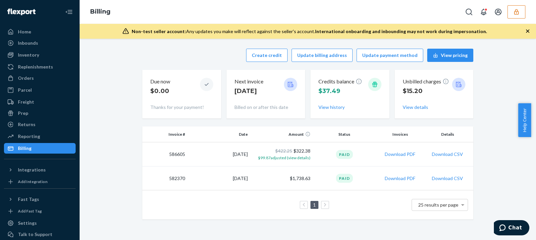
drag, startPoint x: 211, startPoint y: 54, endPoint x: 286, endPoint y: 60, distance: 75.8
click at [211, 53] on div "Create credit Update billing address Update payment method View pricing" at bounding box center [307, 55] width 331 height 13
click at [267, 60] on button "Create credit" at bounding box center [266, 55] width 41 height 13
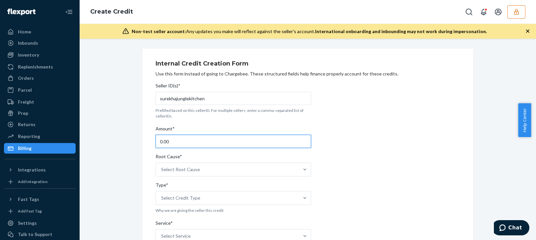
click at [175, 144] on input "0.00" at bounding box center [232, 141] width 155 height 13
type input "24.00"
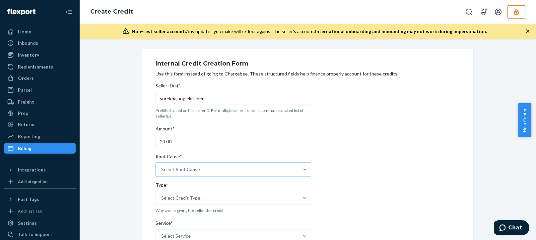
click at [176, 165] on div "Select Root Cause" at bounding box center [227, 169] width 143 height 13
click at [162, 166] on input "Root Cause* Select Root Cause" at bounding box center [161, 169] width 1 height 7
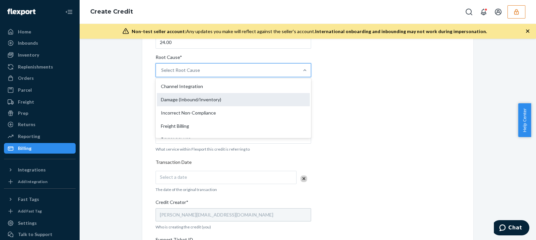
scroll to position [133, 0]
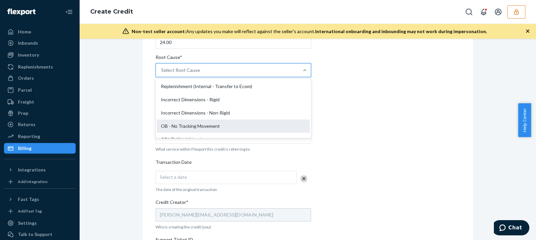
click at [176, 125] on div "OB - No Tracking Movement" at bounding box center [233, 126] width 153 height 13
click at [162, 74] on input "Root Cause* option OB - No Tracking Movement focused, 14 of 29. 29 results avai…" at bounding box center [161, 70] width 1 height 7
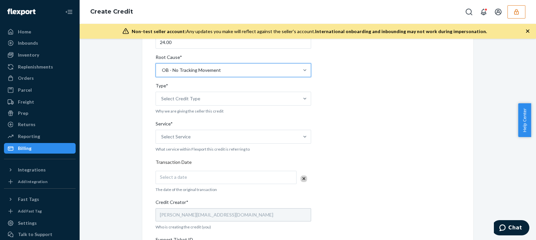
click at [111, 158] on div "Internal Credit Creation Form Use this form instead of going to Chargebee. Thes…" at bounding box center [308, 161] width 446 height 424
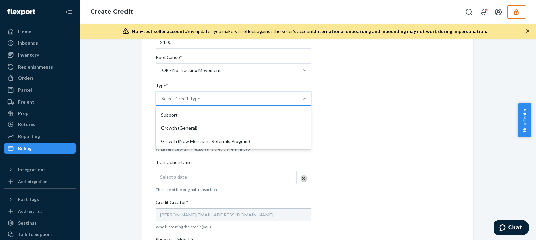
click at [177, 95] on div "Select Credit Type" at bounding box center [227, 98] width 143 height 13
click at [162, 95] on input "Type* option Support focused, 1 of 3. 3 results available. Use Up and Down to c…" at bounding box center [161, 98] width 1 height 7
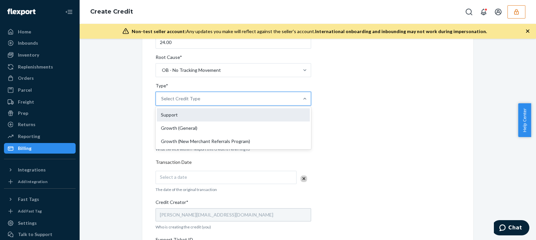
click at [175, 113] on div "Support" at bounding box center [233, 114] width 153 height 13
click at [162, 102] on input "Type* option Support focused, 1 of 3. 3 results available. Use Up and Down to c…" at bounding box center [161, 98] width 1 height 7
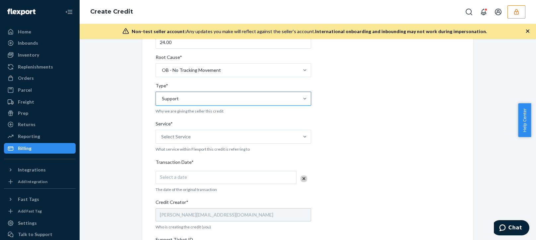
click at [112, 164] on div "Internal Credit Creation Form Use this form instead of going to Chargebee. Thes…" at bounding box center [308, 161] width 446 height 424
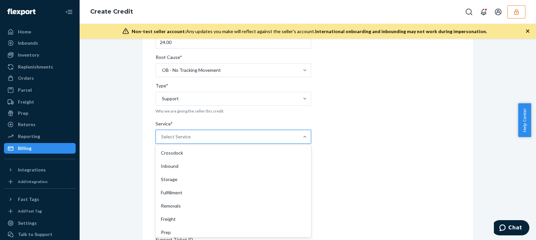
click at [189, 138] on div "Select Service" at bounding box center [227, 136] width 143 height 13
click at [162, 138] on input "Service* option Crossdock focused, 1 of 10. 10 results available. Use Up and Do…" at bounding box center [161, 137] width 1 height 7
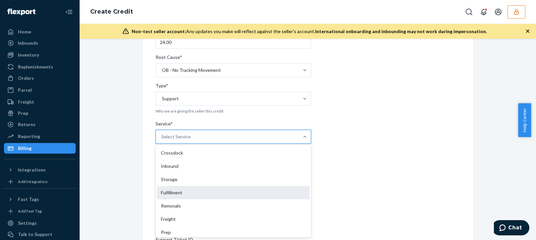
click at [181, 191] on div "Fulfillment" at bounding box center [233, 192] width 153 height 13
click at [162, 140] on input "Service* option Fulfillment focused, 4 of 10. 10 results available. Use Up and …" at bounding box center [161, 137] width 1 height 7
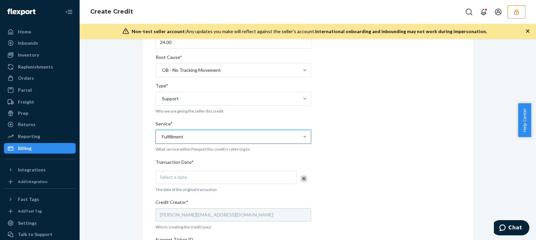
click at [137, 213] on div "Internal Credit Creation Form Use this form instead of going to Chargebee. Thes…" at bounding box center [307, 161] width 341 height 424
click at [194, 181] on div "Select a date" at bounding box center [225, 177] width 141 height 13
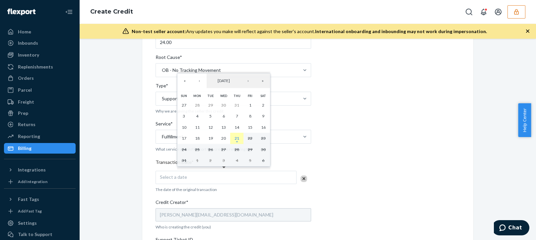
drag, startPoint x: 240, startPoint y: 139, endPoint x: 231, endPoint y: 159, distance: 22.0
click at [241, 139] on button "21" at bounding box center [236, 138] width 13 height 11
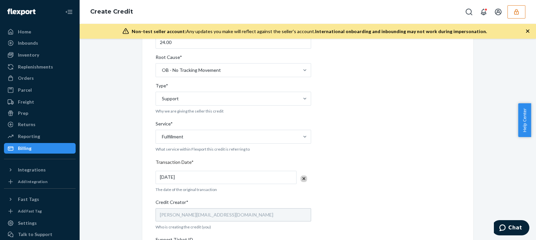
scroll to position [232, 0]
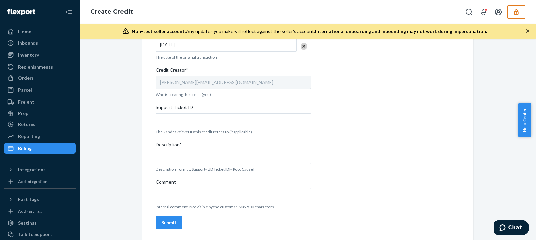
click at [193, 113] on div "Support Ticket ID" at bounding box center [232, 108] width 155 height 9
click at [193, 113] on input "Support Ticket ID" at bounding box center [232, 119] width 155 height 13
paste input "802085"
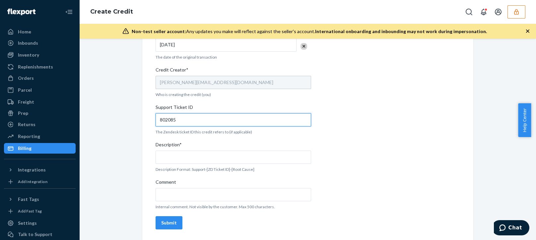
type input "802085"
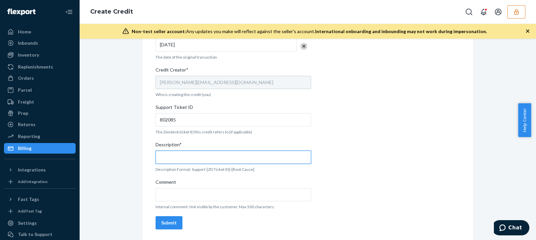
click at [183, 156] on input "Description*" at bounding box center [232, 157] width 155 height 13
paste input "802085"
type input "Support 802085 / OB - No tracking movement"
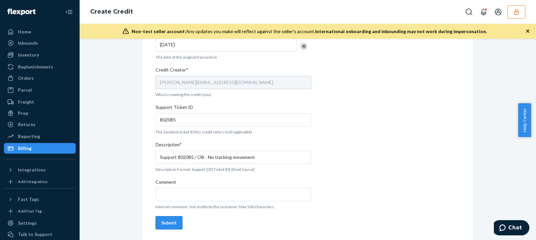
click at [163, 227] on button "Submit" at bounding box center [168, 223] width 27 height 13
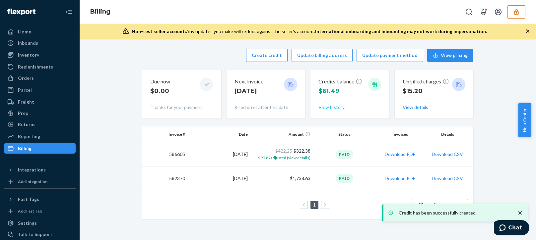
click at [331, 109] on button "View history" at bounding box center [331, 107] width 26 height 7
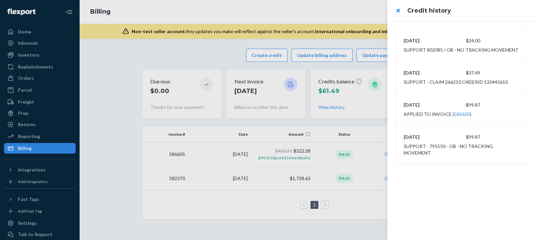
click at [36, 74] on div at bounding box center [268, 120] width 536 height 240
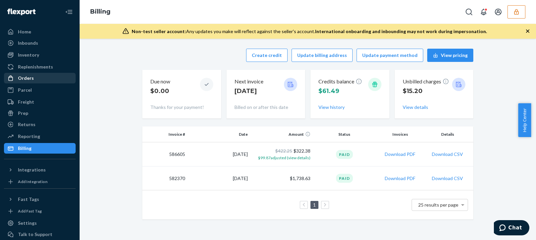
click at [27, 80] on div "Orders" at bounding box center [26, 78] width 16 height 7
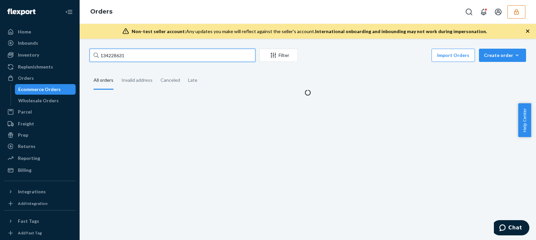
click at [122, 54] on input "134228631" at bounding box center [173, 55] width 166 height 13
paste input "10488"
click at [146, 55] on input "134104881" at bounding box center [173, 55] width 166 height 13
type input "134104881"
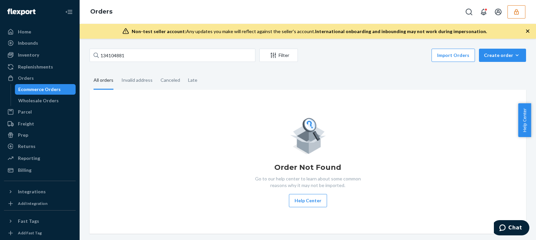
click at [519, 12] on icon "button" at bounding box center [516, 12] width 7 height 7
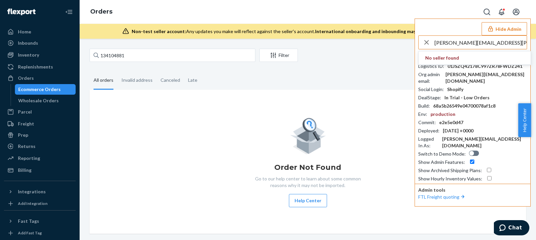
click at [486, 42] on input "paige.cox@dollskill.com" at bounding box center [480, 42] width 92 height 13
click at [499, 43] on input "paige.cox@dollskill.com" at bounding box center [480, 42] width 92 height 13
click at [467, 37] on input "paige.cox@dollskill.com" at bounding box center [480, 42] width 92 height 13
type input "paige.cox@dollskill.com"
click at [457, 55] on span "austindollskillcom" at bounding box center [474, 58] width 99 height 7
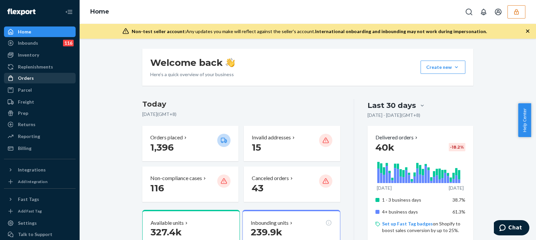
click at [42, 77] on div "Orders" at bounding box center [40, 78] width 70 height 9
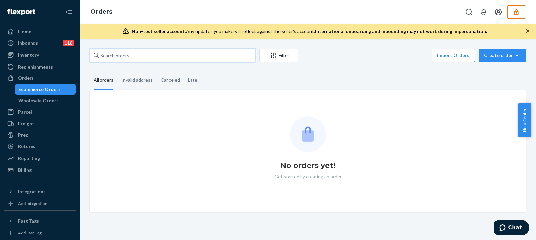
click at [147, 57] on input "text" at bounding box center [173, 55] width 166 height 13
paste input "PD2623866/1"
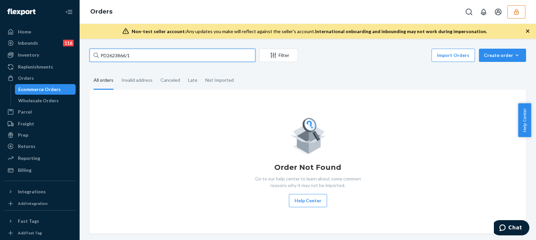
click at [159, 56] on input "PD2623866/1" at bounding box center [173, 55] width 166 height 13
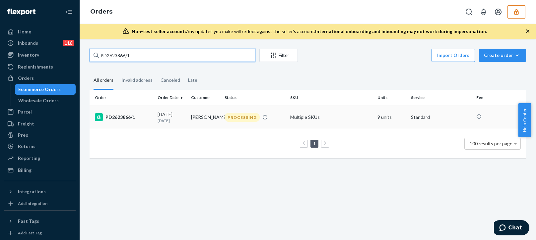
type input "PD2623866/1"
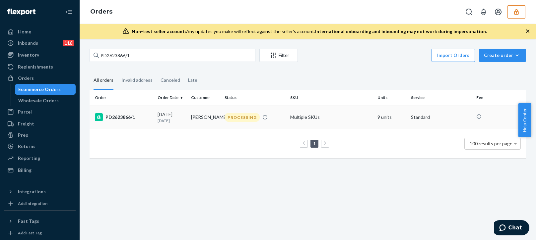
click at [176, 112] on div "[DATE] [DATE]" at bounding box center [171, 117] width 28 height 12
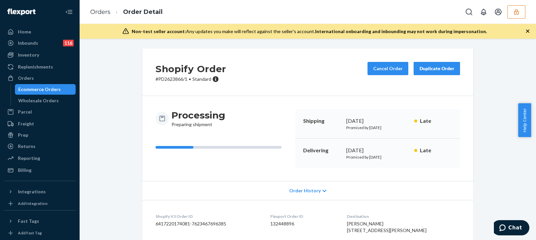
click at [526, 32] on icon "button" at bounding box center [527, 31] width 7 height 7
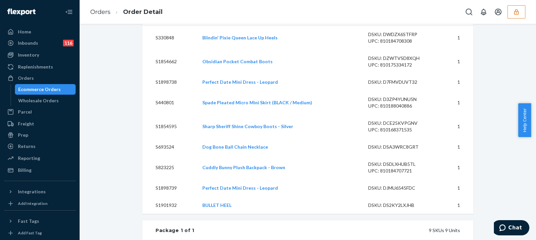
scroll to position [125, 0]
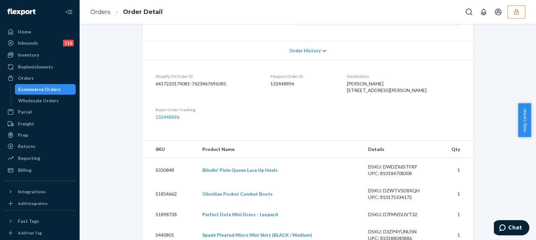
click at [519, 13] on icon "button" at bounding box center [516, 12] width 7 height 7
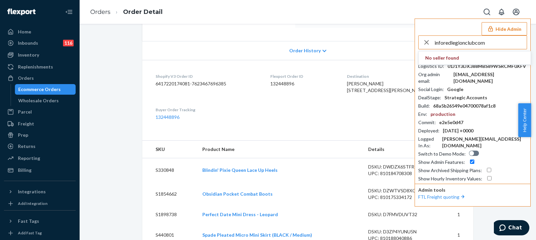
click at [495, 47] on input "inforedlegionclubcom" at bounding box center [480, 42] width 92 height 13
click at [503, 45] on input "inforedlegionclubcom" at bounding box center [480, 42] width 92 height 13
drag, startPoint x: 503, startPoint y: 45, endPoint x: 502, endPoint y: 39, distance: 5.7
click at [503, 43] on input "inforedlegionclubcom" at bounding box center [480, 42] width 92 height 13
type input "inforedlegionclubcom"
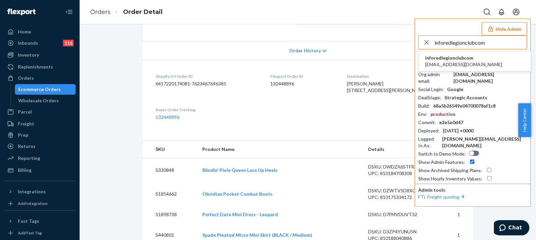
click at [448, 59] on span "inforedlegionclubcom" at bounding box center [463, 58] width 77 height 7
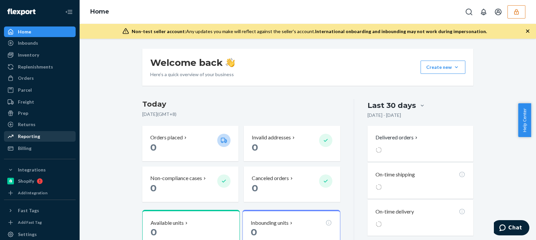
click at [44, 140] on div "Reporting" at bounding box center [40, 136] width 70 height 9
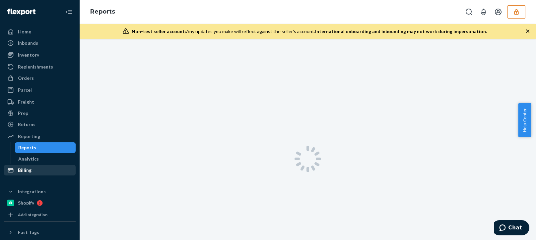
click at [25, 150] on ul "Home Inbounds Shipping Plans Problems Inventory Products Replenishments Orders …" at bounding box center [40, 101] width 72 height 149
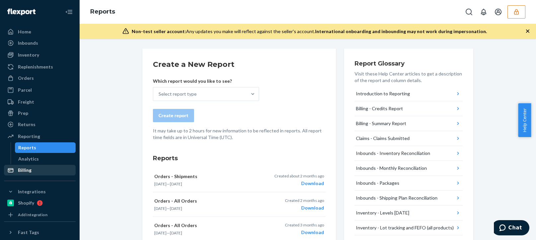
click at [48, 174] on div "Billing" at bounding box center [40, 170] width 70 height 9
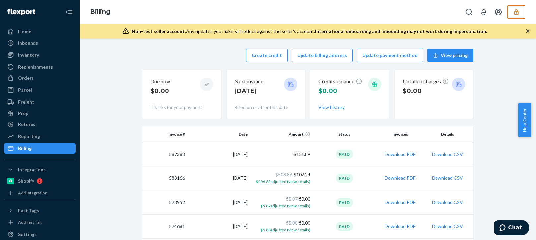
drag, startPoint x: 508, startPoint y: 70, endPoint x: 514, endPoint y: 42, distance: 27.8
click at [517, 9] on icon "button" at bounding box center [516, 12] width 4 height 6
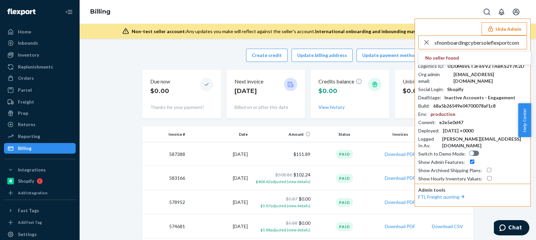
click at [482, 41] on input "sfnonboardingcybersoleflexportcom" at bounding box center [480, 42] width 92 height 13
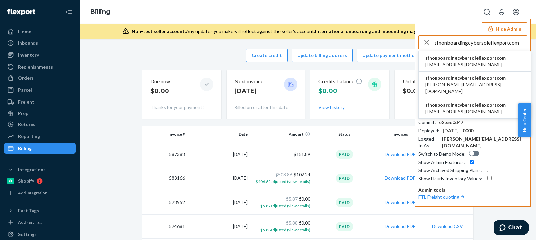
type input "sfnonboardingcybersoleflexportcom"
click at [454, 59] on span "sfnonboardingcybersoleflexportcom" at bounding box center [465, 58] width 81 height 7
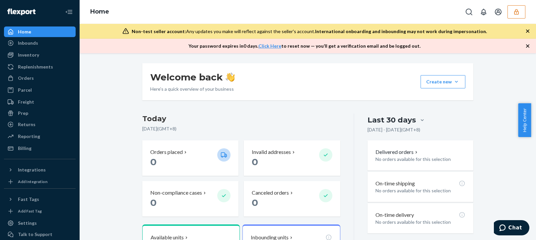
click at [478, 86] on div "Welcome back Here’s a quick overview of your business Create new Create new inb…" at bounding box center [308, 196] width 446 height 267
drag, startPoint x: 32, startPoint y: 55, endPoint x: 37, endPoint y: 57, distance: 4.7
click at [32, 55] on div "Inventory" at bounding box center [28, 55] width 21 height 7
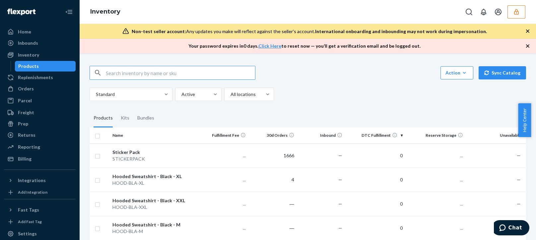
click at [331, 91] on div "Standard Active All locations" at bounding box center [305, 94] width 431 height 13
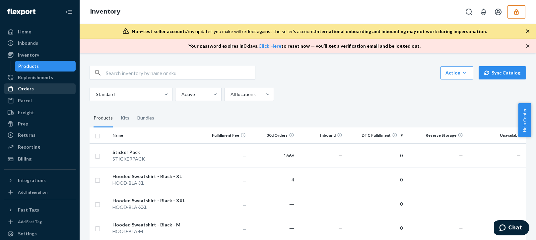
click at [23, 90] on div "Orders" at bounding box center [26, 89] width 16 height 7
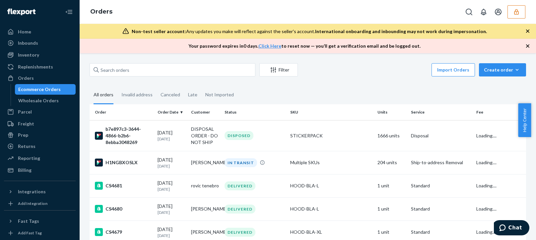
click at [29, 169] on div "Billing" at bounding box center [25, 170] width 14 height 7
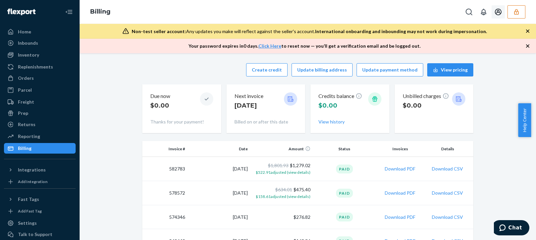
drag, startPoint x: 515, startPoint y: 8, endPoint x: 514, endPoint y: 12, distance: 3.8
click at [515, 9] on icon "button" at bounding box center [516, 12] width 7 height 7
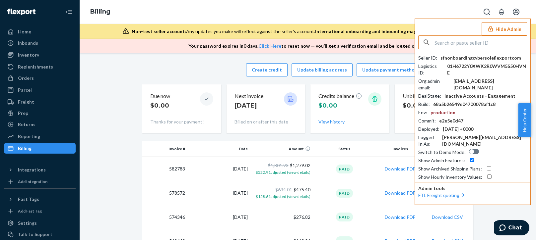
click at [478, 79] on div "admin@cybersole.io" at bounding box center [490, 84] width 74 height 13
click at [477, 43] on input "text" at bounding box center [480, 42] width 92 height 13
paste input "vic12vmonstercom"
click at [497, 47] on input "vic12vmonstercom" at bounding box center [480, 42] width 92 height 13
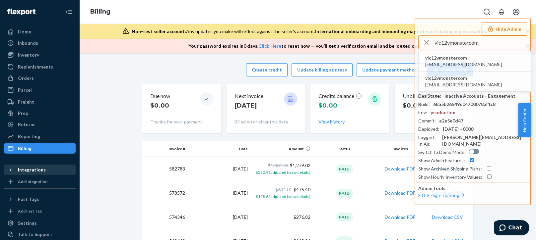
type input "vic12vmonstercom"
drag, startPoint x: 43, startPoint y: 170, endPoint x: 39, endPoint y: 171, distance: 4.0
click at [43, 170] on div "Integrations" at bounding box center [32, 170] width 28 height 7
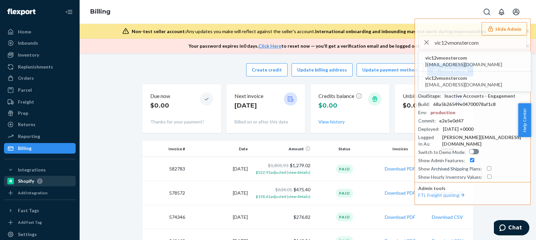
click at [32, 185] on div "Shopify" at bounding box center [40, 181] width 70 height 9
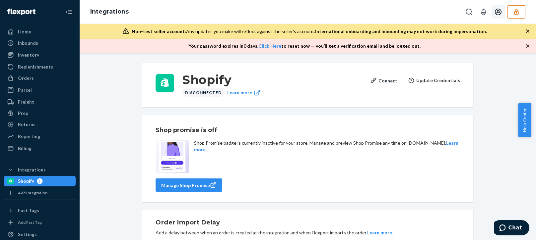
click at [519, 11] on icon "button" at bounding box center [516, 12] width 7 height 7
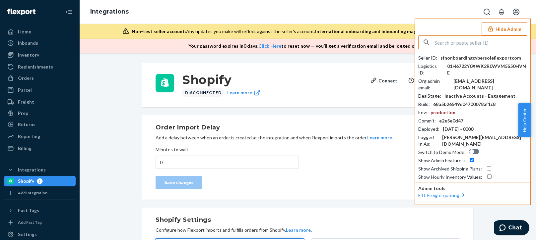
click at [469, 43] on input "text" at bounding box center [480, 42] width 92 height 13
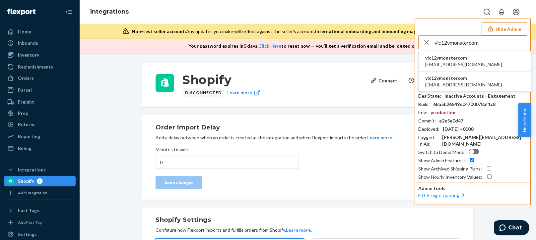
click at [490, 43] on input "vic12vmonstercom" at bounding box center [480, 42] width 92 height 13
type input "vic12vmonstercom"
click at [427, 66] on span "mcquayku@gmail.com" at bounding box center [463, 64] width 77 height 7
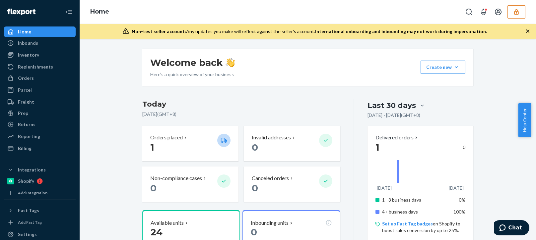
click at [29, 57] on div "Inventory" at bounding box center [28, 55] width 21 height 7
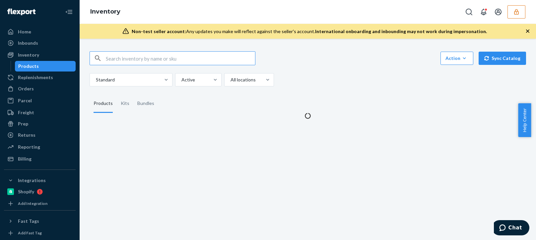
drag, startPoint x: 343, startPoint y: 84, endPoint x: 335, endPoint y: 86, distance: 8.7
click at [343, 83] on div "Standard Active All locations" at bounding box center [305, 79] width 431 height 13
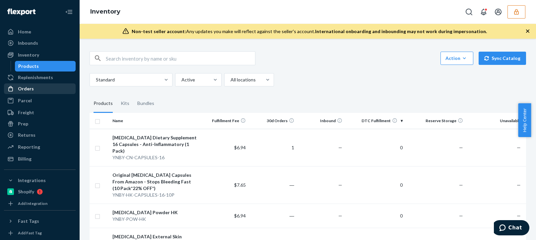
click at [36, 94] on link "Orders" at bounding box center [40, 89] width 72 height 11
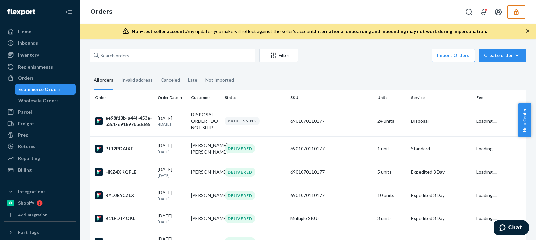
click at [386, 63] on div "Import Orders Create order Ecommerce order Removal order" at bounding box center [414, 56] width 224 height 15
click at [41, 171] on div "Billing" at bounding box center [40, 170] width 70 height 9
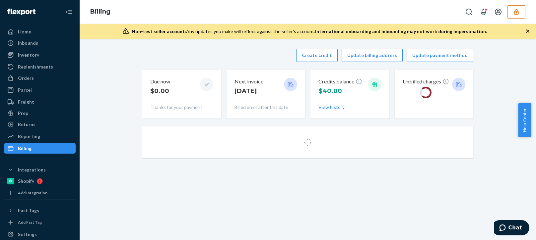
click at [203, 59] on div "Create credit Update billing address Update payment method" at bounding box center [307, 55] width 331 height 13
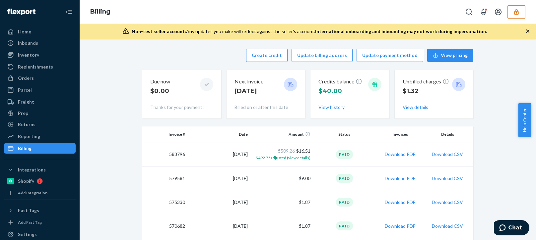
click at [514, 9] on icon "button" at bounding box center [516, 12] width 7 height 7
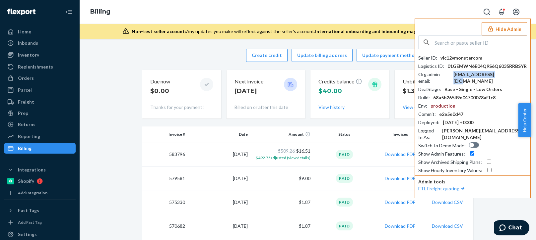
click at [466, 76] on div "mcquayku@gmail.com" at bounding box center [490, 77] width 74 height 13
click at [480, 74] on div "mcquayku@gmail.com" at bounding box center [490, 77] width 74 height 13
copy div "mcquayku@gmail.com"
drag, startPoint x: 475, startPoint y: 41, endPoint x: 473, endPoint y: 45, distance: 4.0
click at [475, 41] on input "text" at bounding box center [480, 42] width 92 height 13
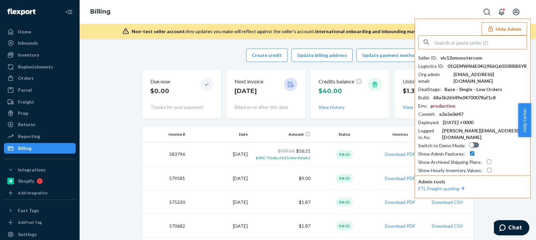
paste input "jyjpgzydnetcn"
click at [474, 43] on input "jyjpgzydnetcn" at bounding box center [480, 42] width 92 height 13
type input "jyjpgzydnetcn"
click at [438, 64] on span "[EMAIL_ADDRESS][DOMAIN_NAME]" at bounding box center [463, 64] width 77 height 7
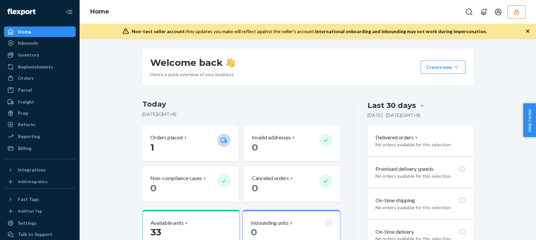
drag, startPoint x: 40, startPoint y: 54, endPoint x: 73, endPoint y: 64, distance: 34.3
click at [40, 54] on div "Inventory" at bounding box center [40, 54] width 70 height 9
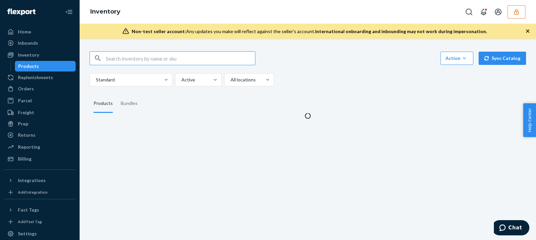
click at [530, 30] on icon "button" at bounding box center [527, 31] width 7 height 7
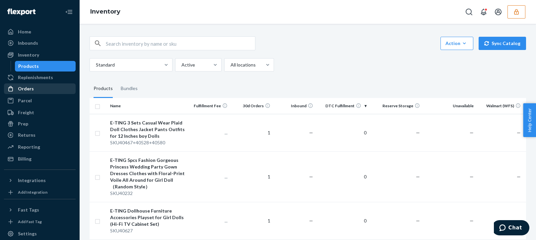
click at [27, 89] on div "Orders" at bounding box center [26, 89] width 16 height 7
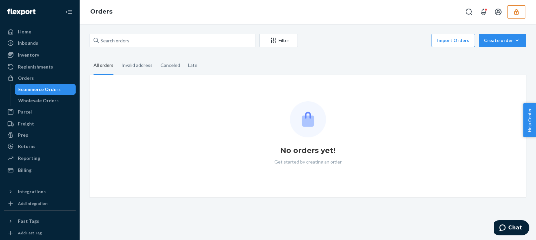
click at [360, 58] on fieldset "All orders Invalid address Canceled Late" at bounding box center [308, 66] width 436 height 18
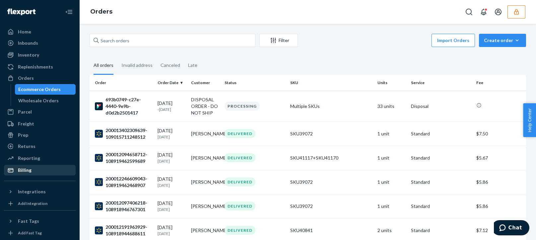
click at [31, 172] on div "Billing" at bounding box center [25, 170] width 14 height 7
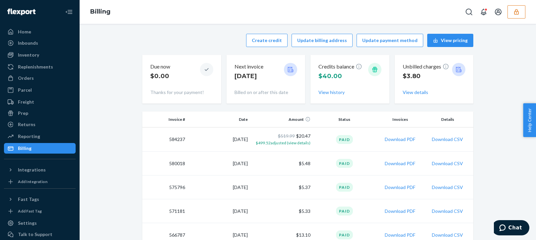
click at [513, 10] on icon "button" at bounding box center [516, 12] width 7 height 7
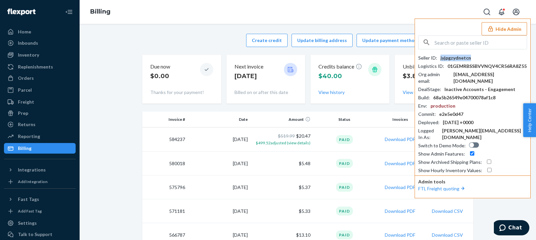
click at [459, 56] on div "jyjpgzydnetcn" at bounding box center [455, 58] width 31 height 7
click at [476, 74] on div "jyjp@gzydnet.cn" at bounding box center [490, 77] width 74 height 13
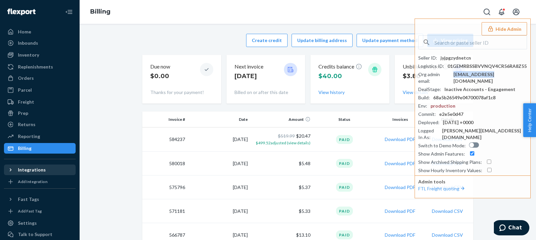
click at [32, 167] on div "Integrations" at bounding box center [32, 170] width 28 height 7
click at [29, 179] on div "Walmart" at bounding box center [28, 181] width 20 height 7
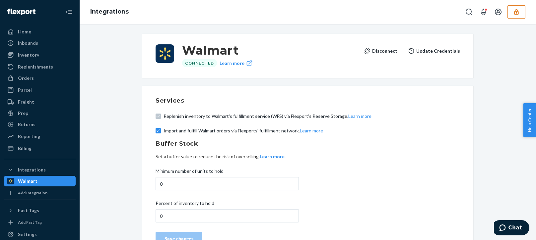
click at [382, 47] on button "Disconnect" at bounding box center [380, 50] width 33 height 13
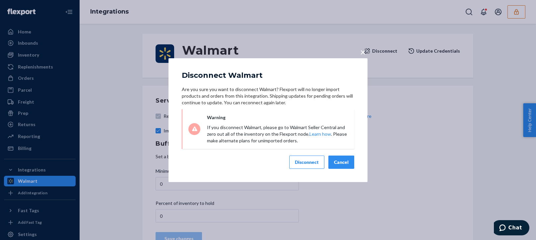
click at [299, 164] on div "Disconnect" at bounding box center [307, 162] width 24 height 7
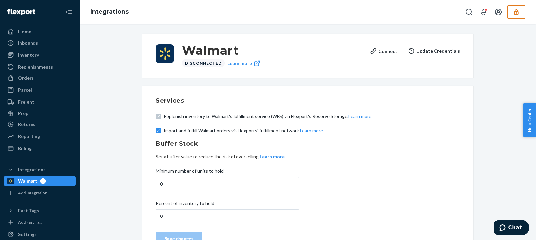
click at [510, 98] on div "Walmart Disconnected Learn more Connect Update Credentials Services Replenish i…" at bounding box center [308, 145] width 446 height 230
click at [496, 87] on div "Walmart Disconnected Learn more Connect Update Credentials Services Replenish i…" at bounding box center [308, 145] width 446 height 230
click at [501, 79] on div "Walmart Disconnected Learn more Connect Update Credentials Services Replenish i…" at bounding box center [308, 145] width 446 height 230
click at [119, 221] on div "Walmart Disconnected Learn more Connect Update Credentials Services Replenish i…" at bounding box center [308, 145] width 446 height 230
drag, startPoint x: 350, startPoint y: 53, endPoint x: 361, endPoint y: 50, distance: 11.3
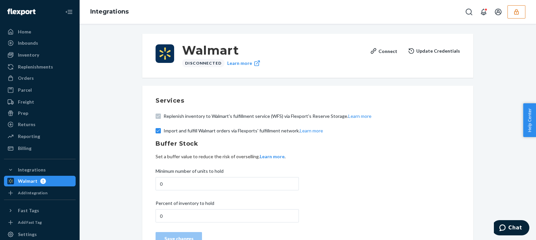
click at [350, 53] on h3 "Walmart" at bounding box center [273, 50] width 183 height 12
click at [510, 9] on button "button" at bounding box center [516, 11] width 18 height 13
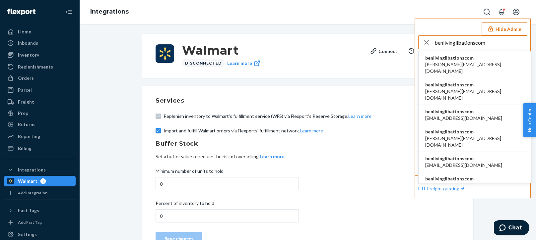
type input "benlivinglibationscom"
click at [452, 58] on span "benlivinglibationscom" at bounding box center [474, 58] width 99 height 7
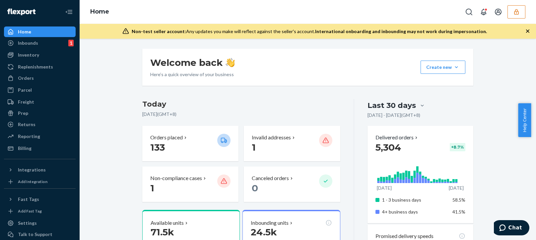
click at [36, 56] on div "Inventory" at bounding box center [28, 55] width 21 height 7
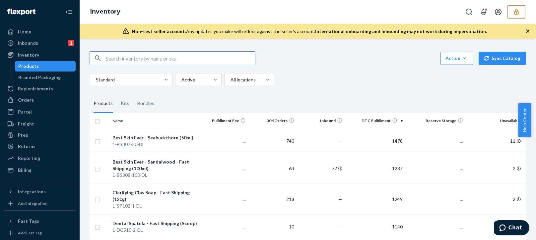
click at [384, 85] on div "Standard Active All locations" at bounding box center [305, 79] width 431 height 13
click at [192, 64] on input "text" at bounding box center [180, 58] width 149 height 13
paste input "D8ZQBLM68KK"
type input "D8ZQBLM68KK"
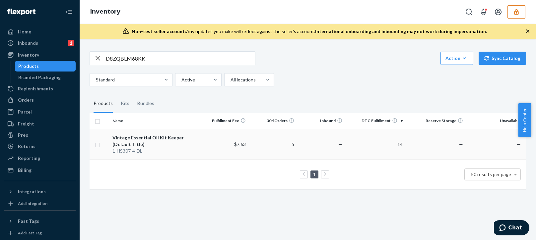
click at [198, 145] on td "Vintage Essential Oil Kit Keeper (Default Title) 1-HS307-4-DL" at bounding box center [155, 144] width 91 height 31
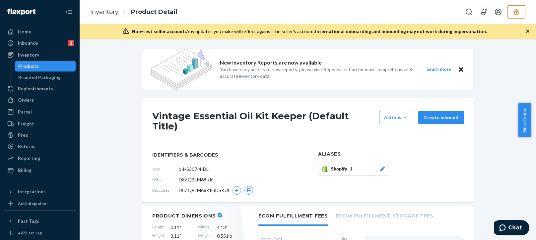
click at [528, 32] on icon "button" at bounding box center [527, 31] width 7 height 7
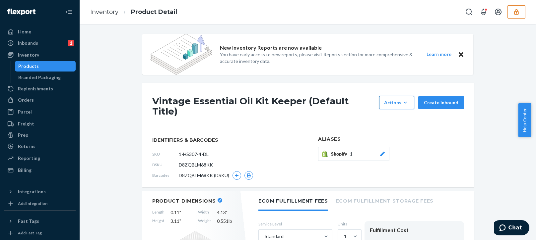
click at [404, 102] on icon "button" at bounding box center [405, 102] width 7 height 7
click at [406, 147] on span "Request removal" at bounding box center [406, 147] width 41 height 5
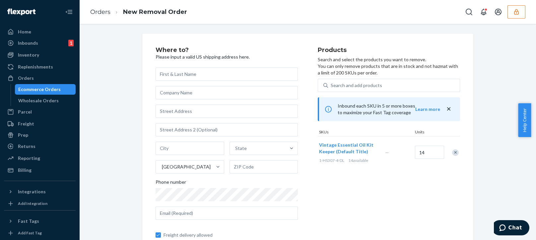
click at [187, 76] on input "text" at bounding box center [226, 74] width 142 height 13
type input "zsfgzd"
click at [171, 113] on input "text" at bounding box center [226, 111] width 142 height 13
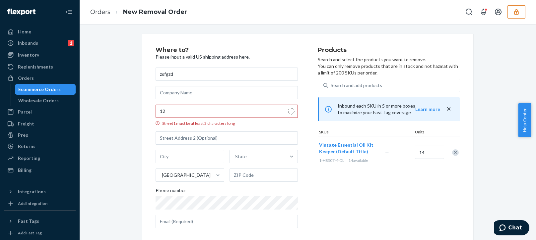
type input "[STREET_ADDRESS]"
type input "[GEOGRAPHIC_DATA] - [US_STATE]"
type input "10035"
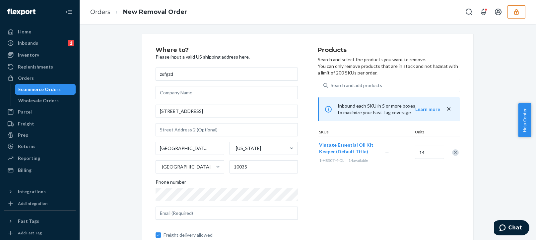
click at [191, 141] on div "zsfgzd [STREET_ADDRESS][US_STATE][US_STATE] Phone number Freight delivery allow…" at bounding box center [226, 167] width 142 height 198
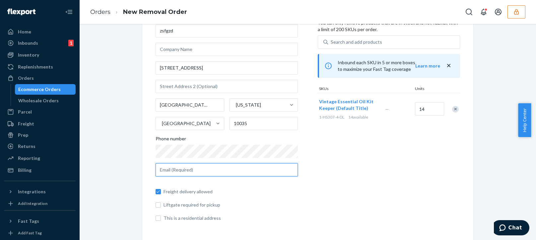
click at [202, 165] on input "text" at bounding box center [226, 169] width 142 height 13
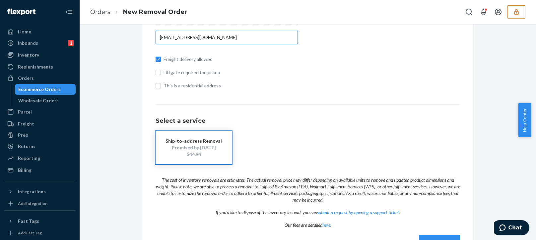
type input "[EMAIL_ADDRESS][DOMAIN_NAME]"
click at [513, 15] on button "button" at bounding box center [516, 11] width 18 height 13
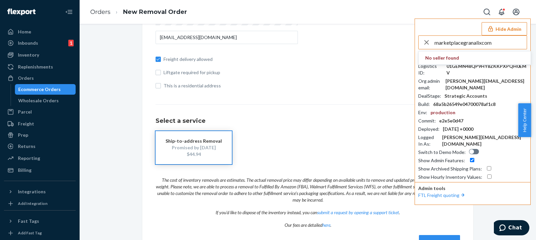
click at [495, 45] on input "marketplacegranalixcom" at bounding box center [480, 42] width 92 height 13
click at [497, 45] on input "marketplacegranalixcom" at bounding box center [480, 42] width 92 height 13
click at [498, 44] on input "marketplacegranalixcom" at bounding box center [480, 42] width 92 height 13
type input "marketplacegranalixcom"
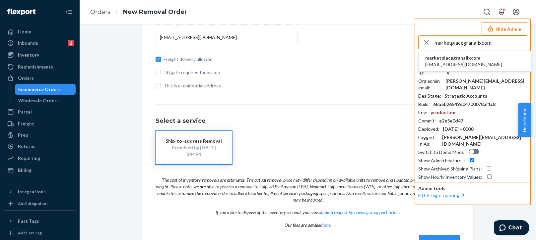
click at [462, 57] on span "marketplacegranalixcom" at bounding box center [463, 58] width 77 height 7
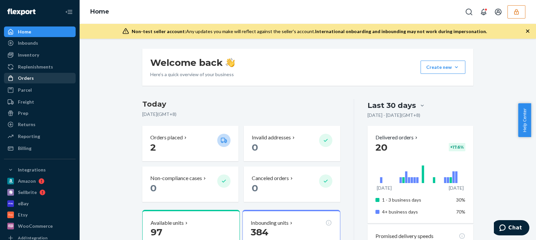
click at [29, 80] on div "Orders" at bounding box center [26, 78] width 16 height 7
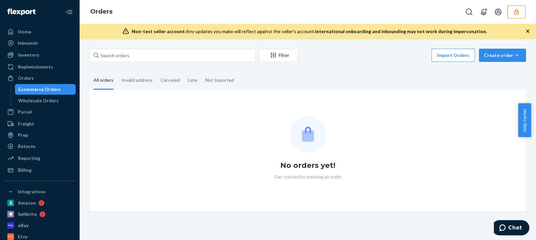
click at [380, 63] on div "Import Orders Create order Ecommerce order Removal order" at bounding box center [414, 56] width 224 height 15
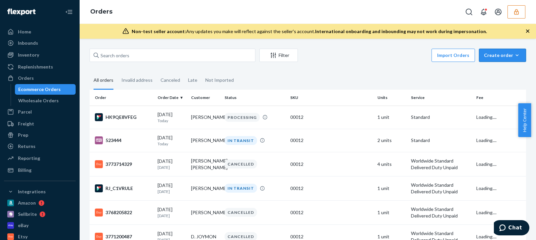
click at [504, 55] on div "Create order" at bounding box center [502, 55] width 37 height 7
click at [502, 72] on span "Ecommerce order" at bounding box center [506, 71] width 41 height 5
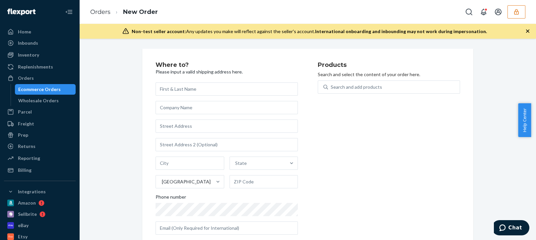
click at [182, 88] on input "text" at bounding box center [226, 89] width 142 height 13
type input "Erik Lauter"
click at [170, 125] on input "text" at bounding box center [226, 126] width 142 height 13
paste input "Märkische Allee 142"
type input "Märkische Allee 142"
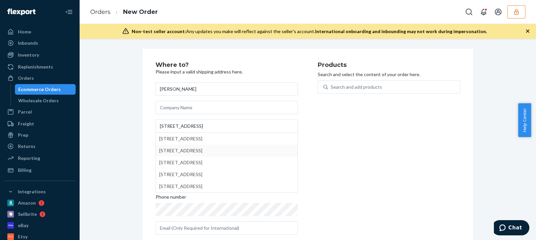
click at [127, 156] on div "Where to? Please input a valid shipping address here. Erik Lauter Märkische All…" at bounding box center [308, 151] width 446 height 205
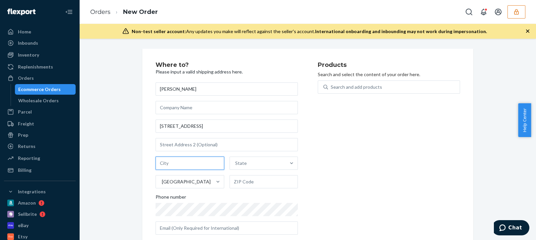
click at [179, 163] on input "text" at bounding box center [189, 163] width 69 height 13
paste input "Marzahn"
type input "Marzahn"
click at [244, 182] on input "text" at bounding box center [263, 181] width 69 height 13
paste input "12681"
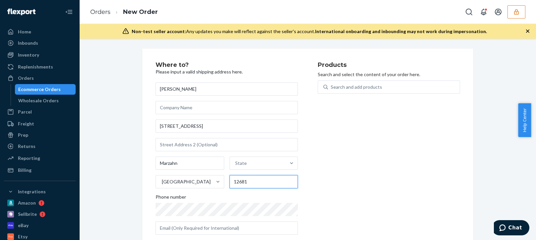
type input "12681"
click at [166, 163] on input "Marzahn" at bounding box center [189, 163] width 69 height 13
click at [241, 164] on div "State" at bounding box center [241, 163] width 12 height 7
click at [236, 164] on input "State" at bounding box center [235, 163] width 1 height 7
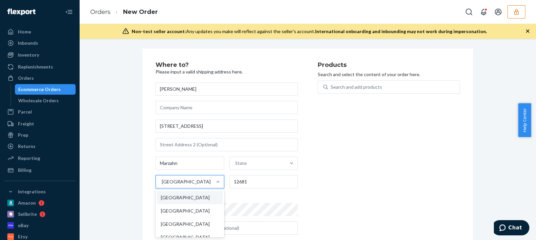
click at [193, 181] on div "United States" at bounding box center [184, 181] width 56 height 13
click at [162, 181] on input "option United States focused, 1 of 241. 241 results available. Use Up and Down …" at bounding box center [161, 182] width 1 height 7
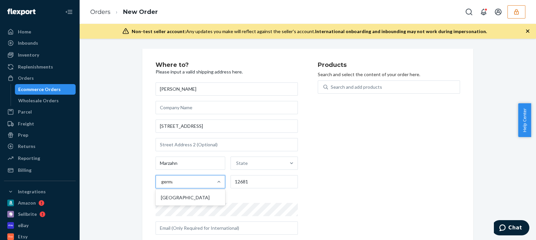
type input "german"
click at [185, 200] on div "Germany" at bounding box center [190, 197] width 67 height 13
click at [177, 185] on input "german" at bounding box center [169, 182] width 16 height 7
click at [246, 162] on input "text" at bounding box center [263, 163] width 67 height 13
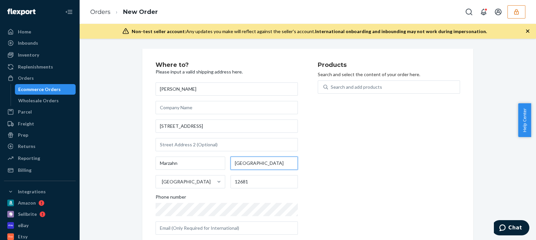
type input "berlin"
drag, startPoint x: 344, startPoint y: 198, endPoint x: 340, endPoint y: 198, distance: 4.0
click at [344, 198] on div "Products Search and select the content of your order here. Search and add produ…" at bounding box center [389, 151] width 142 height 178
click at [165, 165] on input "Marzahn" at bounding box center [190, 163] width 70 height 13
click at [165, 164] on input "Marzahn" at bounding box center [190, 163] width 70 height 13
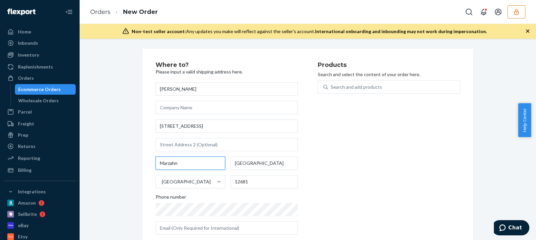
click at [166, 162] on input "Marzahn" at bounding box center [190, 163] width 70 height 13
click at [122, 181] on div "Where to? Please input a valid shipping address here. Erik Lauter Märkische All…" at bounding box center [308, 151] width 446 height 205
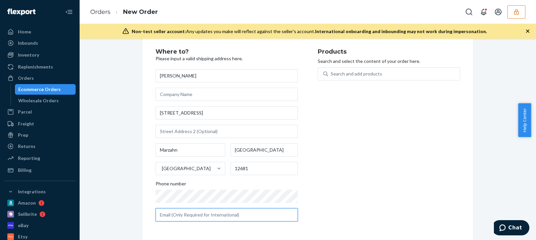
click at [186, 217] on input "text" at bounding box center [226, 215] width 142 height 13
paste input "E-Lauter@gmx.de"
type input "E-Lauter@gmx.de"
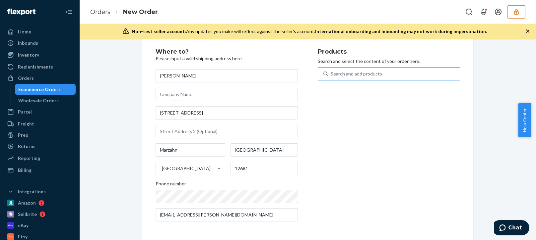
click at [355, 69] on div "Search and add products" at bounding box center [394, 74] width 132 height 12
click at [331, 71] on input "Search and add products" at bounding box center [331, 74] width 1 height 7
paste input "00012"
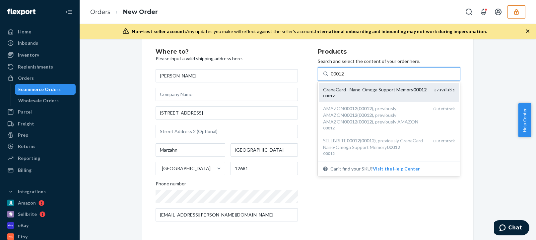
type input "00012"
click at [370, 93] on div "GranaGard - Nano-Omega Support Memory 00012" at bounding box center [376, 90] width 106 height 7
click at [345, 77] on input "00012" at bounding box center [338, 74] width 14 height 7
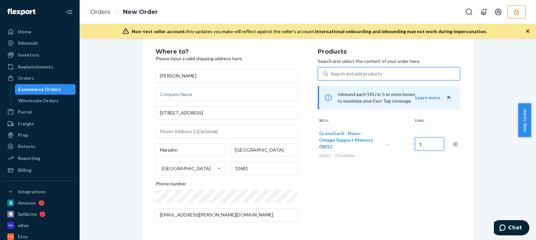
click at [424, 140] on input "1" at bounding box center [429, 144] width 29 height 13
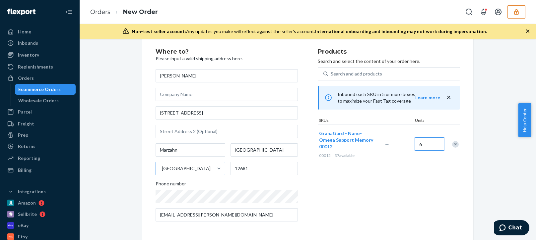
scroll to position [103, 0]
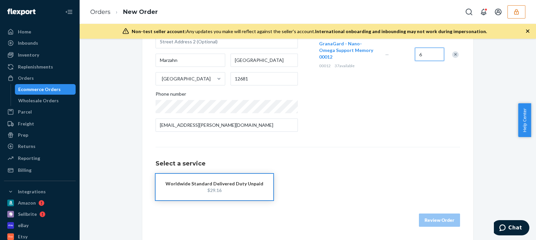
type input "6"
click at [311, 198] on div "Worldwide Standard Delivered Duty Unpaid $29.16" at bounding box center [307, 187] width 304 height 27
click at [219, 186] on div "Worldwide Standard Delivered Duty Unpaid" at bounding box center [214, 184] width 98 height 7
click at [434, 222] on button "Review Order" at bounding box center [439, 220] width 41 height 13
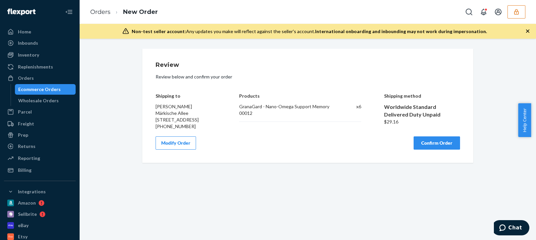
scroll to position [0, 0]
click at [433, 141] on button "Confirm Order" at bounding box center [436, 143] width 46 height 13
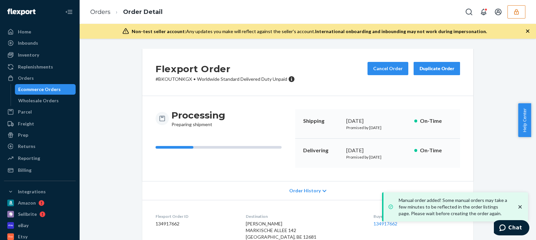
scroll to position [79, 0]
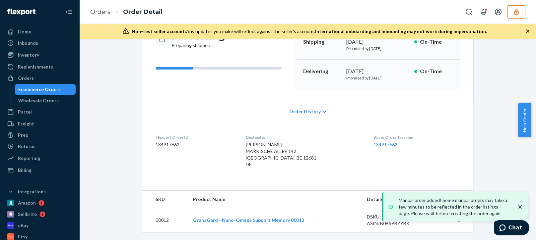
click at [520, 205] on icon "close toast" at bounding box center [520, 207] width 7 height 7
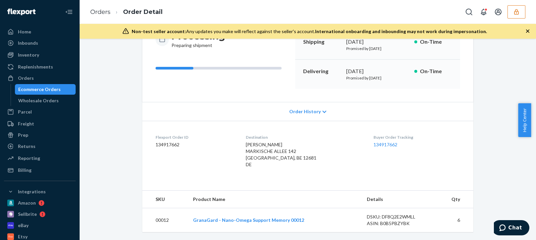
drag, startPoint x: 306, startPoint y: 160, endPoint x: 258, endPoint y: 145, distance: 50.0
click at [258, 145] on div "ERIK LAUTER MARKISCHE ALLEE 142 BERLIN, BE 12681 DE" at bounding box center [304, 155] width 117 height 27
click at [297, 154] on span "ERIK LAUTER MARKISCHE ALLEE 142 BERLIN, BE 12681 DE" at bounding box center [281, 155] width 71 height 26
click at [315, 162] on div "ERIK LAUTER MARKISCHE ALLEE 142 BERLIN, BE 12681 DE" at bounding box center [304, 155] width 117 height 27
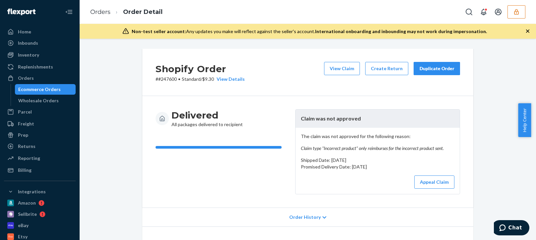
click at [362, 155] on div "The claim was not approved for the following reason: Claim type "Incorrect prod…" at bounding box center [377, 161] width 164 height 66
click at [520, 11] on button "button" at bounding box center [516, 11] width 18 height 13
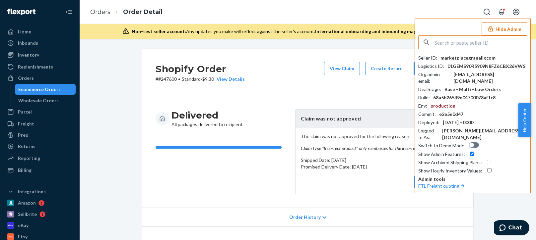
click at [472, 42] on input "text" at bounding box center [480, 42] width 92 height 13
click at [491, 46] on input "hadashollandschoolgmailcom" at bounding box center [480, 42] width 92 height 13
click at [499, 44] on input "hadashollandschoolgmailcom" at bounding box center [480, 42] width 92 height 13
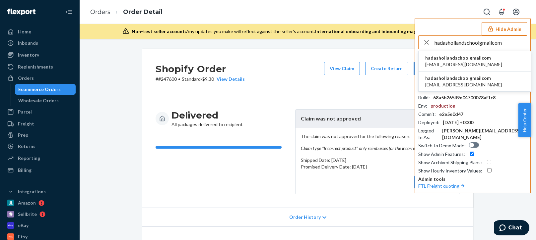
click at [484, 46] on input "hadashollandschoolgmailcom" at bounding box center [480, 42] width 92 height 13
type input "hadashollandschoolgmailcom"
click at [457, 58] on span "hadashollandschoolgmailcom" at bounding box center [463, 58] width 77 height 7
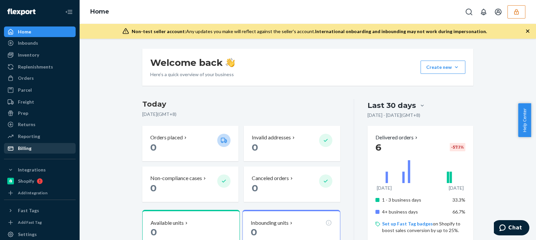
click at [42, 148] on div "Billing" at bounding box center [40, 148] width 70 height 9
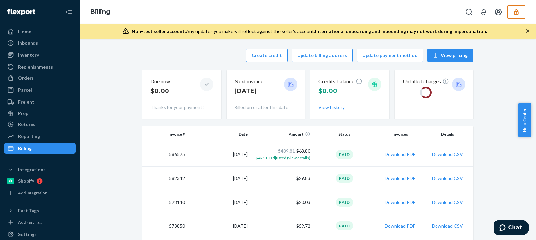
click at [185, 54] on div "Create credit Update billing address Update payment method View pricing" at bounding box center [307, 55] width 331 height 13
click at [267, 53] on button "Create credit" at bounding box center [266, 55] width 41 height 13
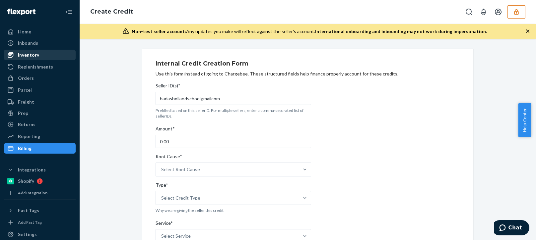
click at [30, 56] on div "Inventory" at bounding box center [28, 55] width 21 height 7
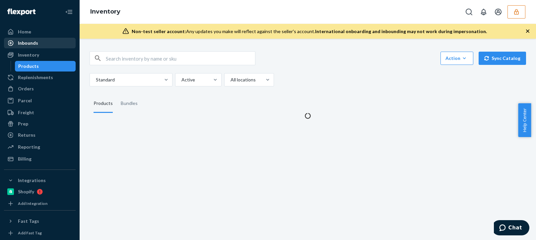
drag, startPoint x: 34, startPoint y: 41, endPoint x: 50, endPoint y: 46, distance: 17.4
click at [35, 41] on div "Inbounds" at bounding box center [28, 43] width 20 height 7
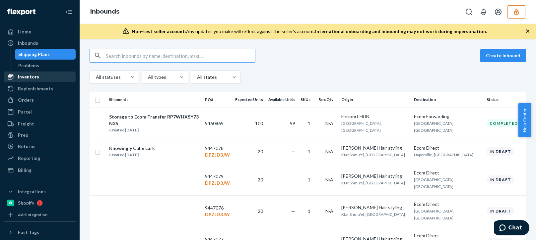
click at [37, 76] on div "Inventory" at bounding box center [28, 77] width 21 height 7
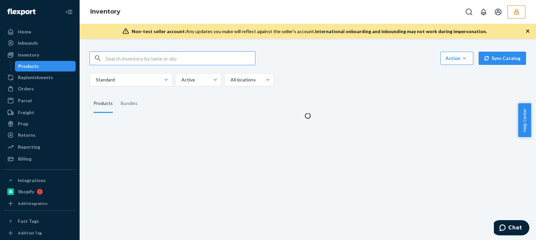
click at [336, 79] on div "Standard Active All locations" at bounding box center [305, 79] width 431 height 13
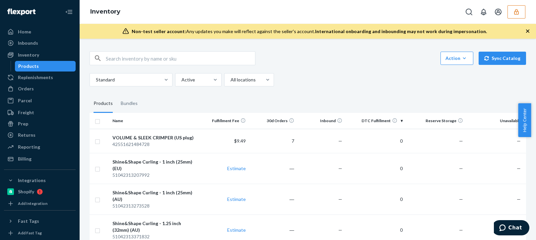
scroll to position [166, 0]
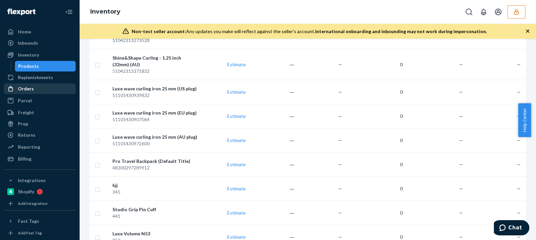
click at [35, 89] on div "Orders" at bounding box center [40, 88] width 70 height 9
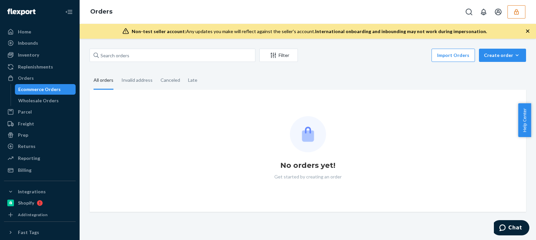
click at [357, 69] on div "Filter Import Orders Create order Ecommerce order Removal order All orders Inva…" at bounding box center [308, 130] width 446 height 163
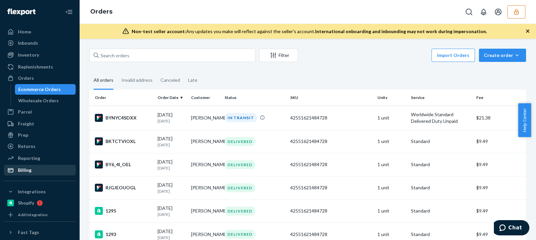
click at [22, 174] on div "Billing" at bounding box center [40, 170] width 70 height 9
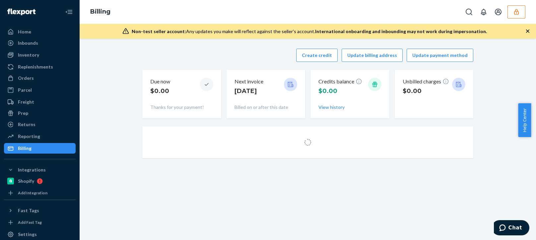
click at [201, 54] on div "Create credit Update billing address Update payment method" at bounding box center [307, 55] width 331 height 13
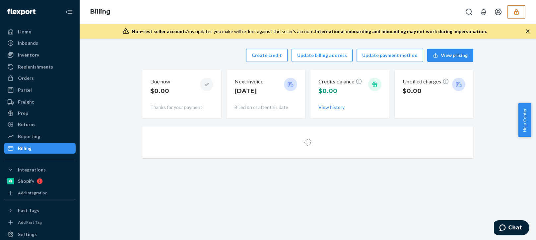
click at [515, 50] on div "Create credit Update billing address Update payment method View pricing Due now…" at bounding box center [308, 104] width 446 height 118
click at [516, 13] on icon "button" at bounding box center [516, 12] width 7 height 7
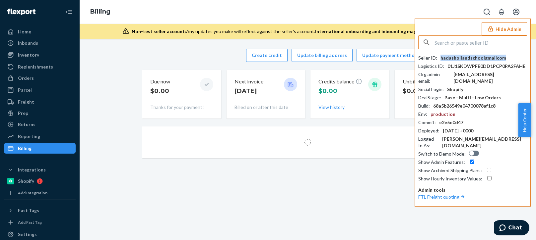
click at [459, 60] on div "hadashollandschoolgmailcom" at bounding box center [473, 58] width 66 height 7
copy div "hadashollandschoolgmailcom"
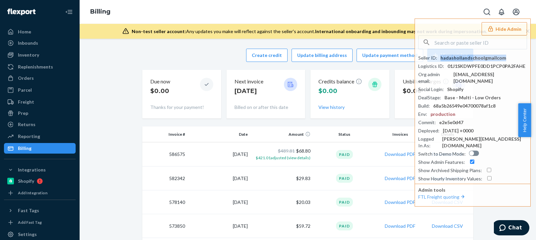
click at [493, 26] on icon "button" at bounding box center [490, 29] width 7 height 7
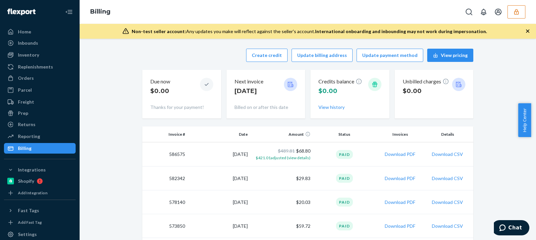
drag, startPoint x: 33, startPoint y: 41, endPoint x: 89, endPoint y: 44, distance: 55.1
click at [33, 41] on div "Inbounds" at bounding box center [28, 43] width 20 height 7
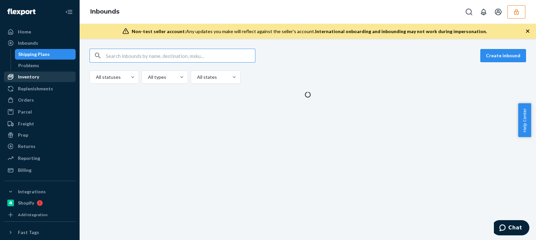
click at [19, 76] on div "Inventory" at bounding box center [28, 77] width 21 height 7
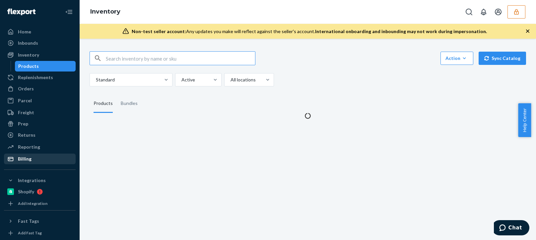
click at [31, 162] on div "Billing" at bounding box center [25, 159] width 14 height 7
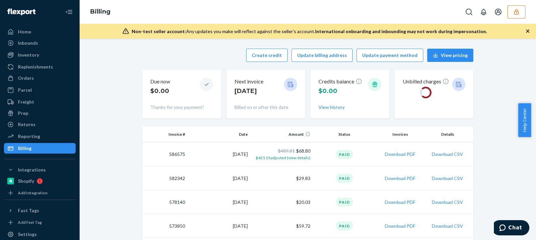
click at [249, 61] on div "Create credit Update billing address Update payment method View pricing" at bounding box center [307, 55] width 331 height 13
click at [518, 10] on icon "button" at bounding box center [516, 12] width 7 height 7
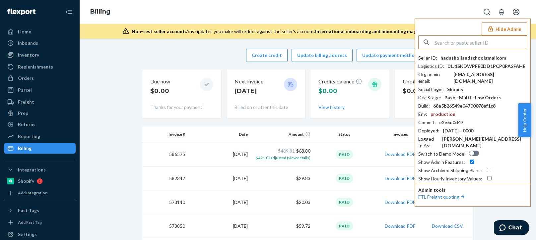
click at [472, 57] on div "hadashollandschoolgmailcom" at bounding box center [473, 58] width 66 height 7
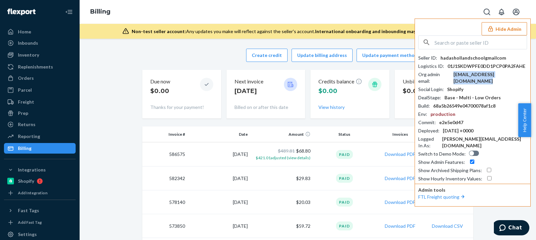
click at [486, 76] on div "hadashollandschool@gmail.com" at bounding box center [490, 77] width 74 height 13
click at [454, 45] on input "text" at bounding box center [480, 42] width 92 height 13
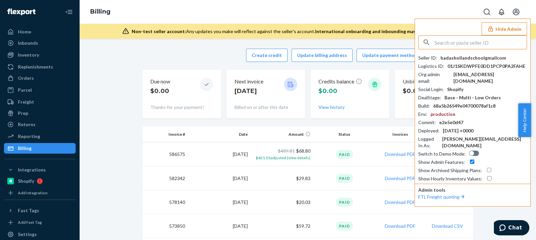
paste input "happiwizislandincoutlookcom"
click at [486, 45] on input "happiwizislandincoutlookcom" at bounding box center [480, 42] width 92 height 13
click at [503, 44] on input "happiwizislandincoutlookcom" at bounding box center [480, 42] width 92 height 13
click at [505, 44] on input "happiwizislandincoutlookcom" at bounding box center [480, 42] width 92 height 13
type input "happiwizislandincoutlookcom"
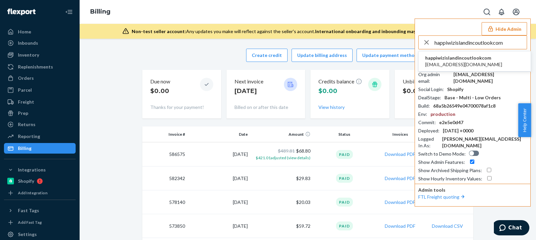
click at [445, 58] on span "happiwizislandincoutlookcom" at bounding box center [463, 58] width 77 height 7
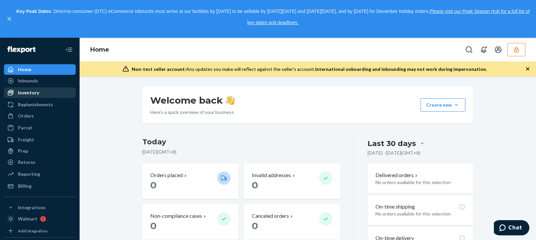
click at [35, 94] on div "Inventory" at bounding box center [28, 93] width 21 height 7
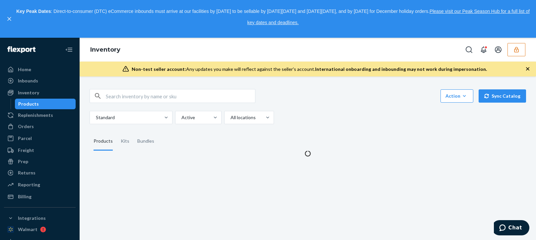
click at [376, 107] on div "Action Create product Create kit or bundle Bulk create products Bulk update pro…" at bounding box center [308, 106] width 436 height 35
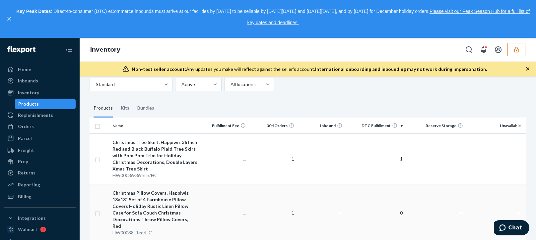
scroll to position [66, 0]
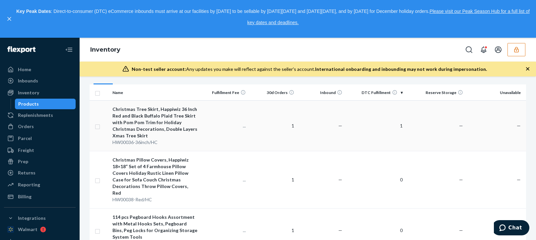
click at [191, 130] on div "Christmas Tree Skirt, Happiwiz 36 Inch Red and Black Buffalo Plaid Tree Skirt w…" at bounding box center [154, 122] width 85 height 33
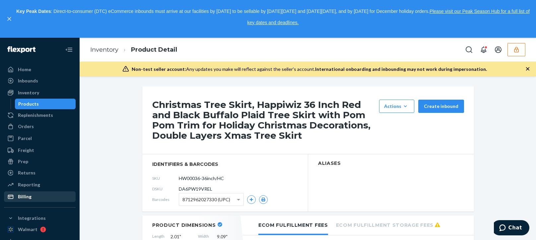
click at [29, 193] on div "Billing" at bounding box center [40, 196] width 70 height 9
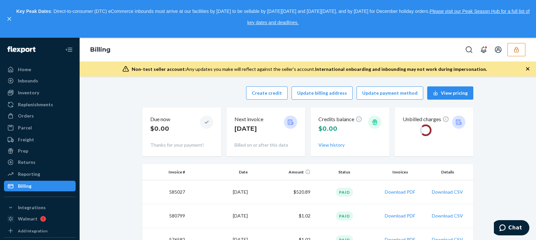
click at [192, 98] on div "Create credit Update billing address Update payment method View pricing" at bounding box center [307, 93] width 331 height 13
click at [267, 91] on button "Create credit" at bounding box center [266, 93] width 41 height 13
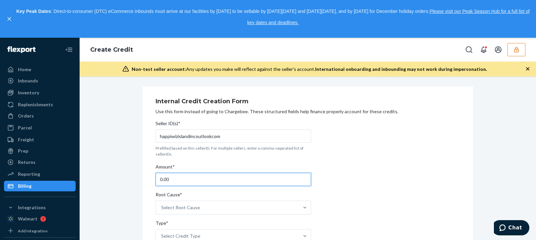
click at [172, 177] on input "0.00" at bounding box center [232, 179] width 155 height 13
type input "25.00"
click at [215, 205] on div "Select Root Cause" at bounding box center [227, 207] width 143 height 13
click at [162, 205] on input "Root Cause* Select Root Cause" at bounding box center [161, 208] width 1 height 7
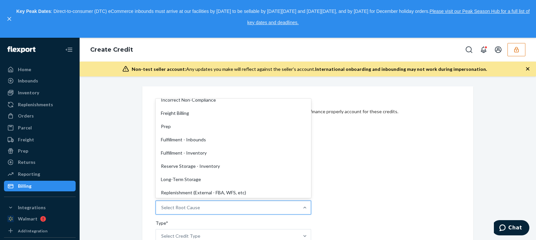
scroll to position [99, 0]
click at [190, 181] on div "OB - No Tracking Movement" at bounding box center [233, 179] width 153 height 13
click at [162, 205] on input "Root Cause* option OB - No Tracking Movement focused, 14 of 29. 29 results avai…" at bounding box center [161, 208] width 1 height 7
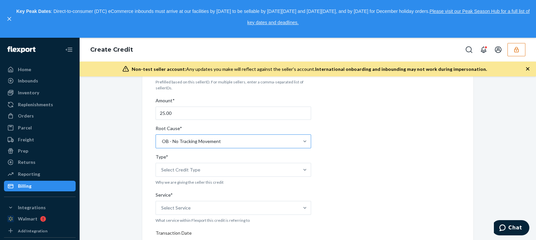
click at [213, 141] on div "OB - No Tracking Movement" at bounding box center [191, 141] width 59 height 7
click at [162, 141] on input "Root Cause* OB - No Tracking Movement" at bounding box center [161, 141] width 1 height 7
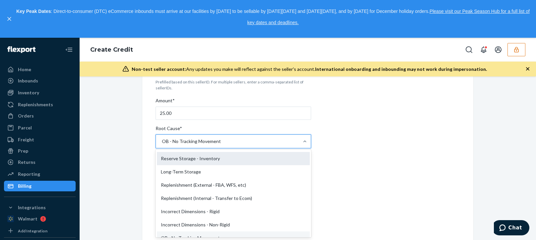
scroll to position [59, 0]
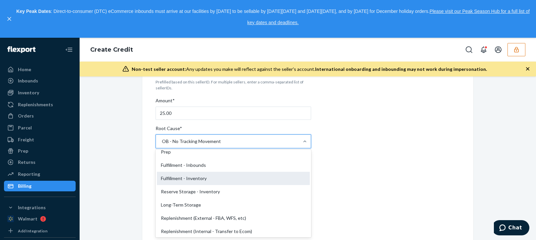
click at [182, 180] on div "Fulfillment - Inventory" at bounding box center [233, 178] width 153 height 13
click at [162, 145] on input "Root Cause* option OB - No Tracking Movement, selected. option Fulfillment - In…" at bounding box center [161, 141] width 1 height 7
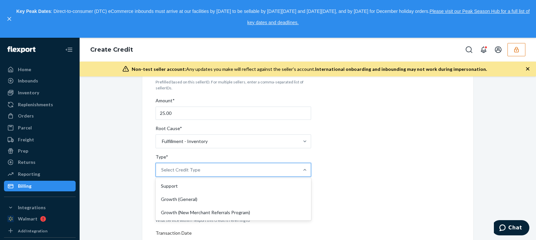
click at [203, 169] on div "Select Credit Type" at bounding box center [227, 169] width 143 height 13
click at [162, 169] on input "Type* option Support focused, 1 of 3. 3 results available. Use Up and Down to c…" at bounding box center [161, 170] width 1 height 7
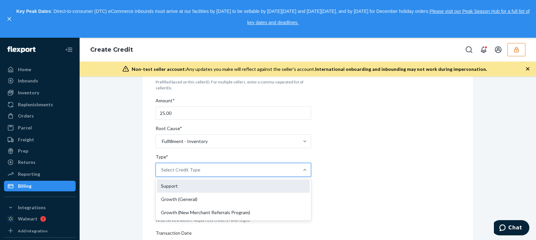
click at [182, 187] on div "Support" at bounding box center [233, 186] width 153 height 13
click at [162, 173] on input "Type* option Support focused, 1 of 3. 3 results available. Use Up and Down to c…" at bounding box center [161, 170] width 1 height 7
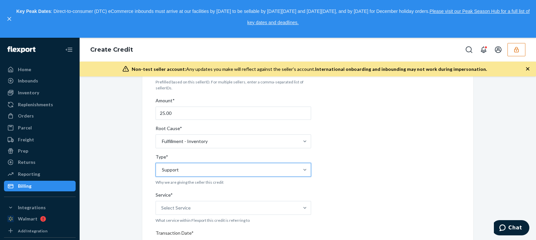
scroll to position [166, 0]
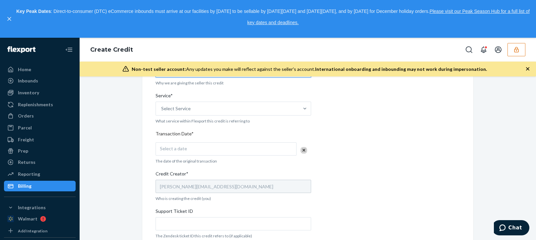
click at [186, 148] on div "Select a date" at bounding box center [225, 149] width 141 height 13
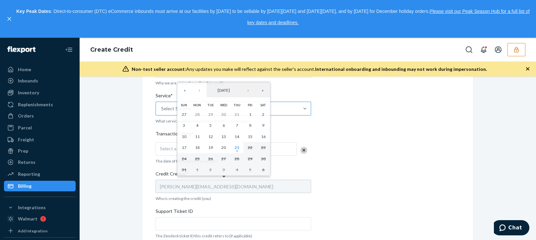
click at [163, 110] on div "Select Service" at bounding box center [176, 108] width 30 height 7
click at [162, 110] on input "Service* Select Service" at bounding box center [161, 108] width 1 height 7
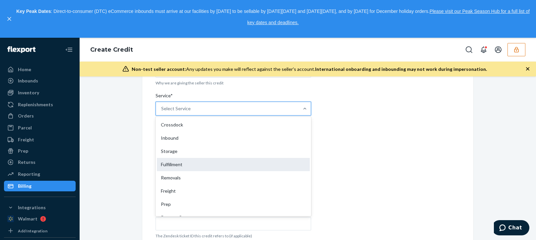
click at [172, 163] on div "Fulfillment" at bounding box center [233, 164] width 153 height 13
click at [162, 112] on input "Service* option Fulfillment focused, 4 of 10. 10 results available. Use Up and …" at bounding box center [161, 108] width 1 height 7
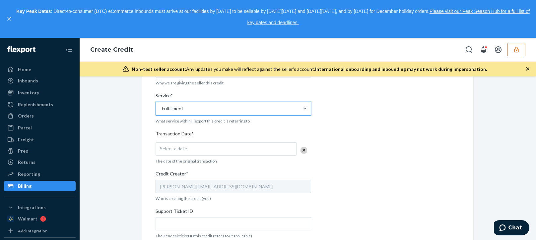
click at [126, 173] on div "Internal Credit Creation Form Use this form instead of going to Chargebee. Thes…" at bounding box center [308, 133] width 446 height 424
click at [188, 153] on div "Select a date" at bounding box center [225, 149] width 141 height 13
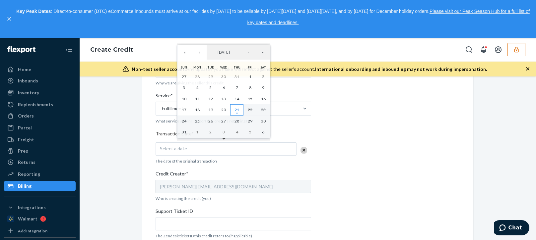
click at [237, 110] on abbr "21" at bounding box center [236, 109] width 5 height 5
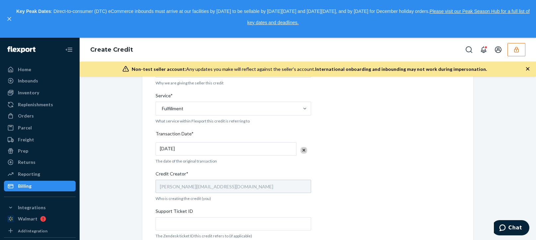
scroll to position [270, 0]
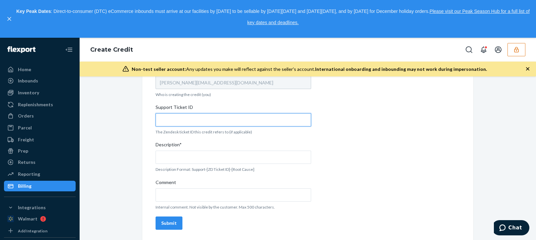
click at [179, 120] on input "Support Ticket ID" at bounding box center [232, 119] width 155 height 13
paste input "798039"
type input "798039"
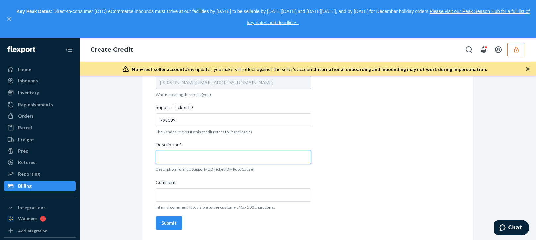
click at [199, 155] on input "Description*" at bounding box center [232, 157] width 155 height 13
paste input "798039"
type input "Support 798039 / Fulfillment - Inventory"
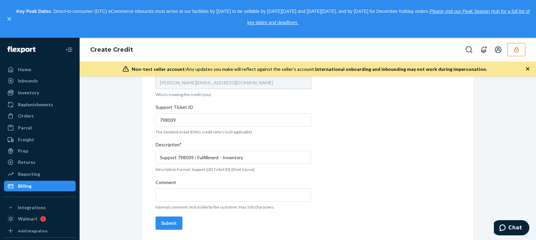
click at [165, 227] on button "Submit" at bounding box center [168, 223] width 27 height 13
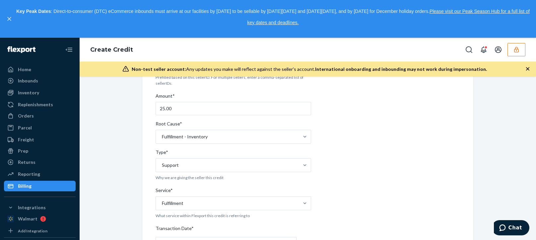
scroll to position [0, 0]
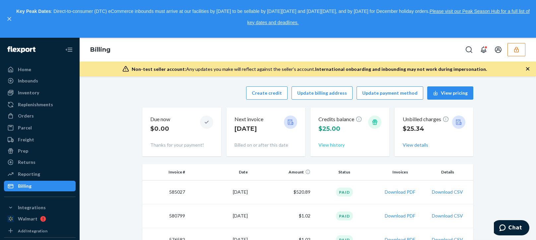
click at [332, 145] on button "View history" at bounding box center [331, 145] width 26 height 7
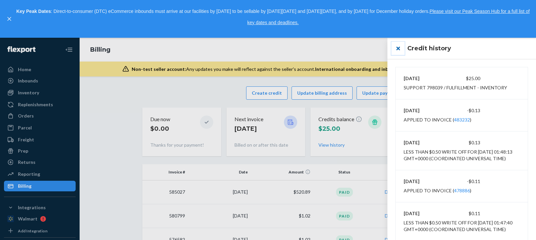
click at [402, 47] on button "close" at bounding box center [397, 48] width 13 height 13
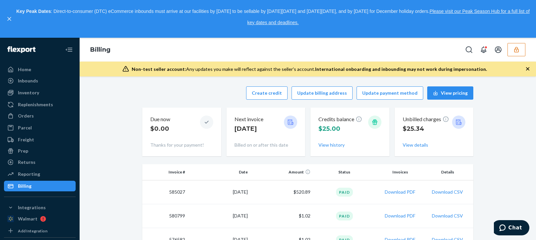
click at [408, 47] on div "Billing" at bounding box center [308, 50] width 456 height 24
click at [515, 48] on icon "button" at bounding box center [516, 50] width 4 height 6
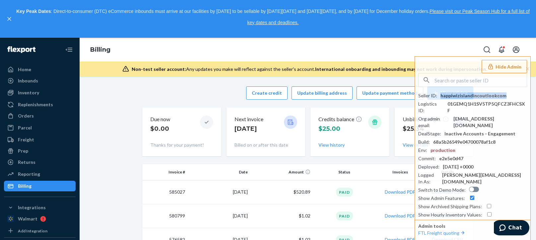
click at [509, 65] on button "Hide Admin" at bounding box center [503, 66] width 45 height 13
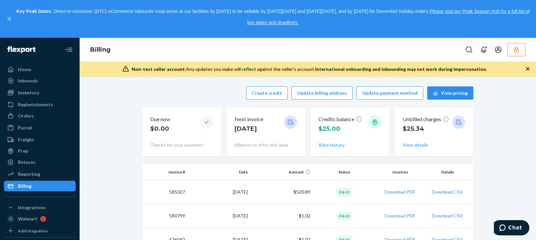
click at [25, 96] on div "Inventory" at bounding box center [28, 93] width 21 height 7
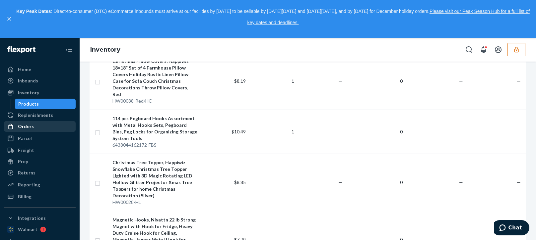
click at [32, 130] on div "Orders" at bounding box center [26, 126] width 16 height 7
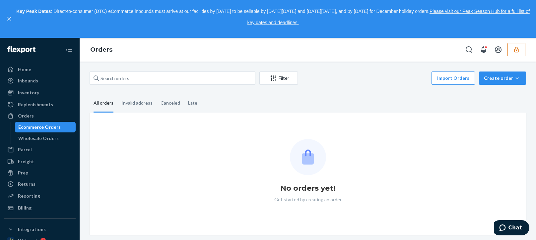
click at [370, 88] on div "Filter Import Orders Create order Ecommerce order Removal order All orders Inva…" at bounding box center [308, 153] width 446 height 163
click at [364, 96] on fieldset "All orders Invalid address Canceled Late" at bounding box center [308, 103] width 436 height 18
drag, startPoint x: 389, startPoint y: 80, endPoint x: 376, endPoint y: 80, distance: 13.3
click at [390, 79] on div "Import Orders Create order Ecommerce order Removal order" at bounding box center [414, 79] width 224 height 15
click at [37, 124] on div "Ecommerce Orders" at bounding box center [39, 127] width 42 height 7
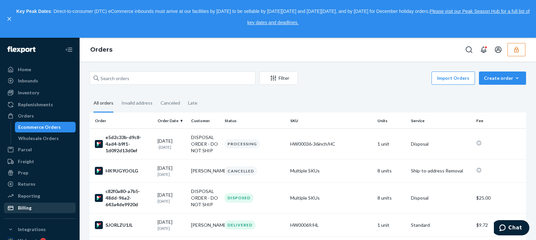
click at [40, 208] on div "Billing" at bounding box center [40, 208] width 70 height 9
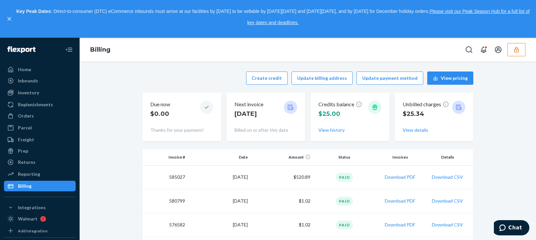
click at [514, 48] on icon "button" at bounding box center [516, 49] width 7 height 7
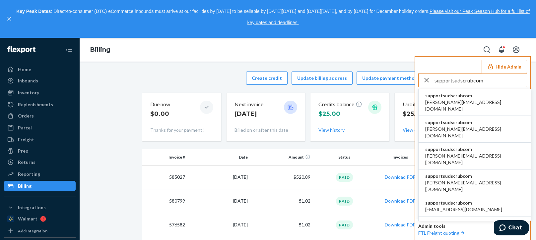
type input "supportsudscrubcom"
click at [448, 94] on span "supportsudscrubcom" at bounding box center [474, 96] width 99 height 7
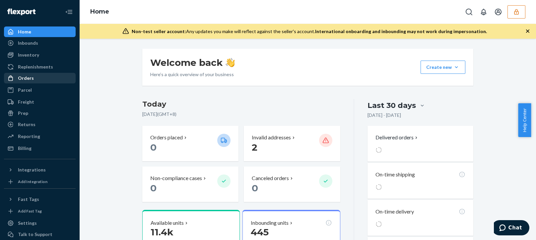
click at [34, 75] on div "Orders" at bounding box center [40, 78] width 70 height 9
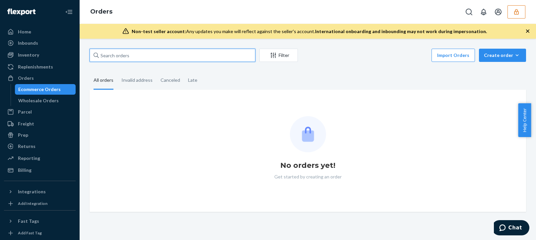
click at [149, 56] on input "text" at bounding box center [173, 55] width 166 height 13
paste input "100082"
type input "100082"
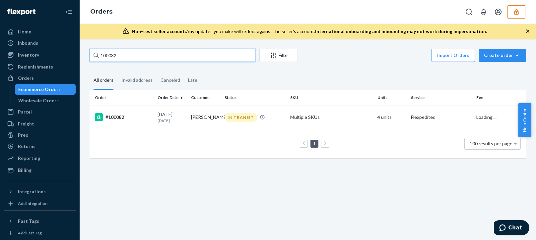
click at [165, 55] on input "100082" at bounding box center [173, 55] width 166 height 13
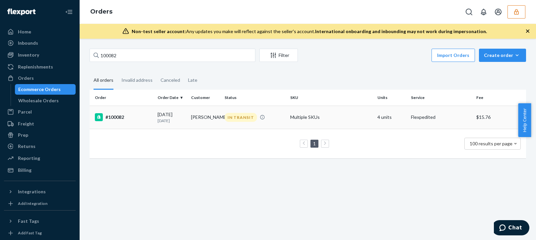
click at [183, 120] on p "[DATE]" at bounding box center [171, 121] width 28 height 6
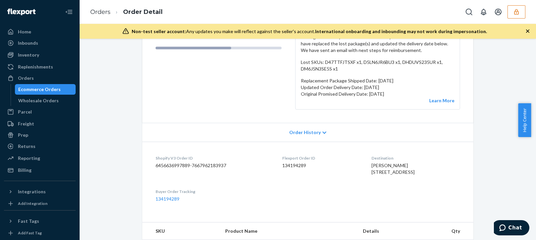
scroll to position [199, 0]
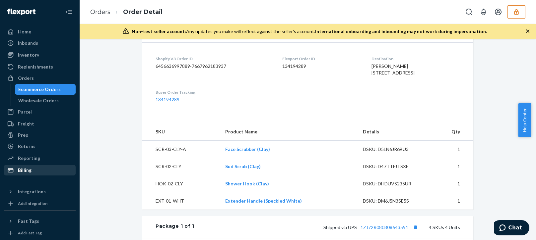
click at [24, 171] on div "Billing" at bounding box center [25, 170] width 14 height 7
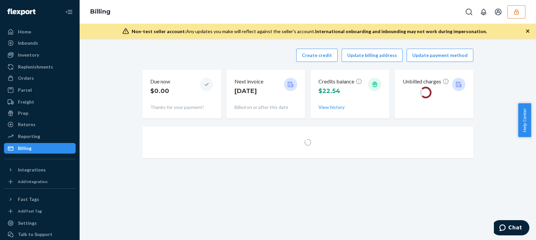
click at [198, 56] on div "Create credit Update billing address Update payment method" at bounding box center [307, 55] width 331 height 13
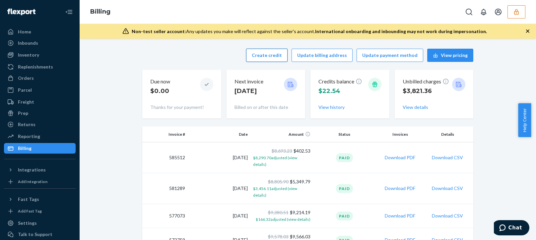
click at [263, 58] on button "Create credit" at bounding box center [266, 55] width 41 height 13
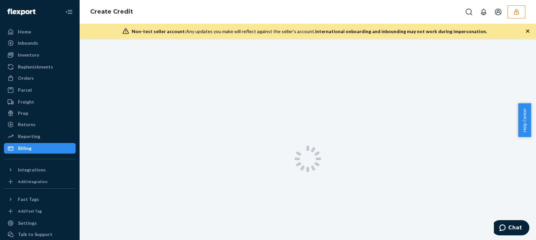
click at [528, 31] on icon "button" at bounding box center [527, 31] width 3 height 3
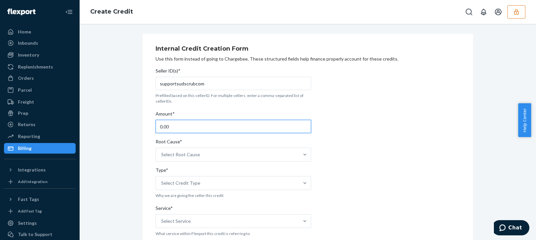
click at [181, 122] on input "0.00" at bounding box center [232, 126] width 155 height 13
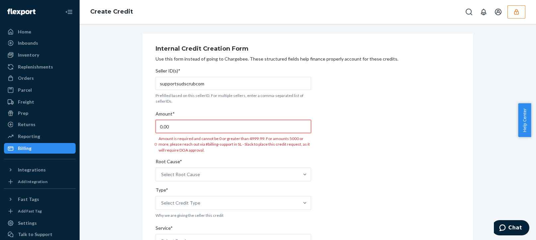
click at [172, 127] on input "0.00" at bounding box center [232, 126] width 155 height 13
click at [172, 125] on input "0.00" at bounding box center [232, 126] width 155 height 13
click at [178, 120] on div "Amount*" at bounding box center [232, 115] width 155 height 9
click at [178, 120] on input "0.00" at bounding box center [232, 126] width 155 height 13
click at [178, 120] on div "Amount*" at bounding box center [232, 115] width 155 height 9
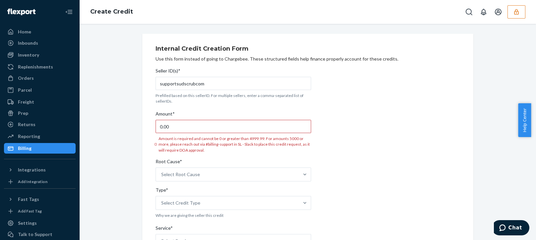
click at [178, 120] on input "0.00" at bounding box center [232, 126] width 155 height 13
click at [175, 126] on input "0.00" at bounding box center [232, 126] width 155 height 13
type input "33.98"
click at [194, 176] on div "Select Root Cause" at bounding box center [232, 175] width 155 height 14
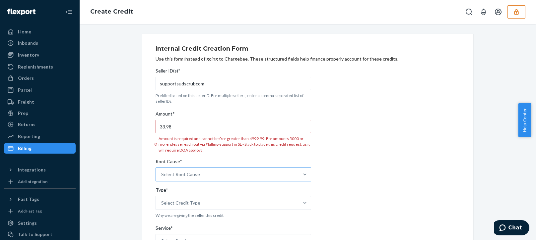
click at [162, 176] on input "Root Cause* Select Root Cause" at bounding box center [161, 174] width 1 height 7
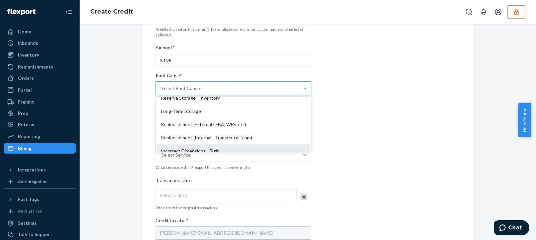
scroll to position [133, 0]
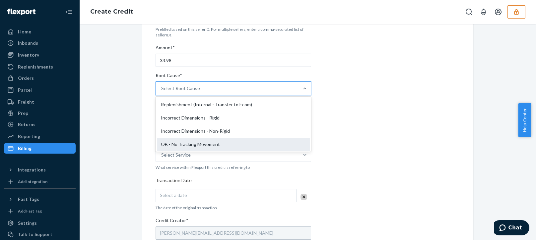
click at [169, 144] on div "OB - No Tracking Movement" at bounding box center [233, 144] width 153 height 13
click at [162, 92] on input "Root Cause* option OB - No Tracking Movement focused, 14 of 29. 29 results avai…" at bounding box center [161, 88] width 1 height 7
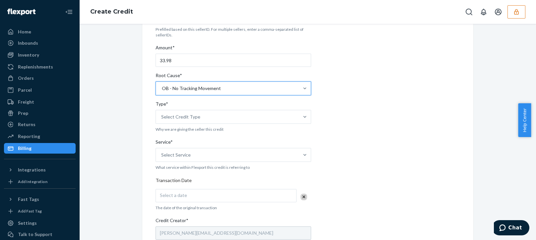
click at [134, 167] on div "Internal Credit Creation Form Use this form instead of going to Chargebee. Thes…" at bounding box center [308, 180] width 446 height 424
click at [182, 119] on div "Select Credit Type" at bounding box center [180, 117] width 39 height 7
click at [162, 119] on input "Type* Select Credit Type" at bounding box center [161, 117] width 1 height 7
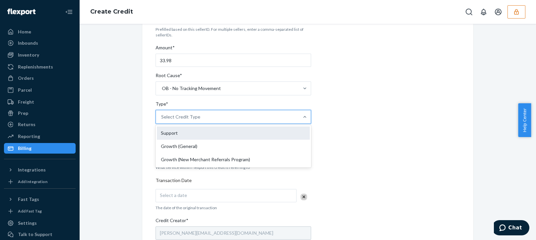
click at [168, 129] on div "Support" at bounding box center [233, 133] width 153 height 13
click at [162, 120] on input "Type* option Support focused, 1 of 3. 3 results available. Use Up and Down to c…" at bounding box center [161, 117] width 1 height 7
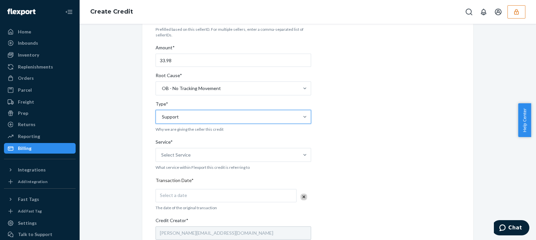
click at [146, 168] on div "Internal Credit Creation Form Use this form instead of going to Chargebee. Thes…" at bounding box center [307, 180] width 331 height 424
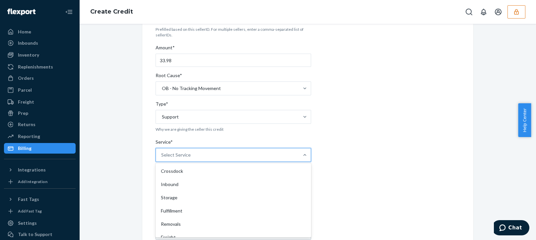
click at [188, 149] on div "Select Service" at bounding box center [227, 155] width 143 height 13
click at [162, 152] on input "Service* option Crossdock focused, 1 of 10. 10 results available. Use Up and Do…" at bounding box center [161, 155] width 1 height 7
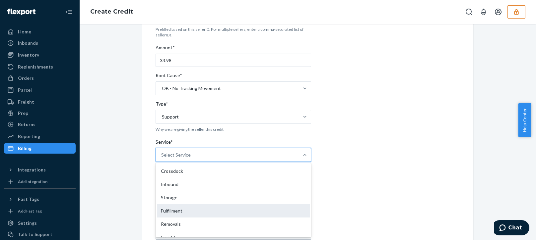
click at [166, 208] on div "Fulfillment" at bounding box center [233, 211] width 153 height 13
click at [162, 158] on input "Service* option Fulfillment focused, 4 of 10. 10 results available. Use Up and …" at bounding box center [161, 155] width 1 height 7
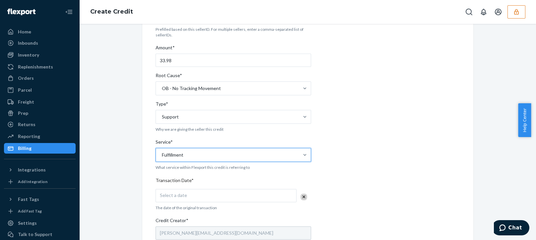
click at [127, 231] on div "Internal Credit Creation Form Use this form instead of going to Chargebee. Thes…" at bounding box center [308, 180] width 446 height 424
click at [175, 197] on span "Select a date" at bounding box center [173, 196] width 27 height 6
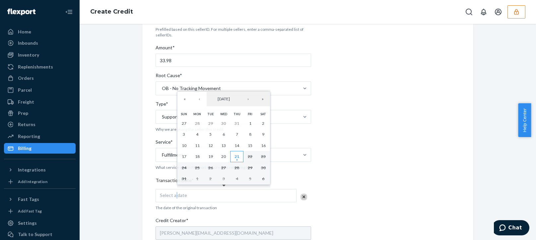
click at [240, 157] on button "21" at bounding box center [236, 156] width 13 height 11
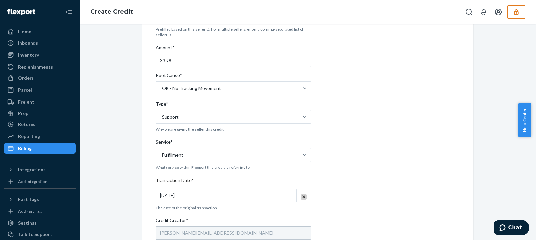
scroll to position [199, 0]
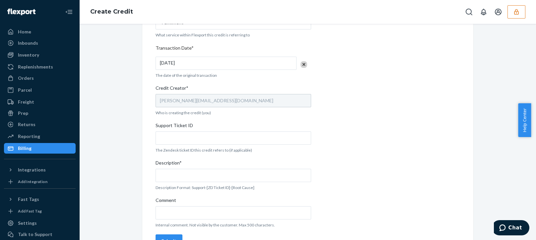
click at [167, 165] on span "Description*" at bounding box center [168, 164] width 26 height 9
click at [167, 169] on input "Description*" at bounding box center [232, 175] width 155 height 13
click at [175, 172] on input "Description*" at bounding box center [232, 175] width 155 height 13
click at [189, 136] on input "Support Ticket ID" at bounding box center [232, 138] width 155 height 13
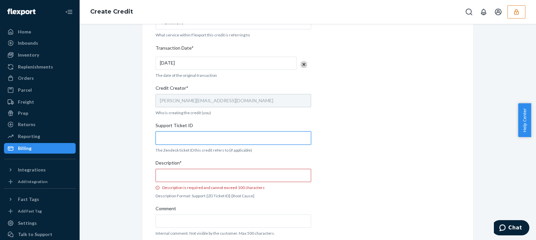
paste input "803196"
type input "803196"
click at [188, 175] on input "Description* Description is required and cannot exceed 100 characters" at bounding box center [232, 175] width 155 height 13
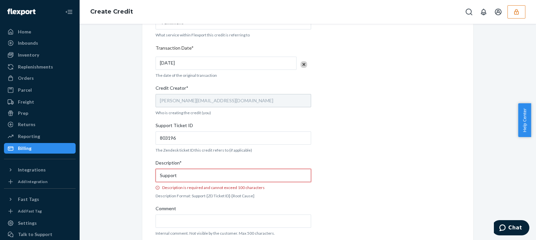
paste input "803196"
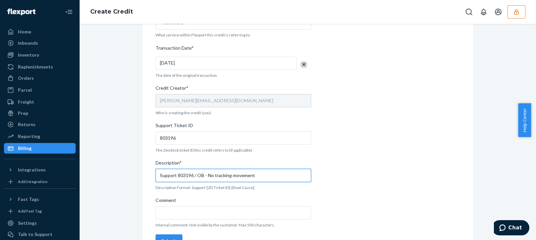
scroll to position [217, 0]
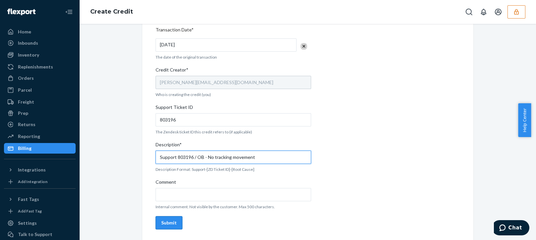
type input "Support 803196 / OB - No tracking movement"
click at [164, 228] on button "Submit" at bounding box center [168, 223] width 27 height 13
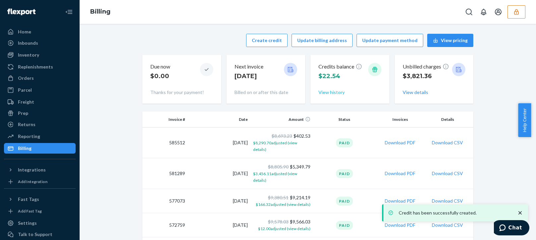
click at [330, 91] on button "View history" at bounding box center [331, 92] width 26 height 7
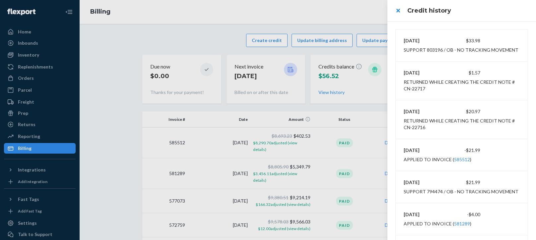
click at [22, 75] on div at bounding box center [268, 120] width 536 height 240
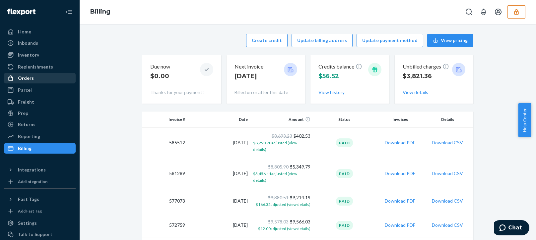
click at [23, 80] on div "Orders" at bounding box center [26, 78] width 16 height 7
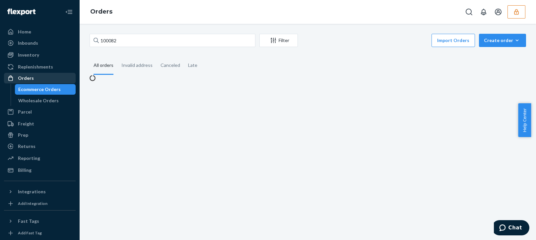
click at [23, 80] on div "Orders" at bounding box center [26, 78] width 16 height 7
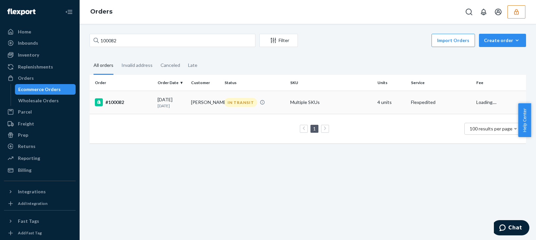
click at [169, 102] on div "[DATE] [DATE]" at bounding box center [171, 102] width 28 height 12
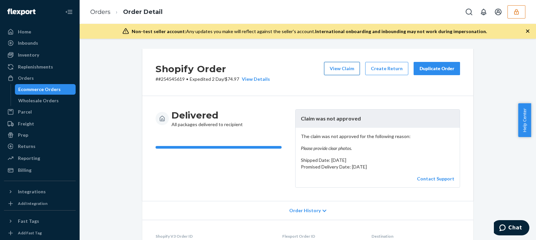
click at [342, 67] on button "View Claim" at bounding box center [342, 68] width 36 height 13
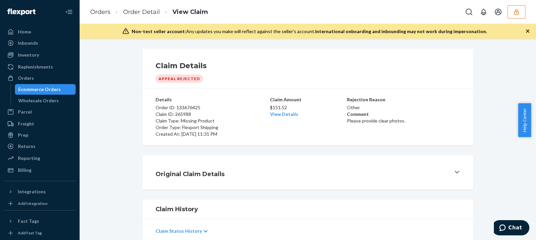
click at [269, 159] on button "Original Claim Details" at bounding box center [307, 172] width 331 height 34
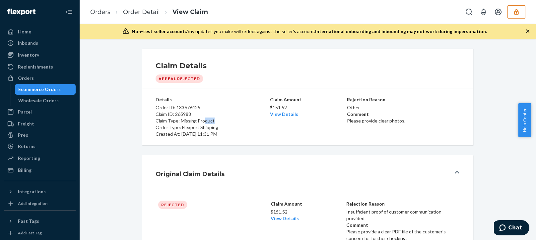
drag, startPoint x: 219, startPoint y: 118, endPoint x: 170, endPoint y: 120, distance: 49.4
click at [170, 120] on p "Claim Type: Missing Product" at bounding box center [211, 121] width 113 height 7
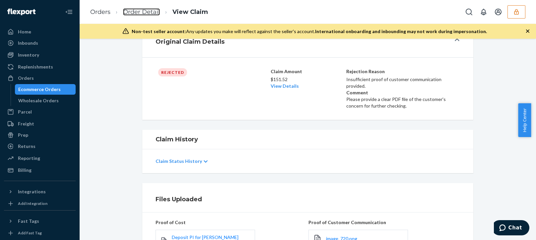
click at [141, 11] on link "Order Detail" at bounding box center [141, 11] width 37 height 7
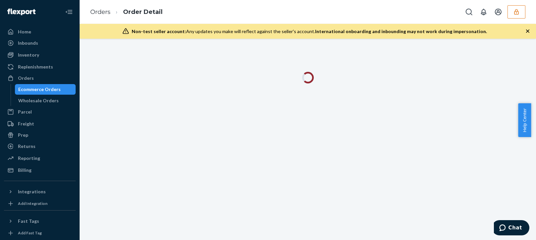
click at [527, 30] on icon "button" at bounding box center [527, 31] width 7 height 7
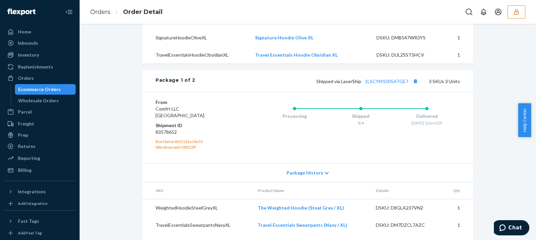
scroll to position [530, 0]
